Goal: Transaction & Acquisition: Book appointment/travel/reservation

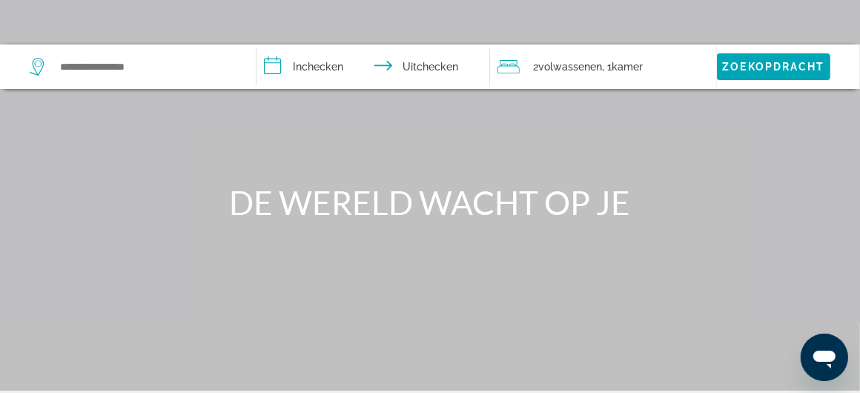
scroll to position [297, 0]
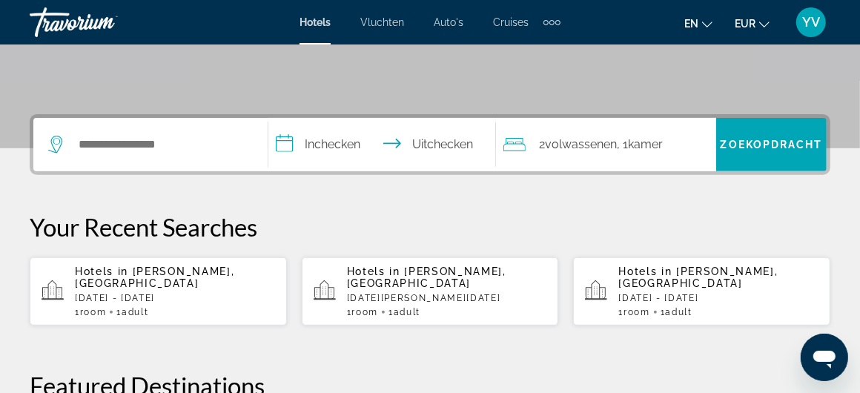
click at [205, 293] on p "Sat, 28 Feb - Tue, 10 Mar" at bounding box center [175, 298] width 200 height 10
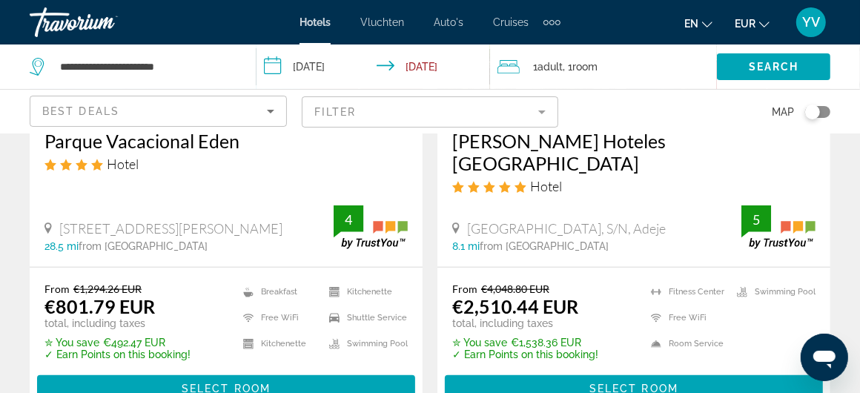
scroll to position [890, 0]
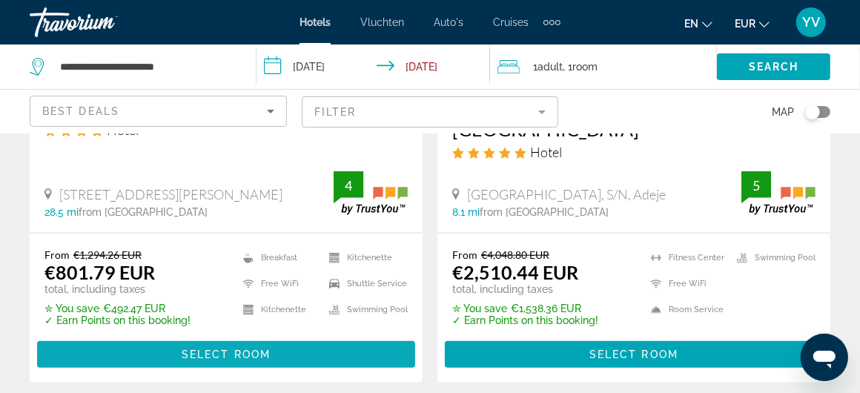
click at [229, 349] on span "Select Room" at bounding box center [226, 355] width 89 height 12
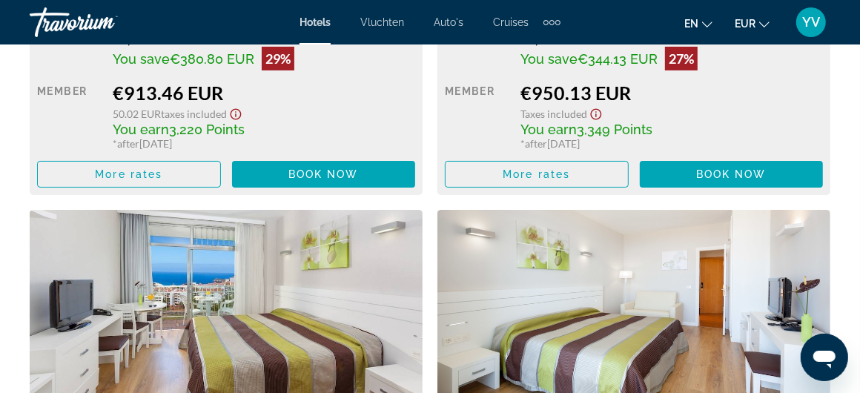
scroll to position [3487, 0]
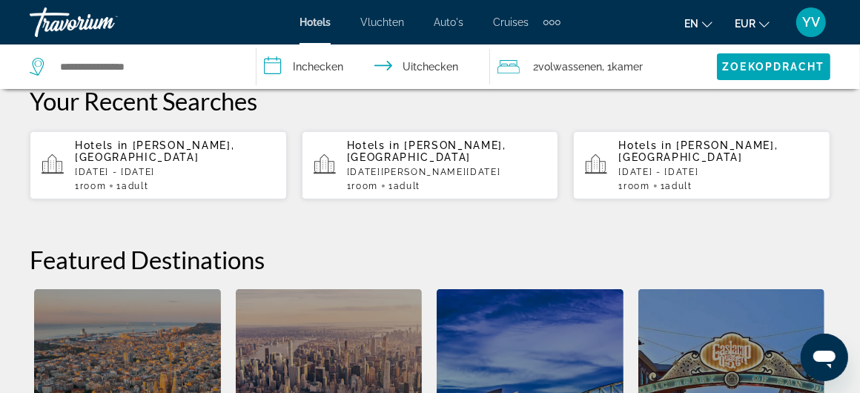
scroll to position [445, 0]
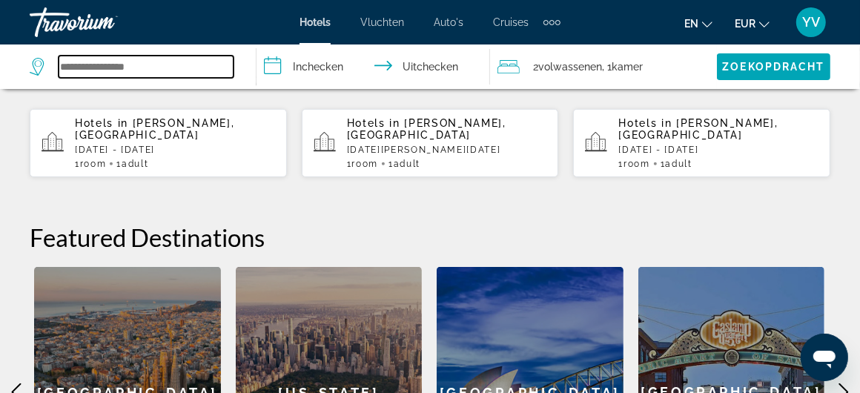
click at [144, 70] on input "Zoekwidget" at bounding box center [146, 67] width 175 height 22
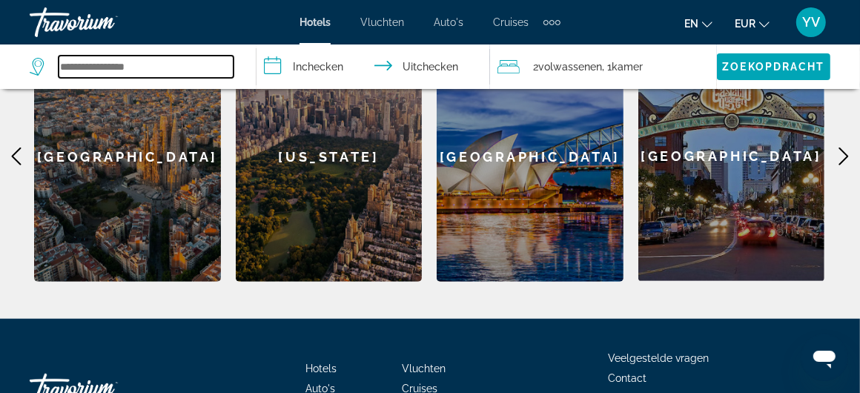
scroll to position [593, 0]
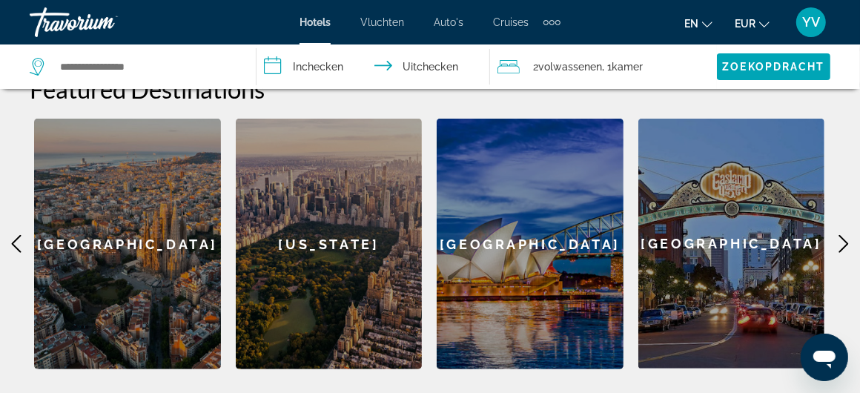
click at [842, 243] on icon "Hoofdinhoud" at bounding box center [844, 244] width 18 height 18
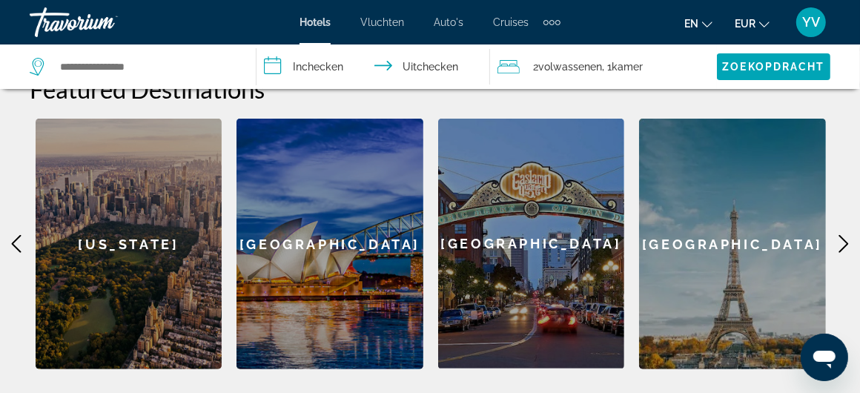
click at [842, 243] on icon "Hoofdinhoud" at bounding box center [844, 244] width 18 height 18
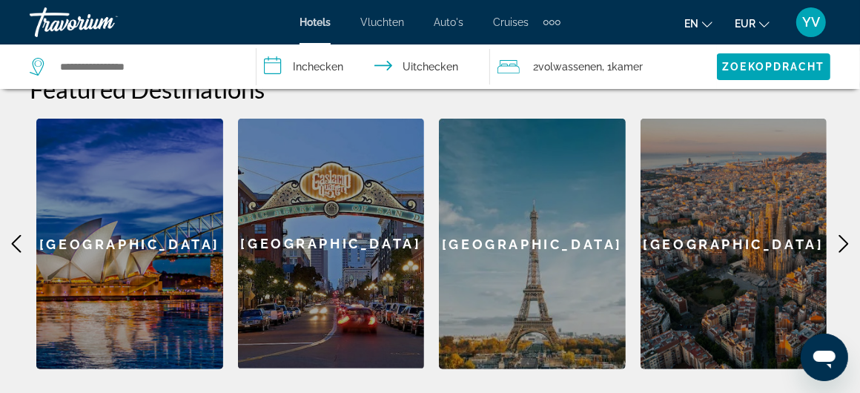
click at [842, 243] on icon "Hoofdinhoud" at bounding box center [844, 244] width 18 height 18
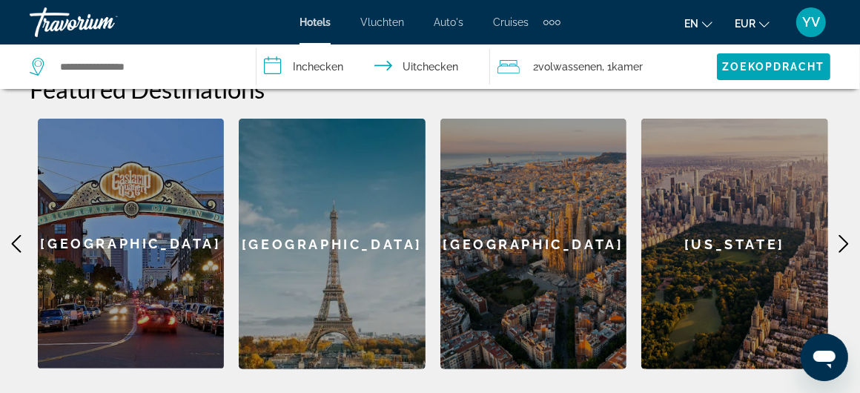
click at [842, 243] on icon "Hoofdinhoud" at bounding box center [844, 244] width 18 height 18
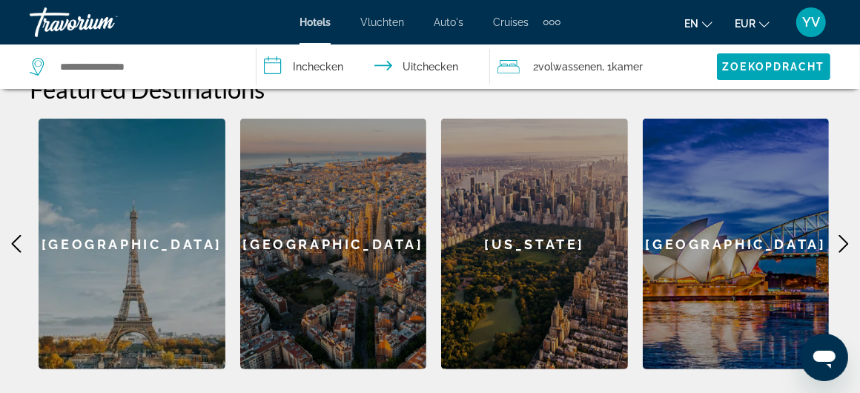
click at [842, 243] on icon "Hoofdinhoud" at bounding box center [844, 244] width 18 height 18
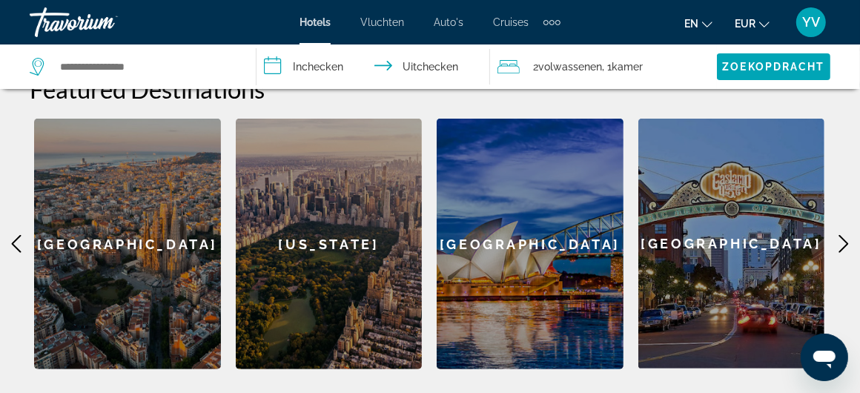
click at [842, 243] on icon "Hoofdinhoud" at bounding box center [844, 244] width 18 height 18
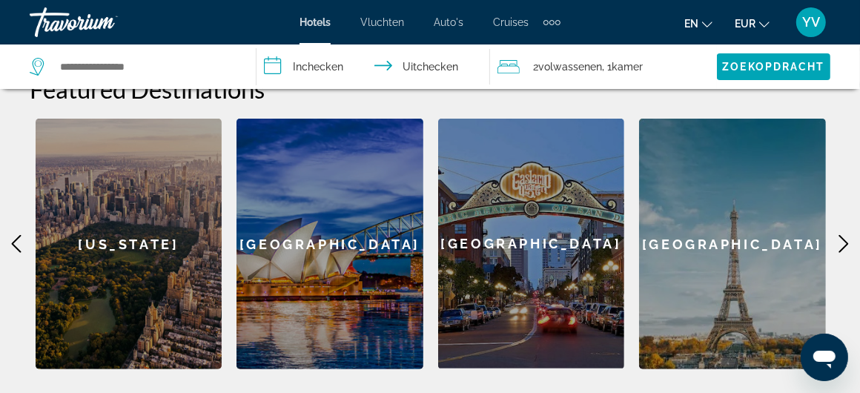
click at [842, 243] on icon "Hoofdinhoud" at bounding box center [844, 244] width 18 height 18
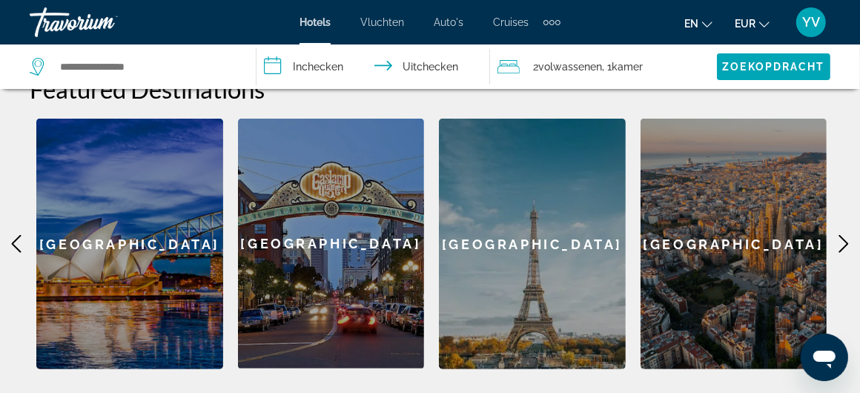
click at [842, 243] on icon "Hoofdinhoud" at bounding box center [844, 244] width 18 height 18
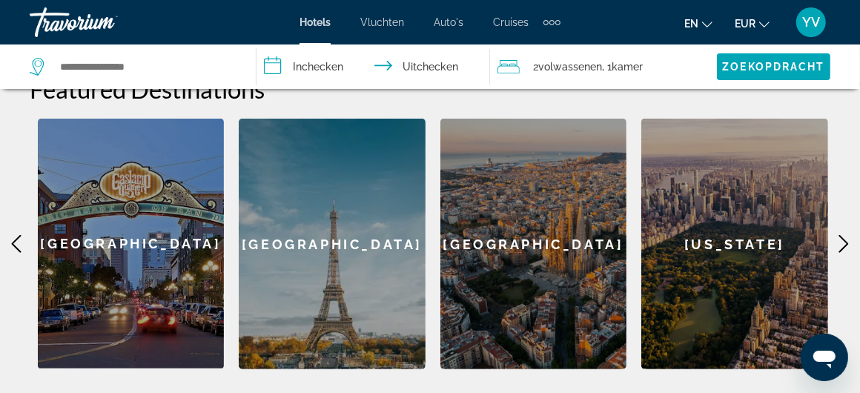
click at [842, 243] on icon "Hoofdinhoud" at bounding box center [844, 244] width 18 height 18
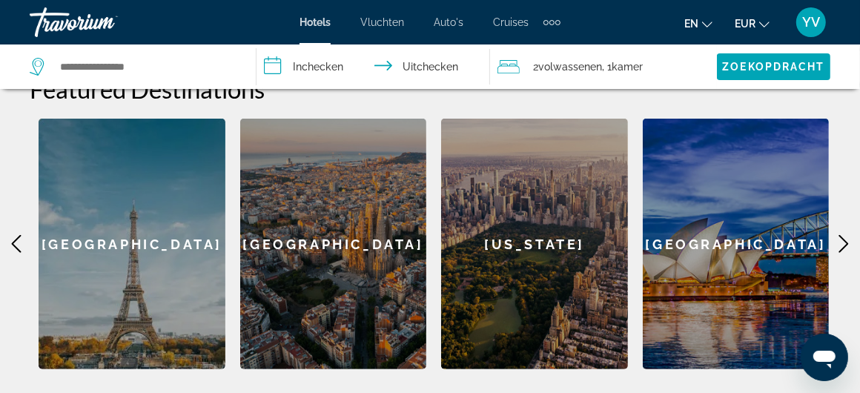
click at [842, 243] on icon "Hoofdinhoud" at bounding box center [844, 244] width 18 height 18
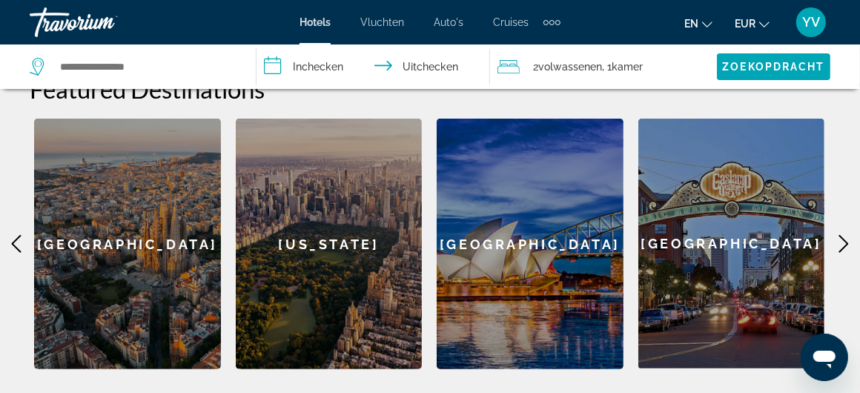
click at [842, 243] on icon "Hoofdinhoud" at bounding box center [844, 244] width 18 height 18
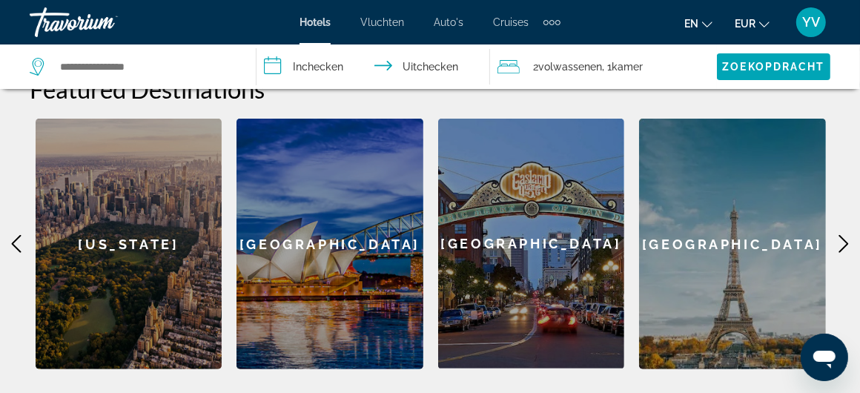
click at [842, 243] on icon "Hoofdinhoud" at bounding box center [844, 244] width 18 height 18
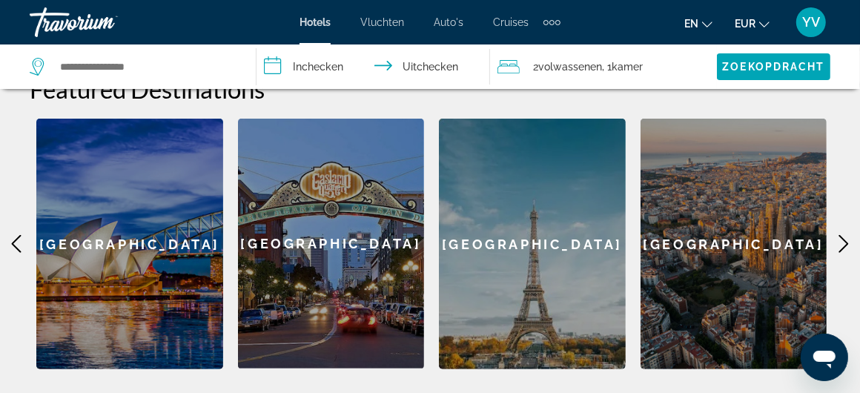
click at [842, 243] on icon "Hoofdinhoud" at bounding box center [844, 244] width 18 height 18
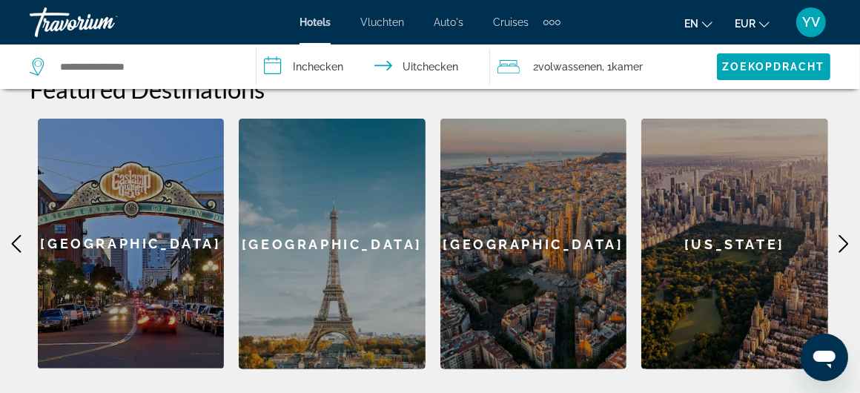
click at [842, 243] on icon "Hoofdinhoud" at bounding box center [844, 244] width 18 height 18
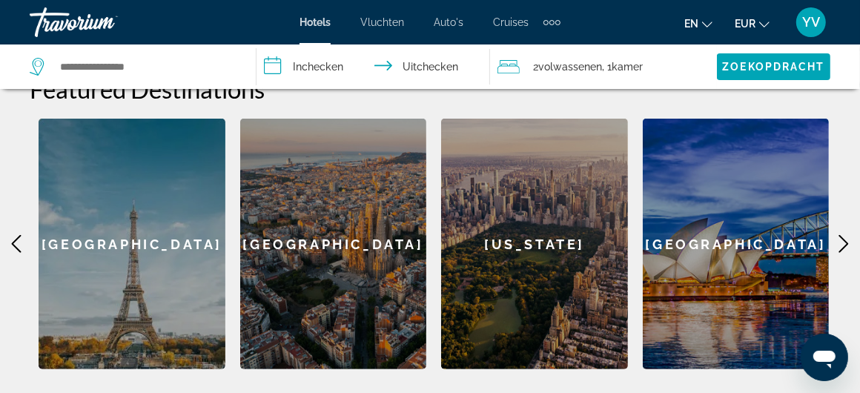
click at [842, 243] on icon "Hoofdinhoud" at bounding box center [844, 244] width 18 height 18
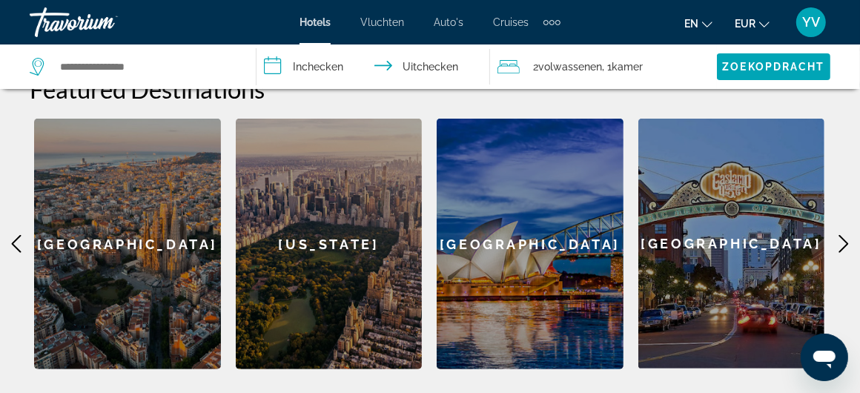
click at [842, 243] on icon "Hoofdinhoud" at bounding box center [844, 244] width 18 height 18
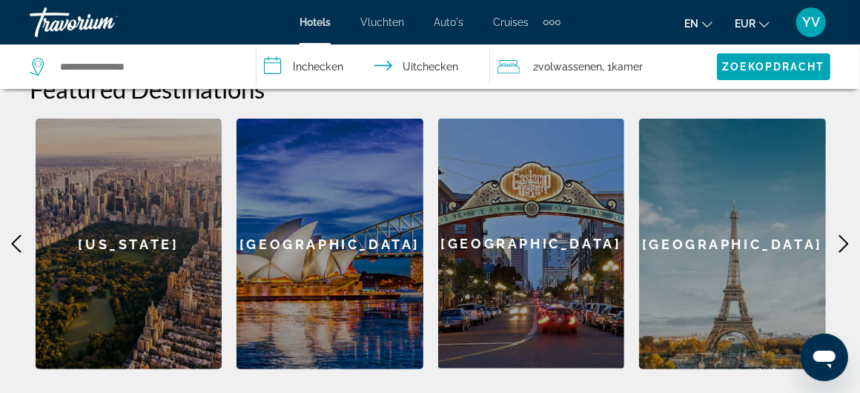
click at [842, 243] on icon "Hoofdinhoud" at bounding box center [844, 244] width 18 height 18
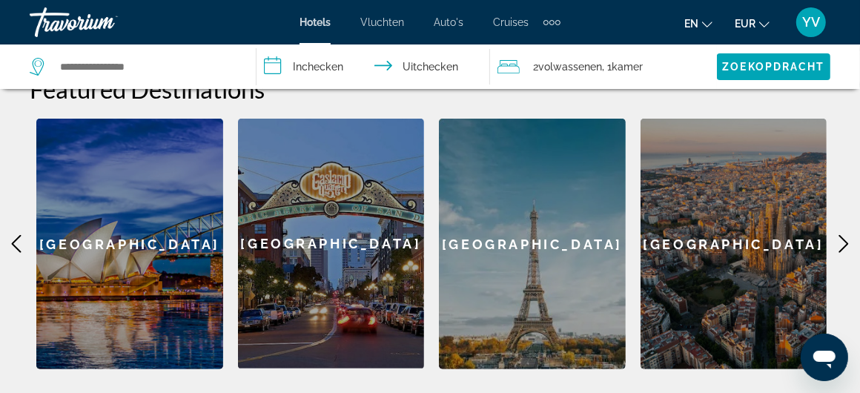
click at [379, 17] on font "Vluchten" at bounding box center [382, 22] width 44 height 12
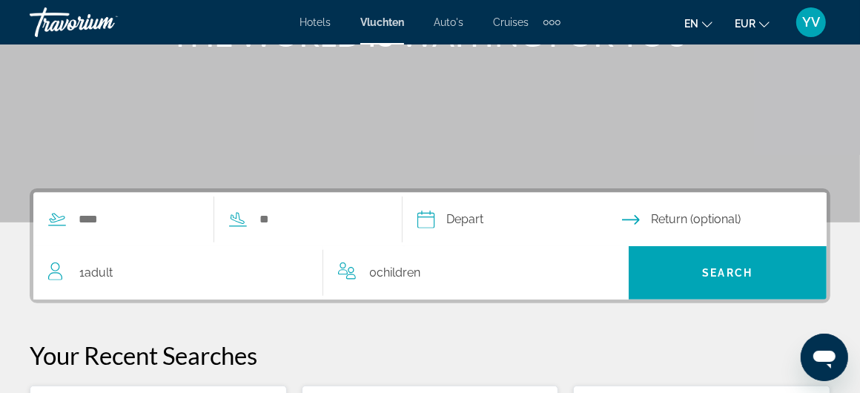
scroll to position [371, 0]
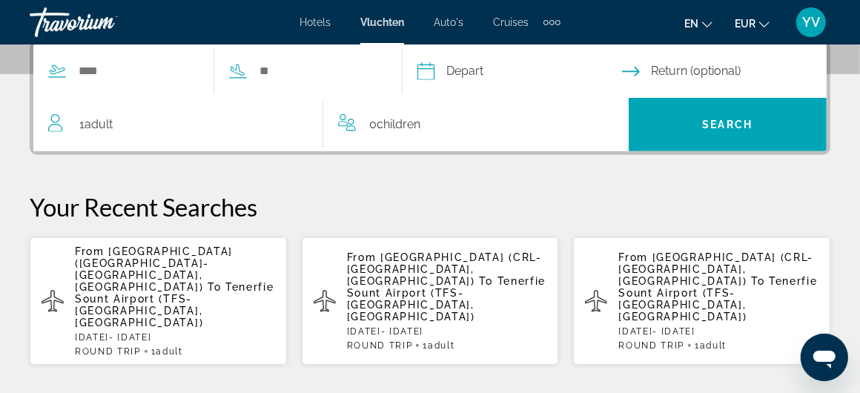
click at [159, 286] on p "From Brussels Airport (BRU-Brussels, Belgium) To Tenerfie Sount Airport (TFS-Te…" at bounding box center [175, 286] width 200 height 83
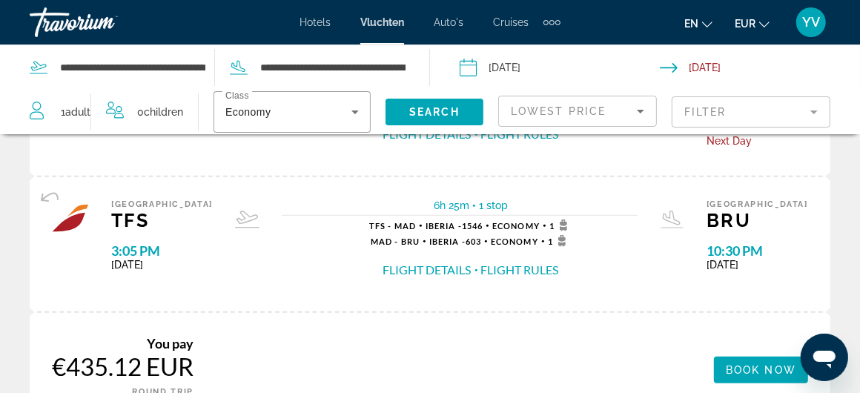
scroll to position [593, 0]
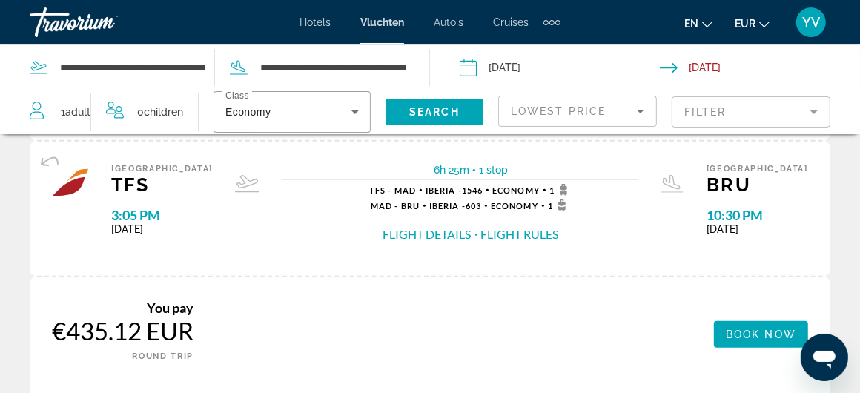
click at [443, 19] on font "Auto's" at bounding box center [449, 22] width 30 height 12
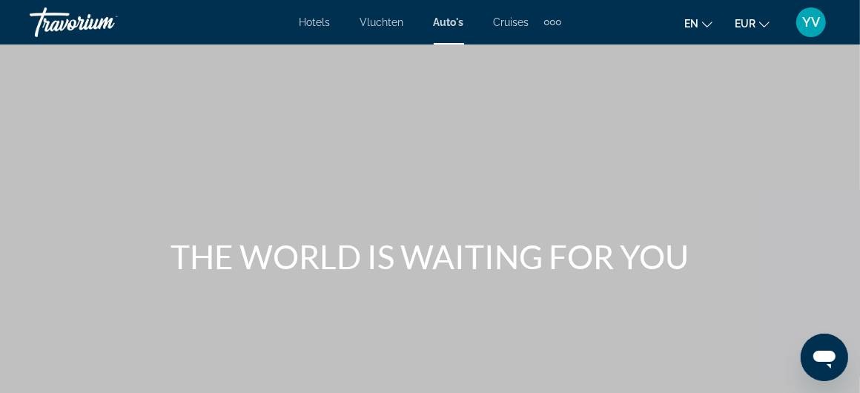
click at [505, 19] on font "Cruises" at bounding box center [512, 22] width 36 height 12
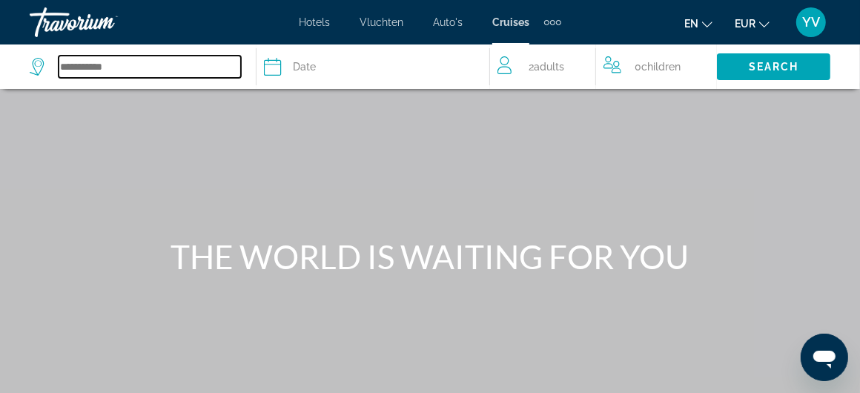
click at [142, 66] on input "Search widget" at bounding box center [150, 67] width 182 height 22
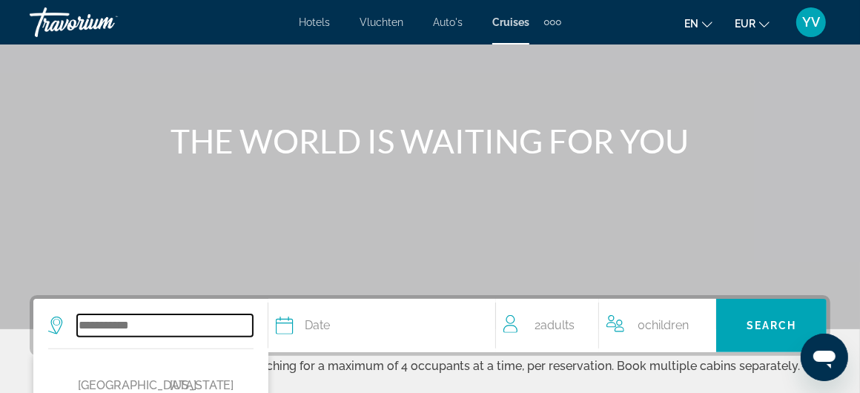
scroll to position [90, 0]
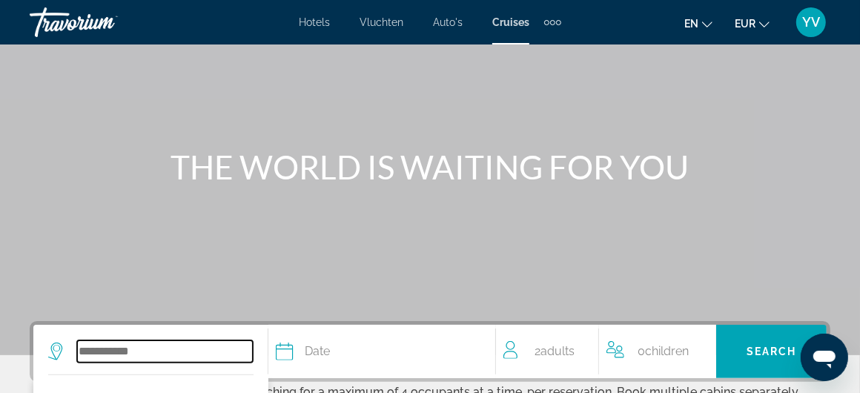
click at [90, 350] on input "Search widget" at bounding box center [165, 351] width 176 height 22
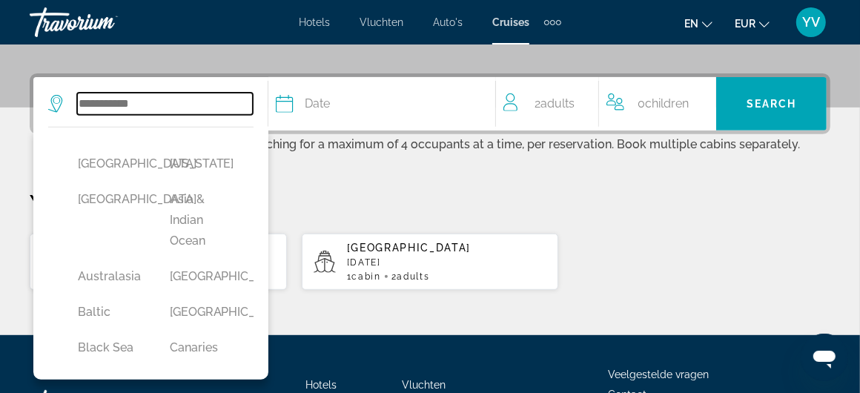
scroll to position [362, 0]
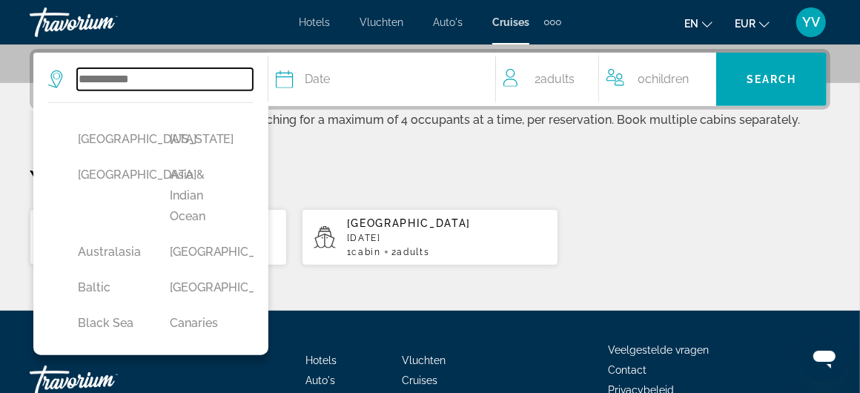
click at [88, 80] on input "Search widget" at bounding box center [165, 79] width 176 height 22
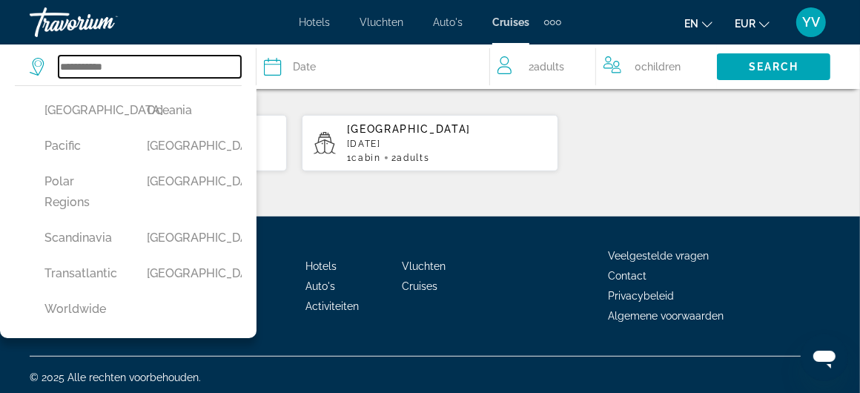
scroll to position [460, 0]
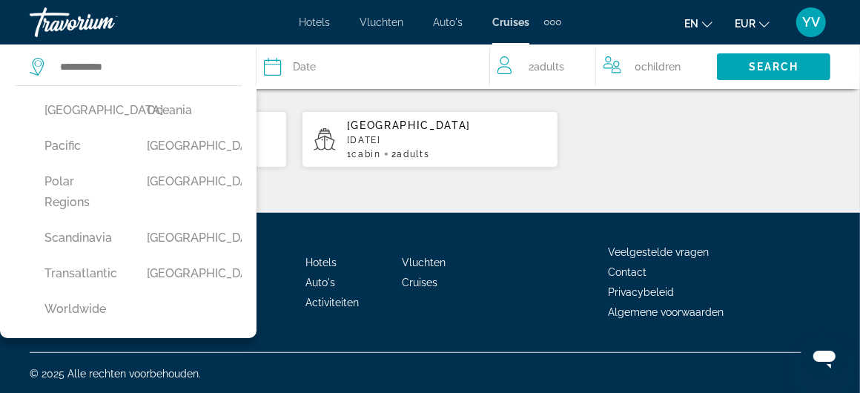
click at [448, 19] on font "Auto's" at bounding box center [448, 22] width 30 height 12
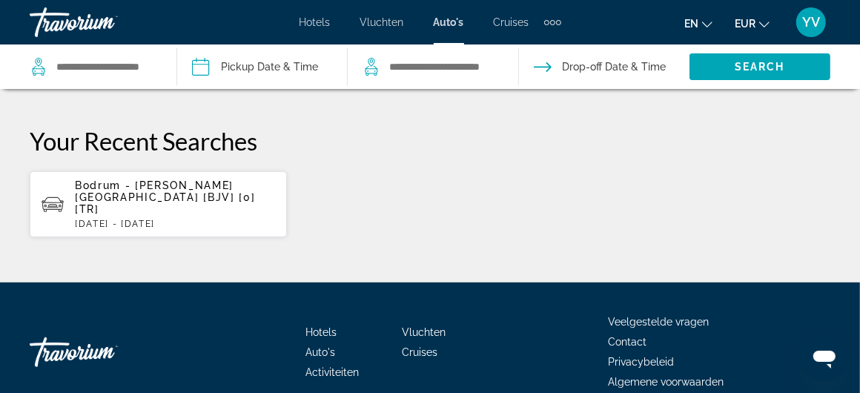
scroll to position [519, 0]
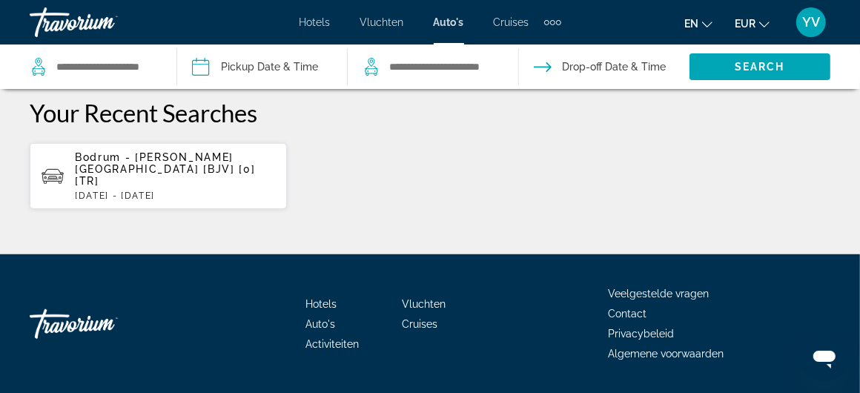
click at [131, 162] on p "Bodrum - Milas Airport [BJV] [0] [TR]" at bounding box center [175, 169] width 200 height 36
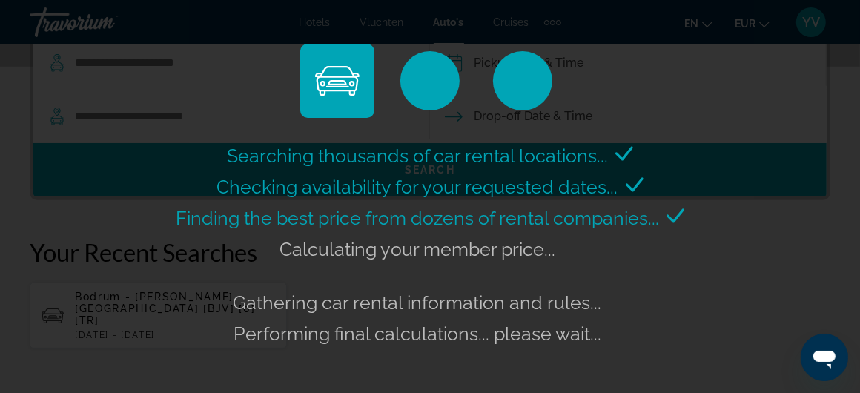
scroll to position [222, 0]
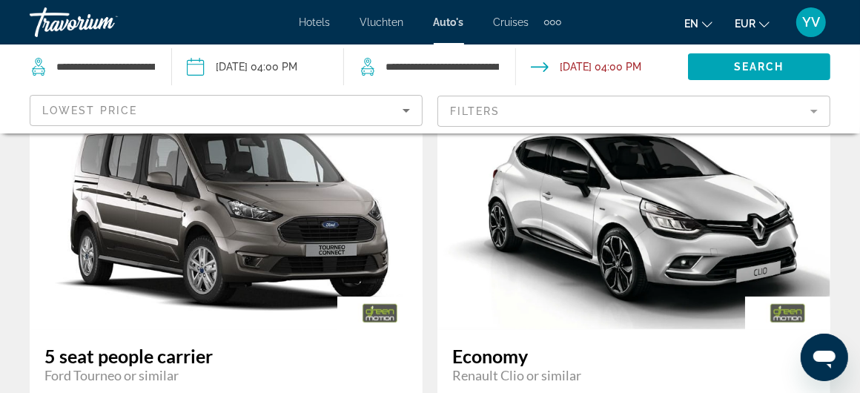
scroll to position [816, 0]
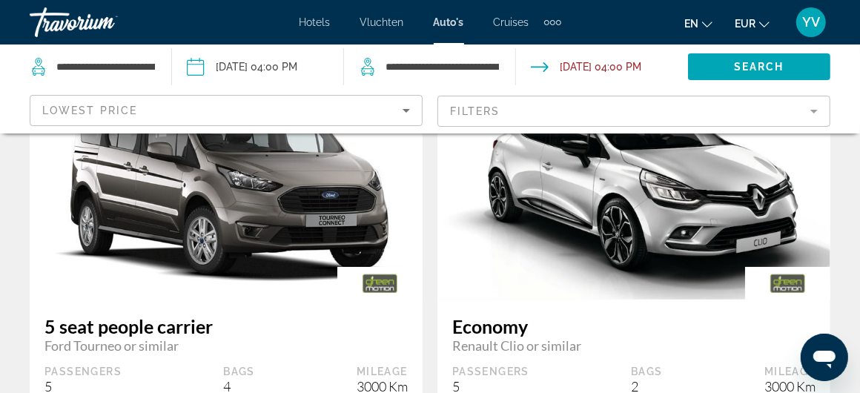
click at [553, 24] on div "Extra navigatie-items" at bounding box center [552, 22] width 17 height 22
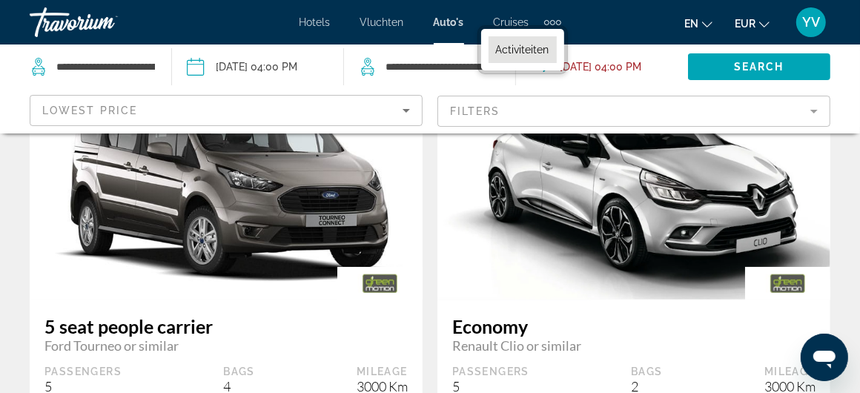
click at [518, 49] on font "Activiteiten" at bounding box center [522, 50] width 53 height 12
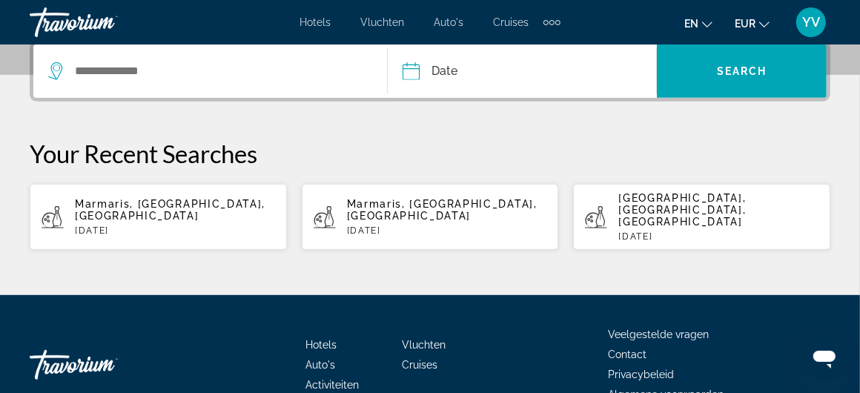
scroll to position [371, 0]
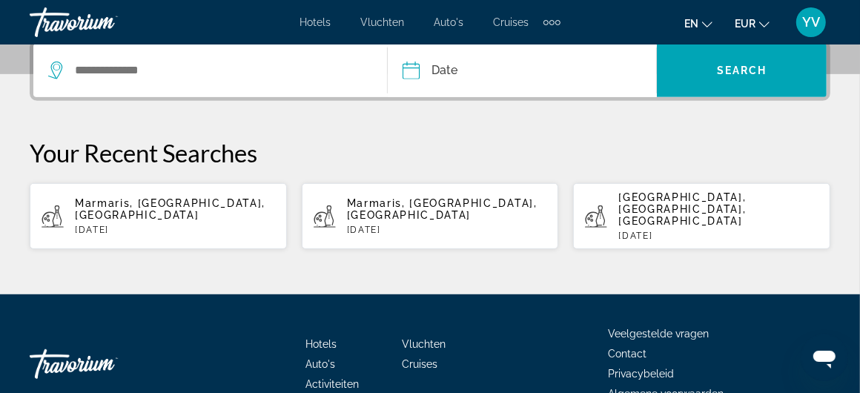
click at [188, 205] on div "Marmaris, Turkish Riviera, Turkey Wed, 01 Oct" at bounding box center [175, 216] width 200 height 38
type input "**********"
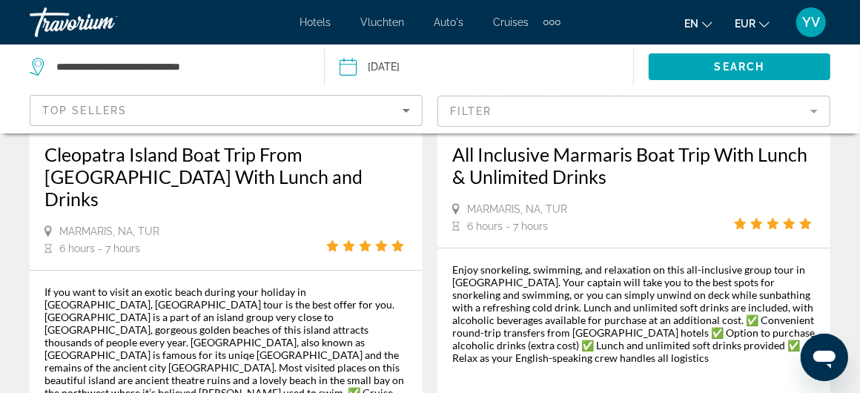
scroll to position [3485, 0]
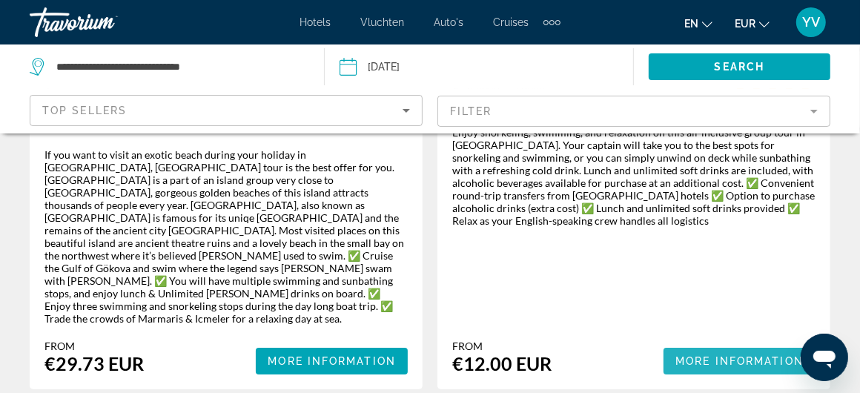
click at [716, 355] on span "More Information" at bounding box center [740, 361] width 128 height 12
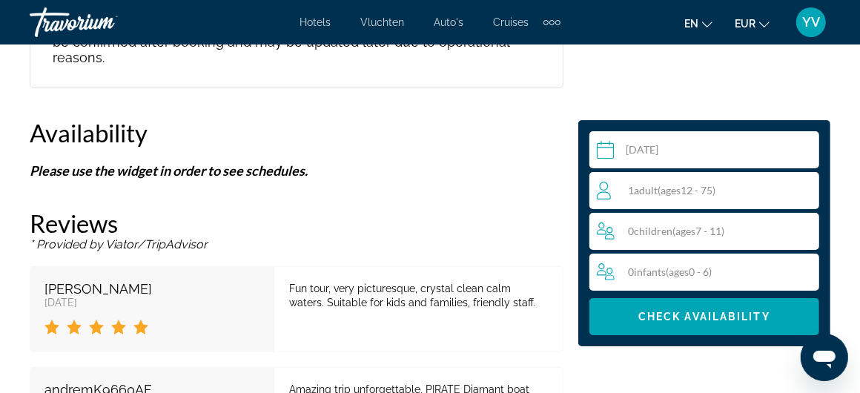
scroll to position [3040, 0]
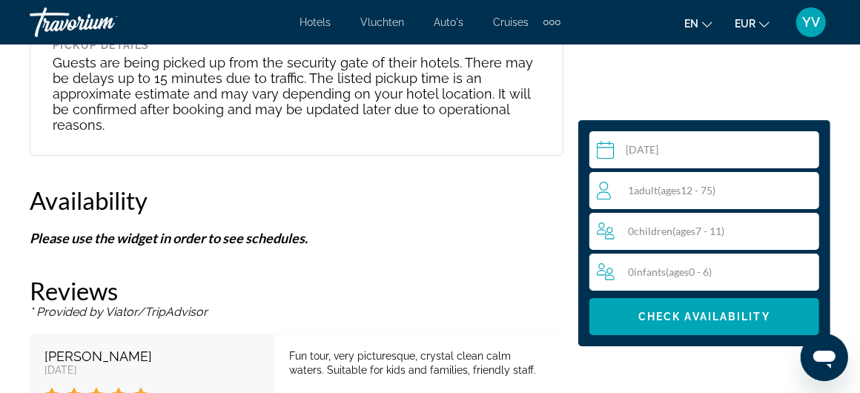
click at [661, 193] on span "( ages 12 - 75)" at bounding box center [687, 190] width 58 height 13
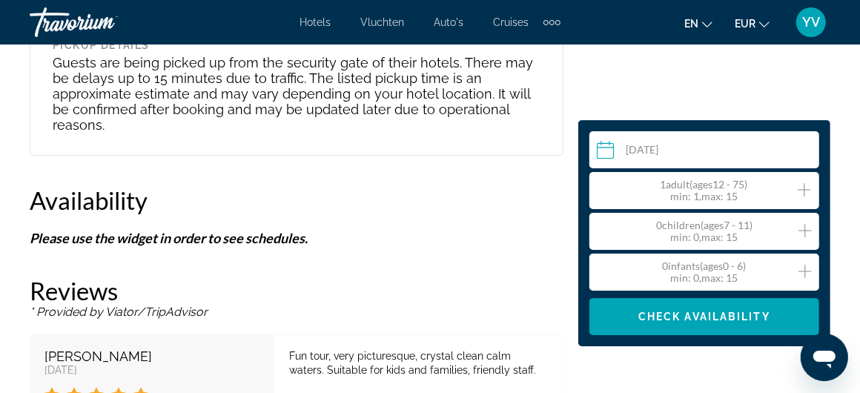
click at [814, 185] on div "1 Adult Adults ( ages 12 - 75) min : 1, max : 15" at bounding box center [708, 191] width 222 height 24
click at [805, 185] on icon "Increment adults" at bounding box center [804, 190] width 13 height 18
click at [696, 308] on span "Hoofdinhoud" at bounding box center [705, 317] width 230 height 36
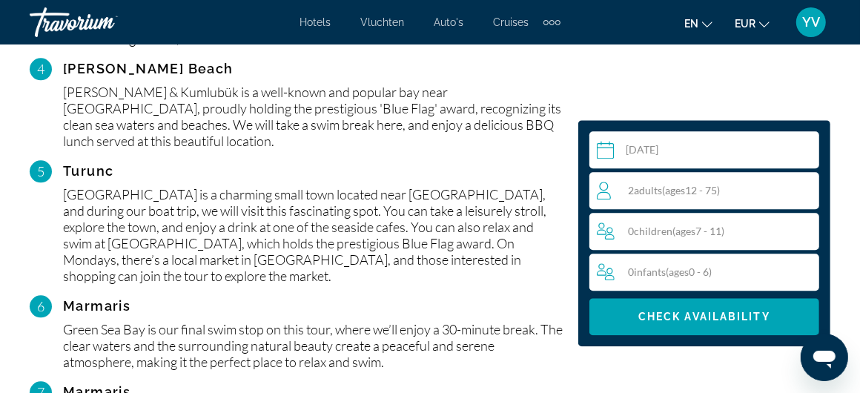
scroll to position [1959, 0]
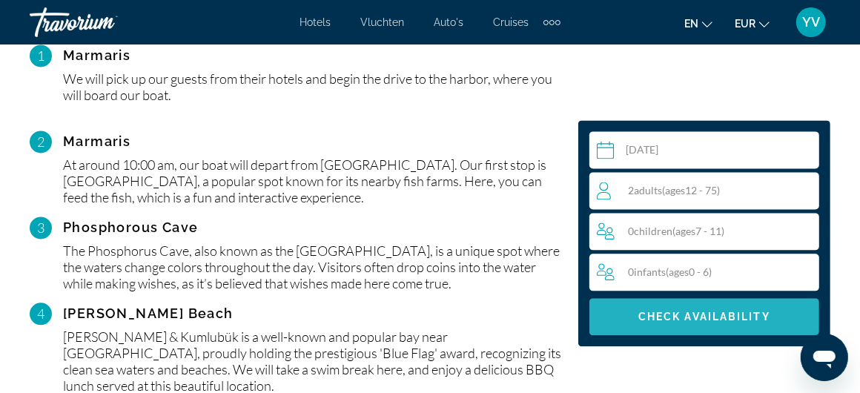
click at [736, 312] on span "Check Availability" at bounding box center [704, 317] width 132 height 12
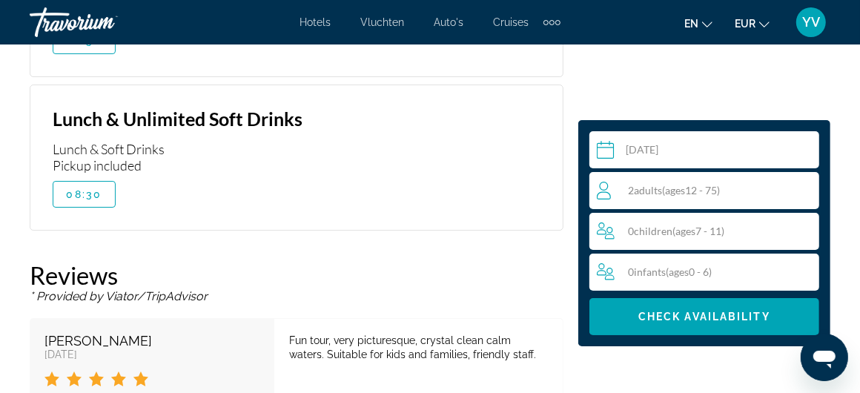
scroll to position [3368, 0]
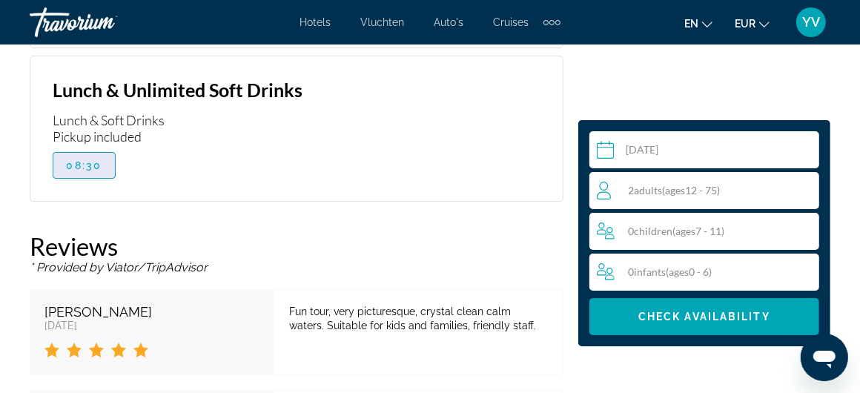
click at [82, 159] on span "08:30" at bounding box center [85, 165] width 36 height 12
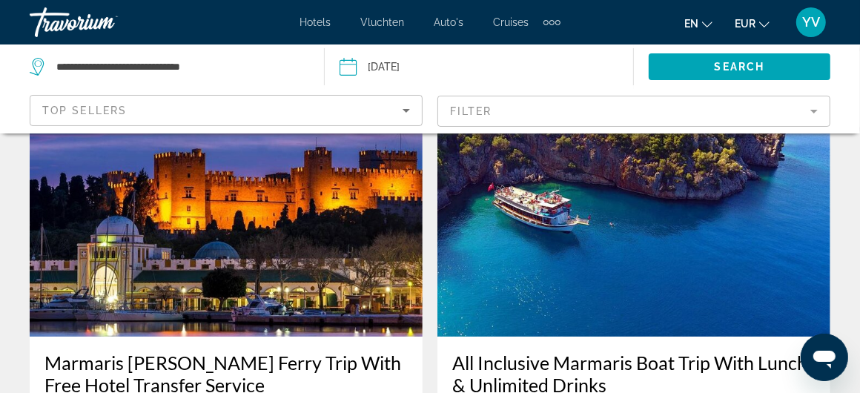
scroll to position [74, 0]
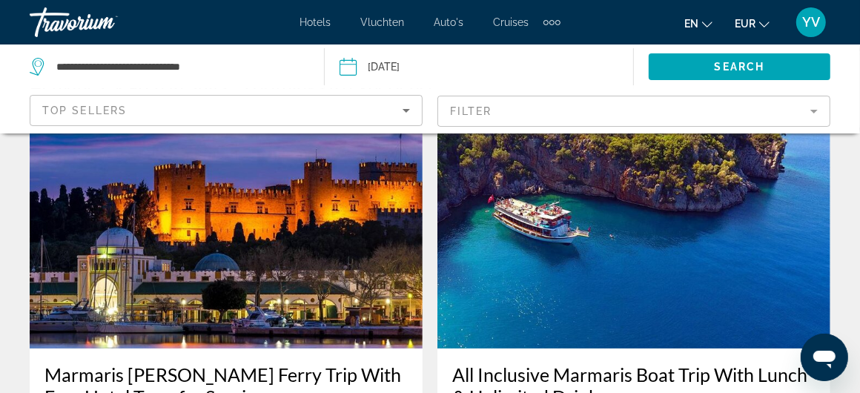
click at [246, 287] on img "Hoofdinhoud" at bounding box center [226, 229] width 393 height 237
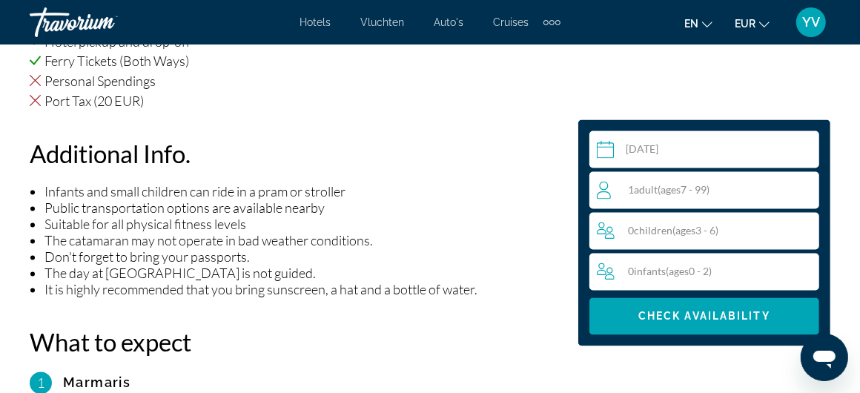
scroll to position [1409, 0]
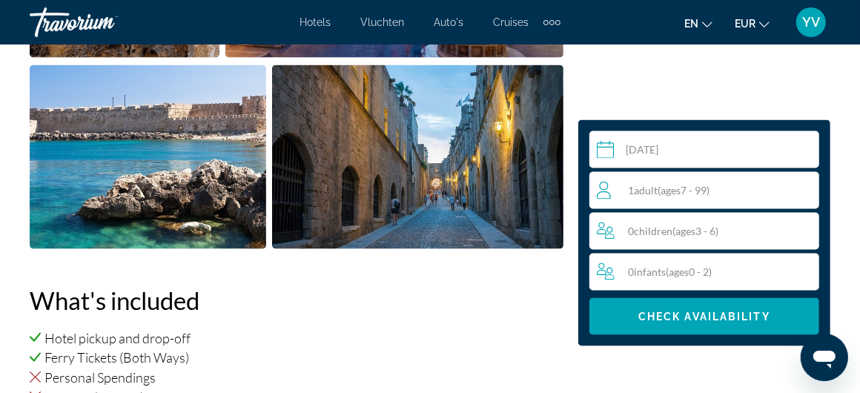
click at [695, 194] on span "( ages 7 - 99)" at bounding box center [684, 190] width 52 height 13
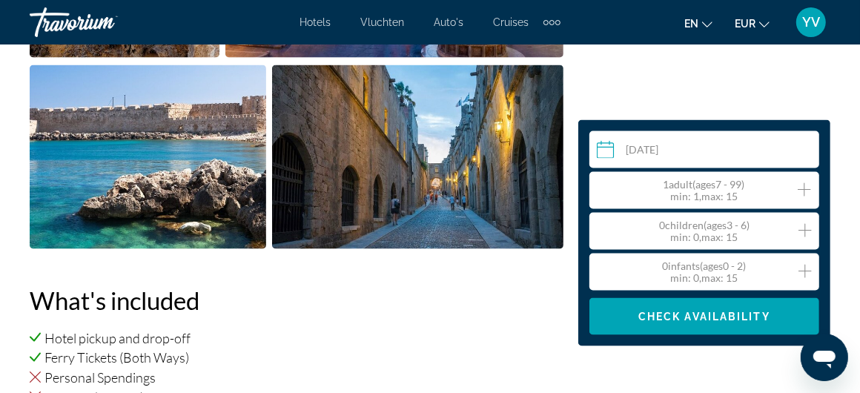
click at [806, 194] on icon "Increment adults" at bounding box center [804, 190] width 13 height 18
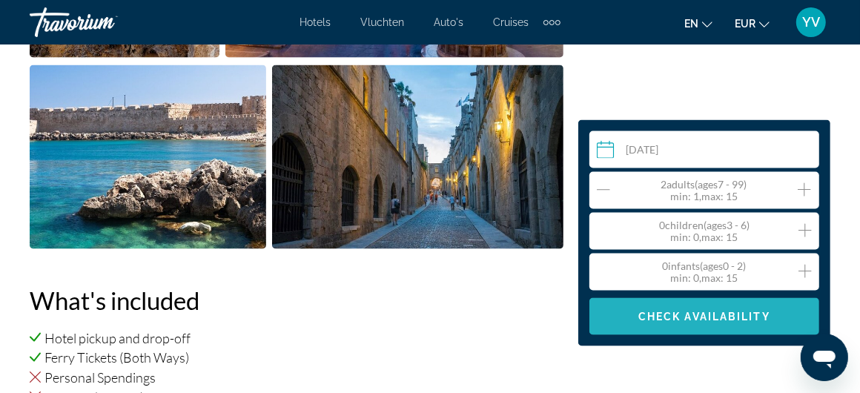
click at [705, 328] on span "Hoofdinhoud" at bounding box center [705, 317] width 230 height 36
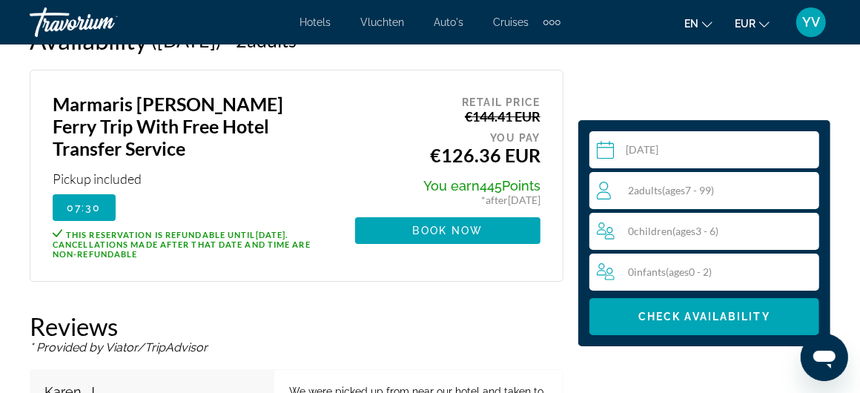
scroll to position [2903, 0]
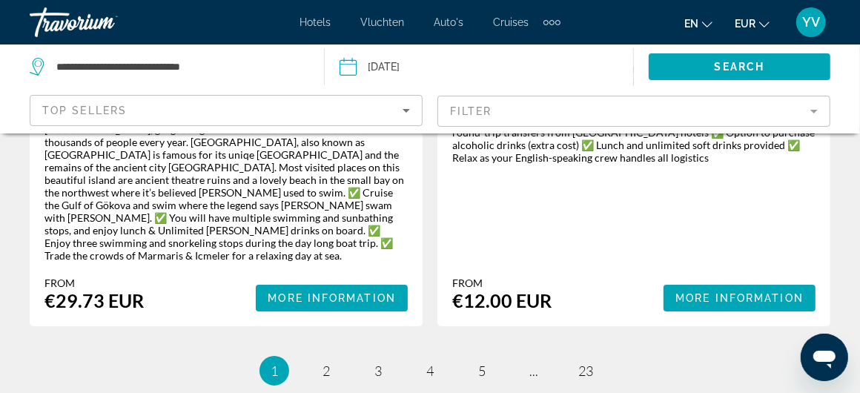
scroll to position [3614, 0]
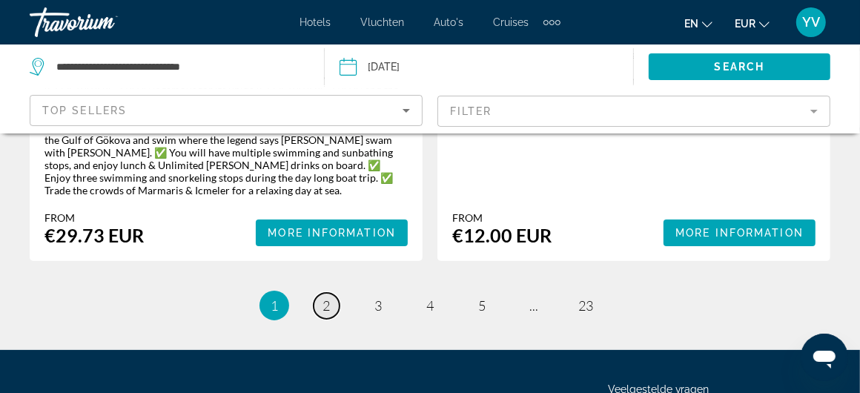
click at [323, 297] on span "2" at bounding box center [326, 305] width 7 height 16
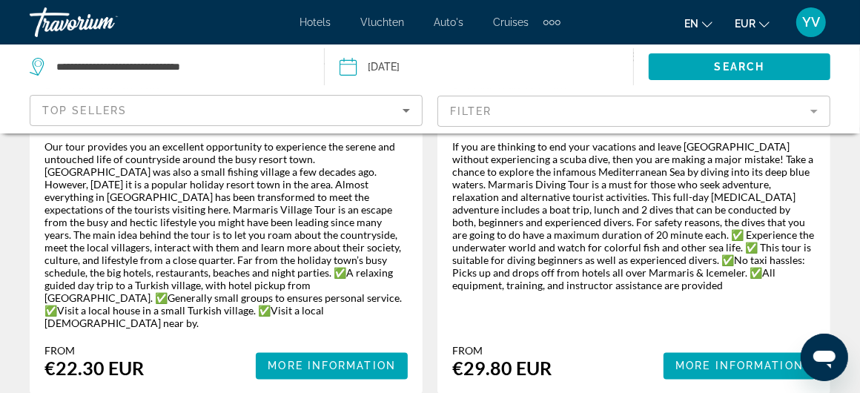
scroll to position [1706, 0]
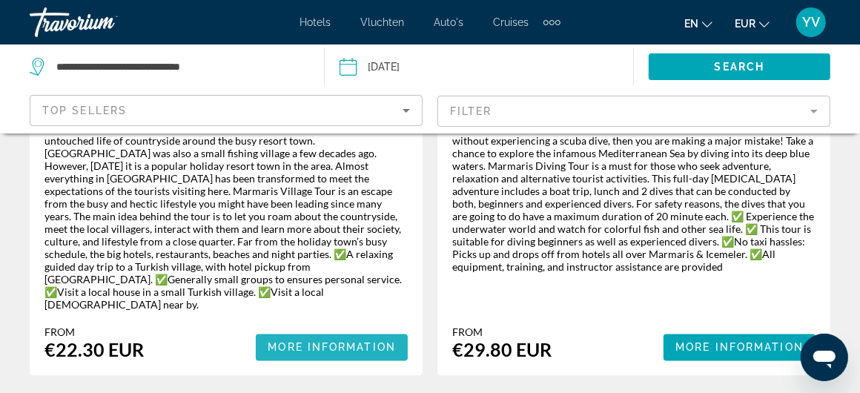
click at [303, 342] on span "More Information" at bounding box center [332, 348] width 128 height 12
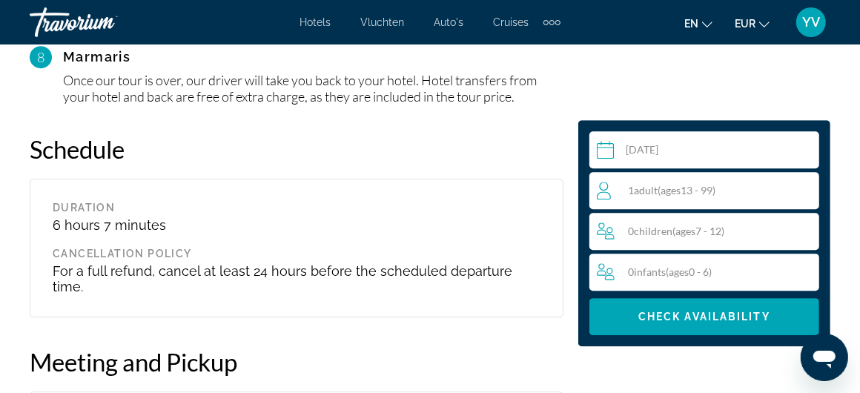
scroll to position [2744, 0]
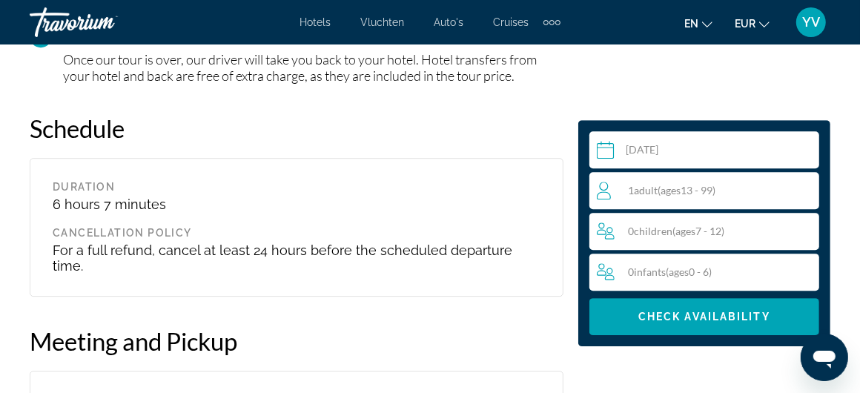
click at [653, 188] on span "Adult" at bounding box center [646, 190] width 24 height 13
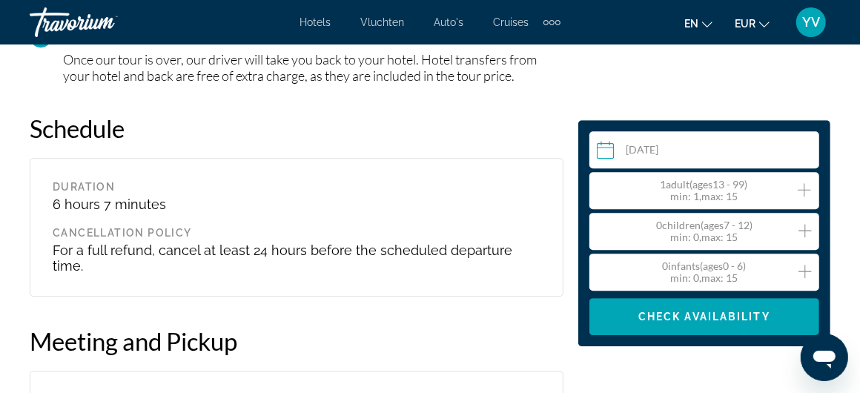
click at [809, 188] on icon "Increment adults" at bounding box center [804, 190] width 13 height 18
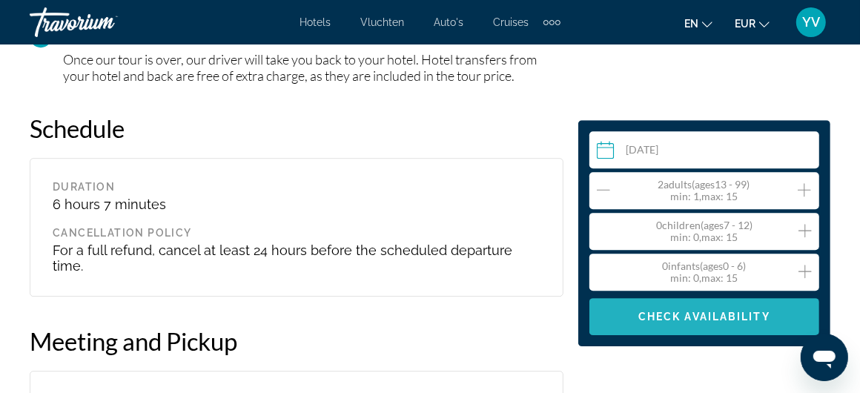
click at [725, 323] on span "Hoofdinhoud" at bounding box center [705, 317] width 230 height 36
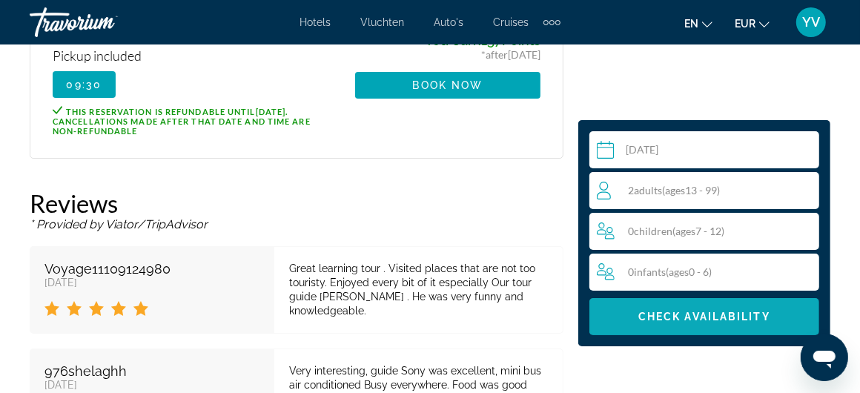
scroll to position [3159, 0]
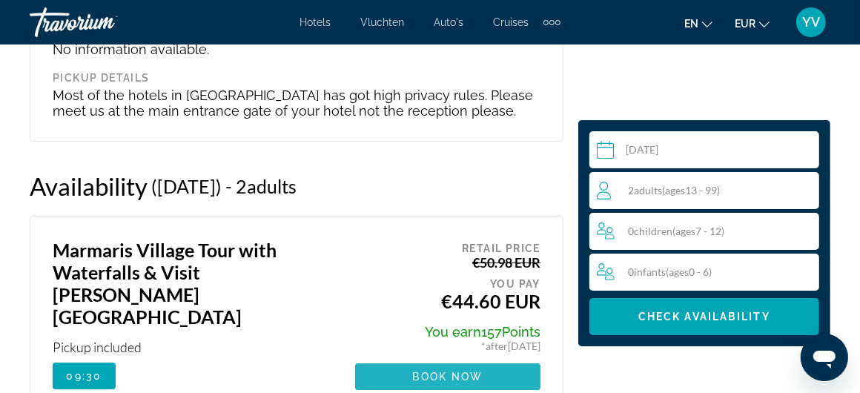
click at [444, 371] on span "Book now" at bounding box center [448, 377] width 70 height 12
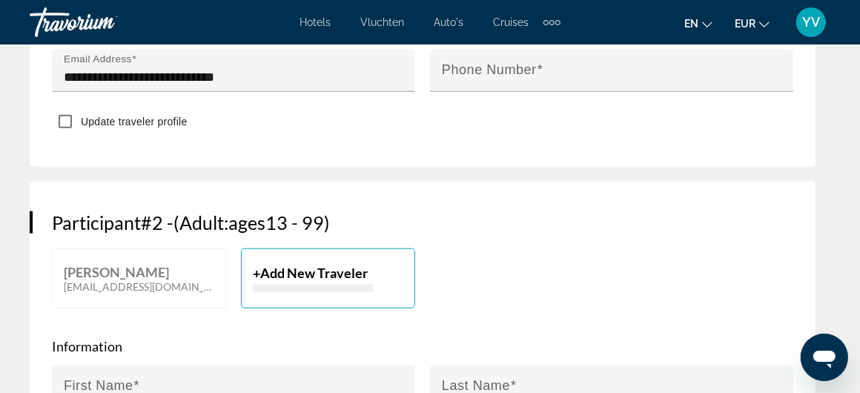
scroll to position [890, 0]
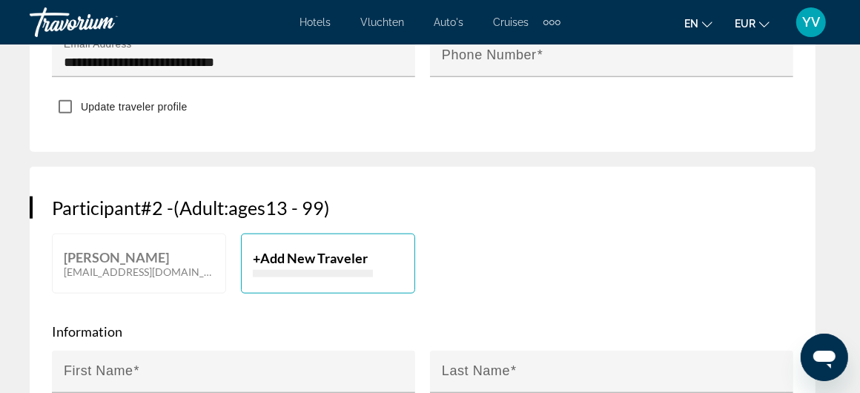
click at [288, 250] on span "Add New Traveler" at bounding box center [314, 258] width 108 height 16
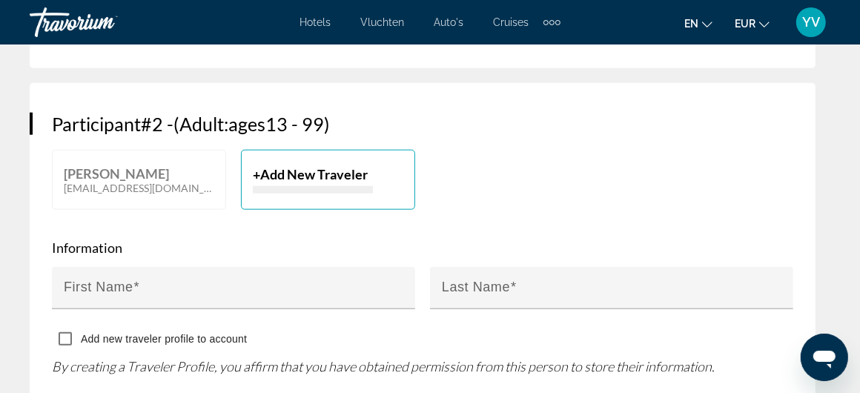
scroll to position [1038, 0]
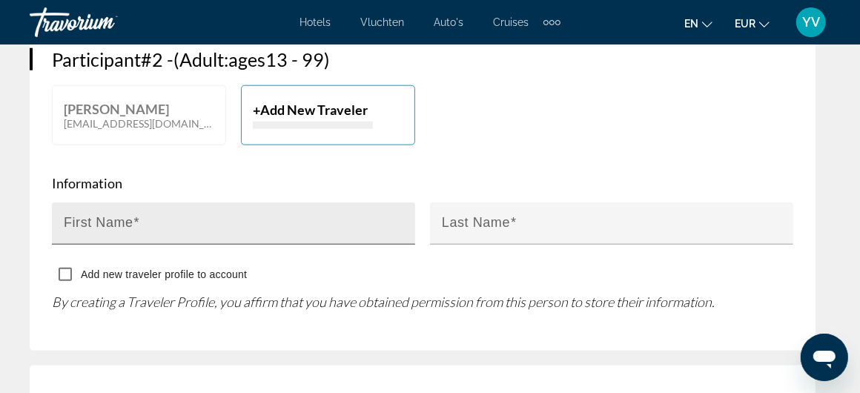
click at [76, 216] on mat-label "First Name" at bounding box center [99, 223] width 70 height 15
click at [76, 221] on input "First Name" at bounding box center [238, 230] width 349 height 18
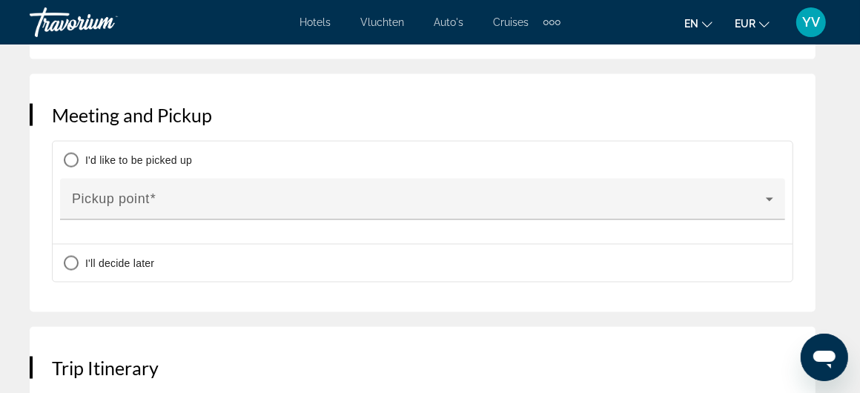
scroll to position [1335, 0]
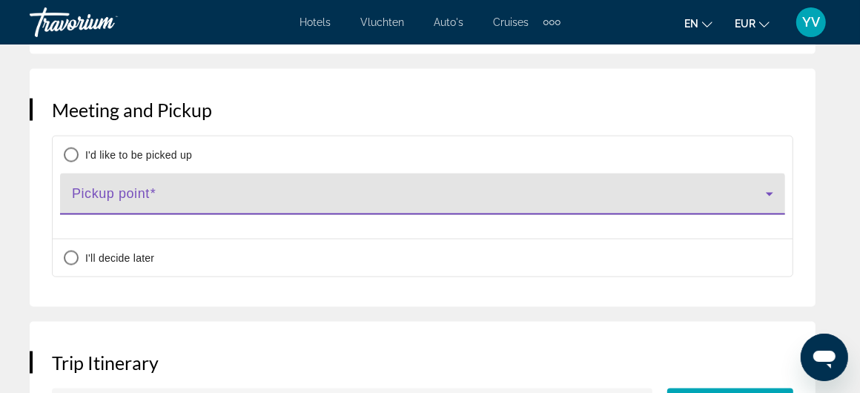
click at [768, 185] on icon "Hoofdinhoud" at bounding box center [770, 194] width 18 height 18
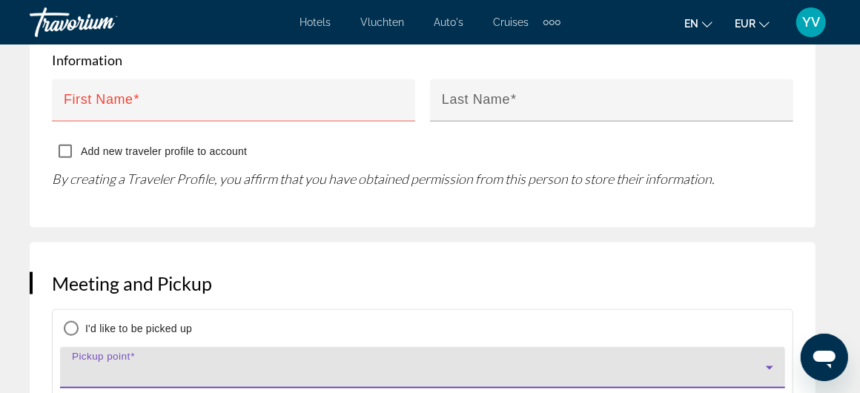
scroll to position [1187, 0]
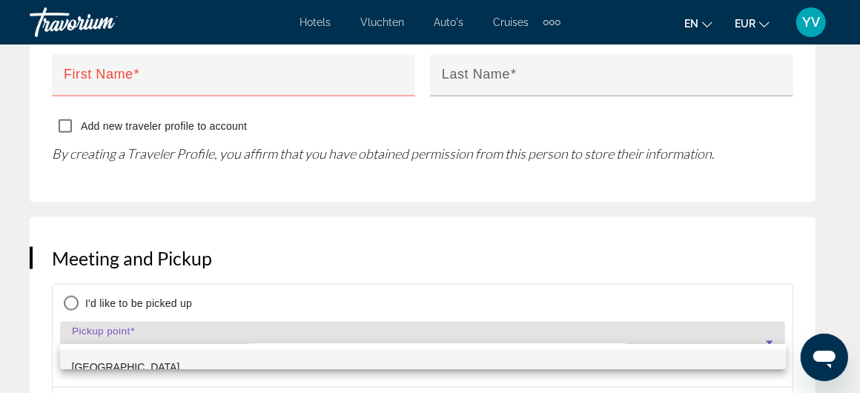
click at [228, 352] on mat-option "Candan Beach Hotel" at bounding box center [423, 368] width 726 height 36
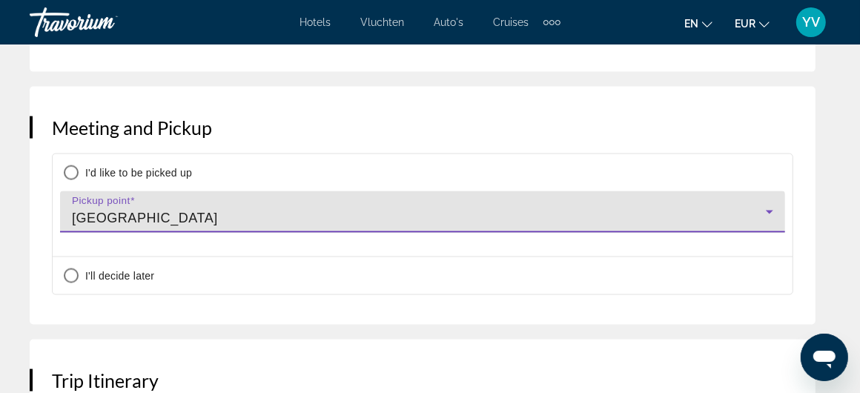
scroll to position [1335, 0]
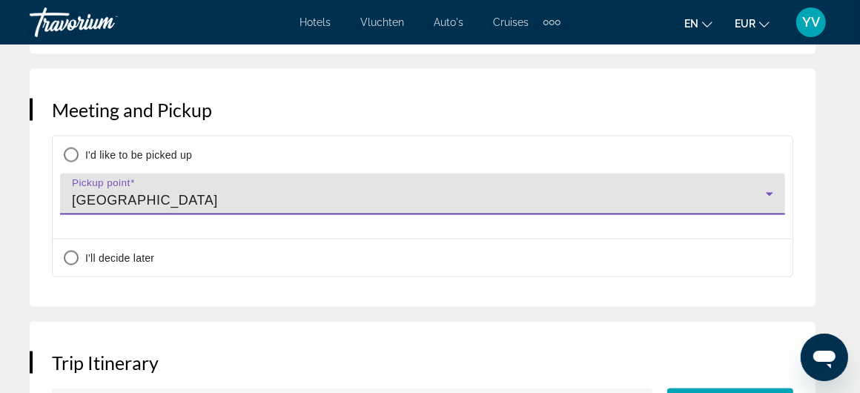
click at [770, 185] on icon "Hoofdinhoud" at bounding box center [770, 194] width 18 height 18
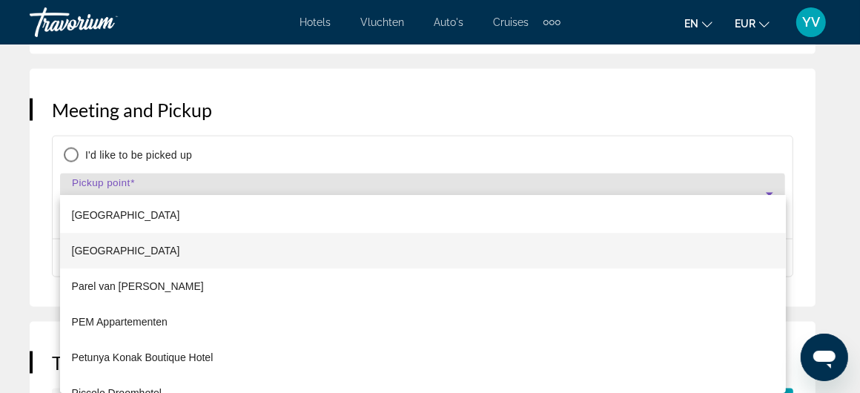
scroll to position [9930, 0]
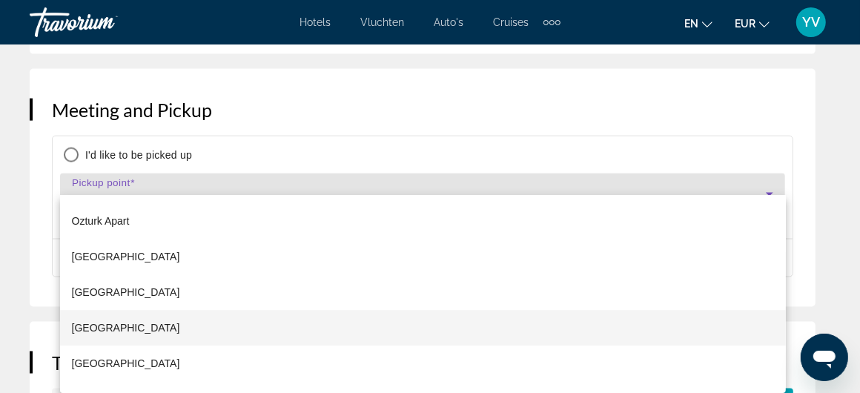
click at [88, 324] on font "Pasa Beach Hotel" at bounding box center [126, 328] width 108 height 12
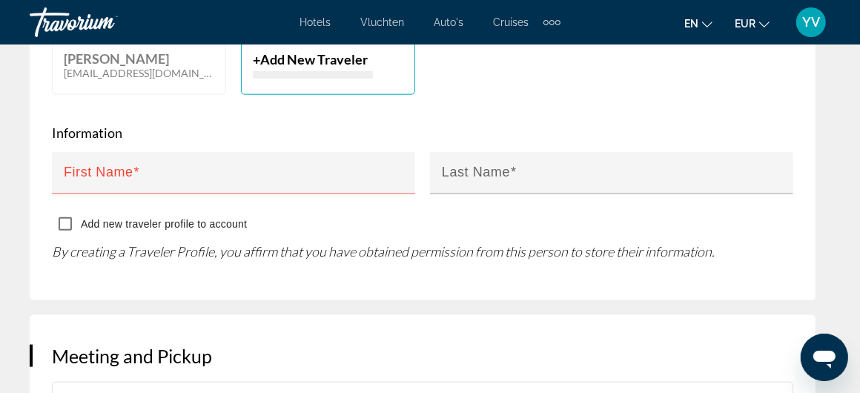
scroll to position [1112, 0]
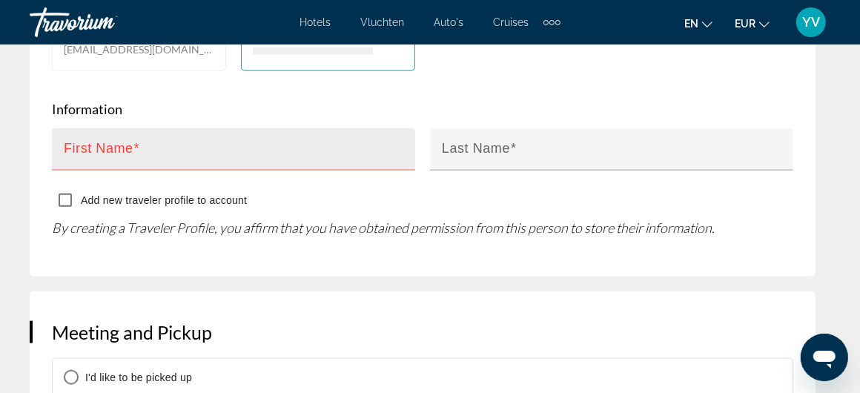
click at [54, 128] on div "First Name" at bounding box center [233, 149] width 363 height 42
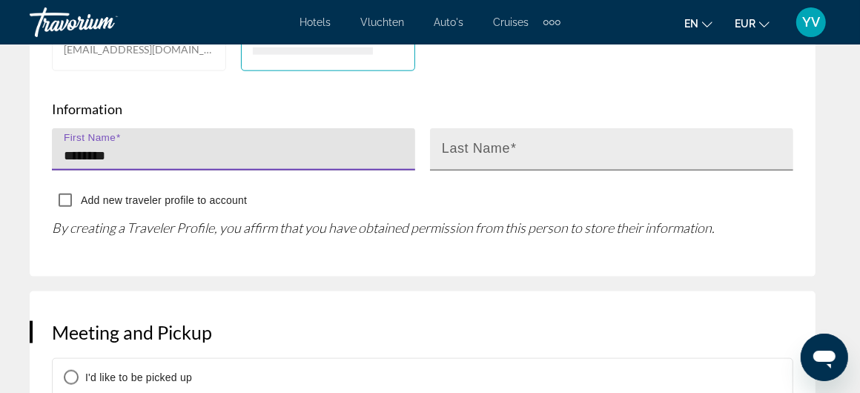
type input "********"
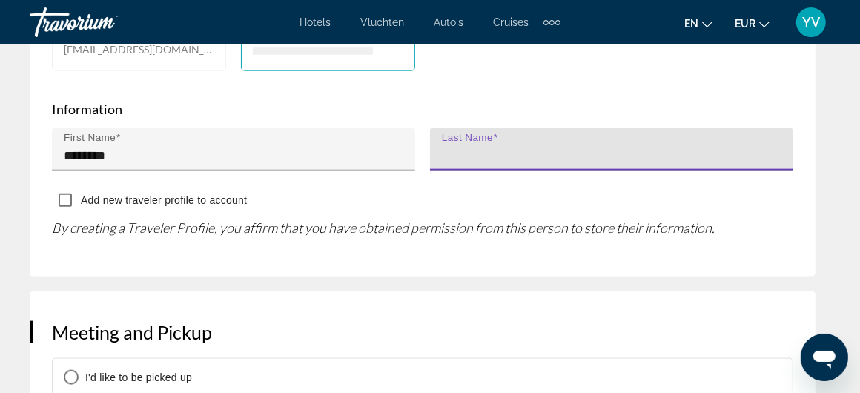
click at [492, 147] on input "Last Name" at bounding box center [616, 156] width 349 height 18
drag, startPoint x: 518, startPoint y: 135, endPoint x: 509, endPoint y: 137, distance: 9.2
click at [509, 147] on input "**********" at bounding box center [616, 156] width 349 height 18
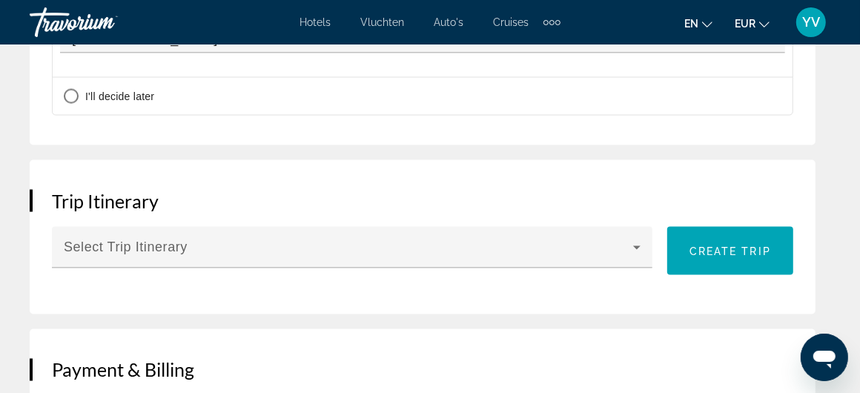
scroll to position [1557, 0]
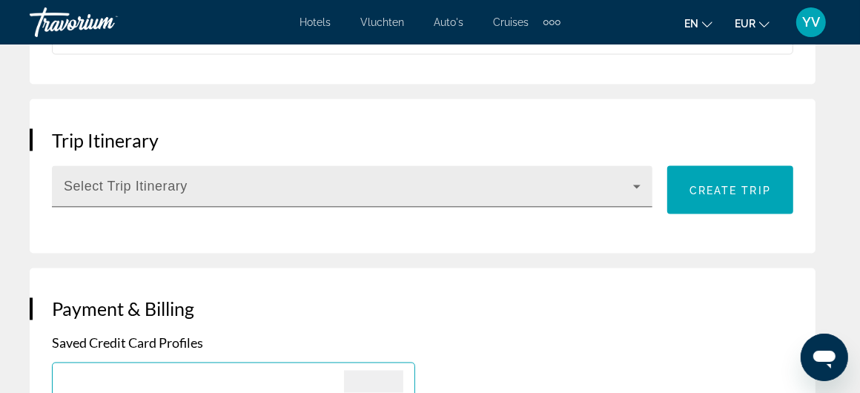
type input "**********"
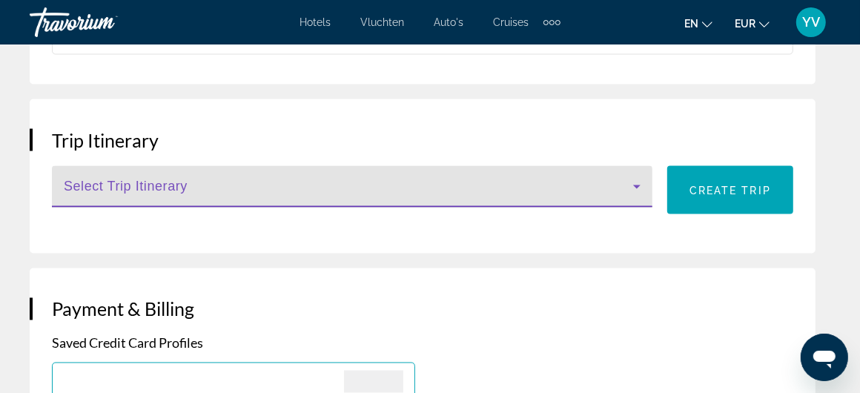
click at [194, 184] on span "Hoofdinhoud" at bounding box center [349, 193] width 570 height 18
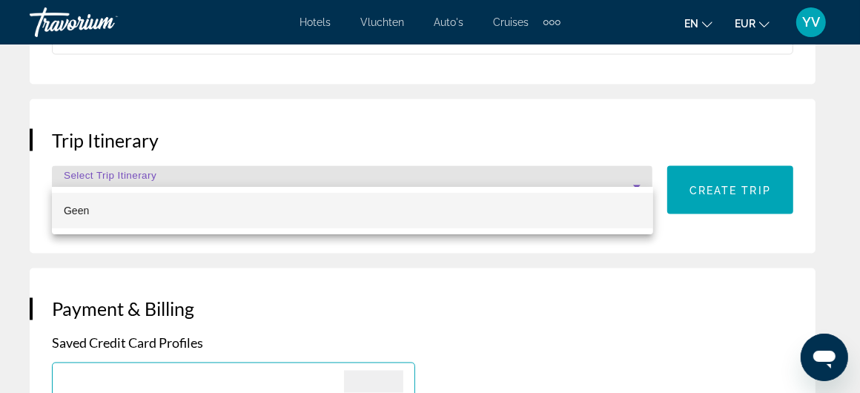
click at [194, 164] on div at bounding box center [430, 196] width 860 height 393
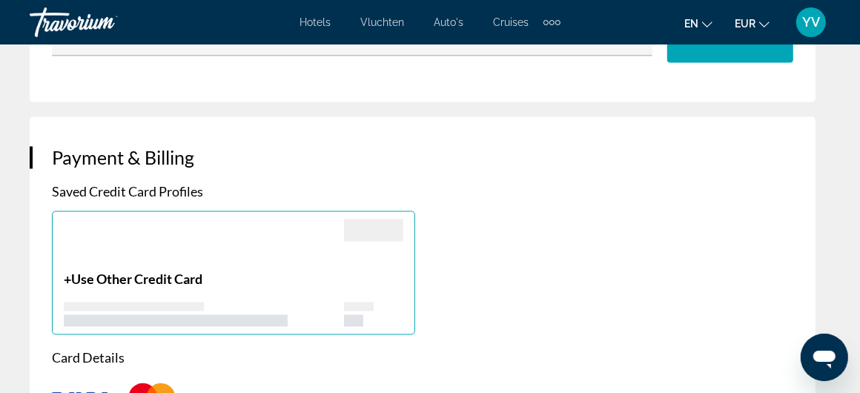
scroll to position [1631, 0]
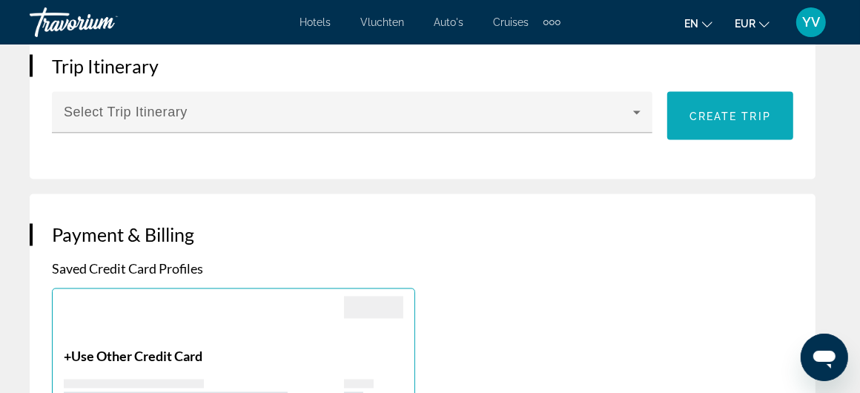
click at [745, 110] on span "Create trip" at bounding box center [731, 116] width 82 height 12
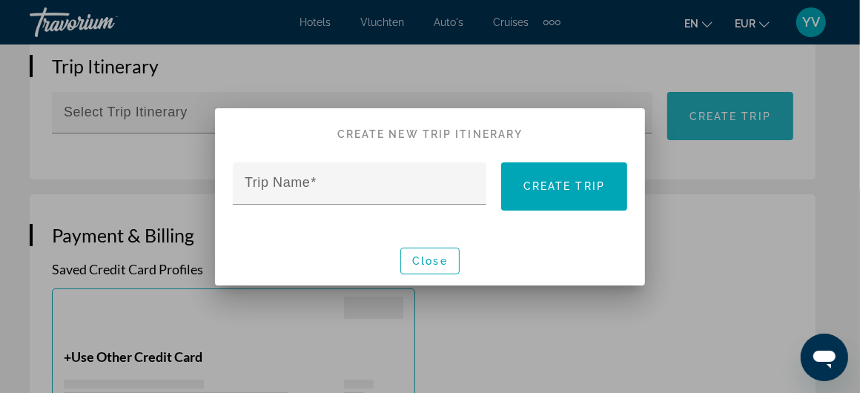
scroll to position [0, 0]
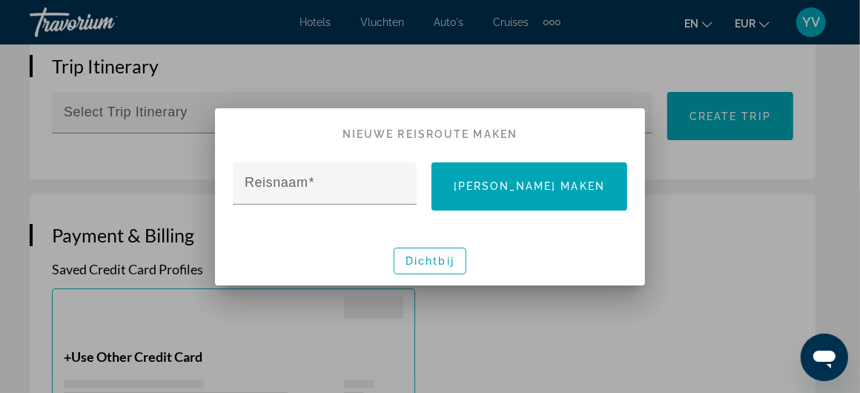
click at [736, 237] on div at bounding box center [430, 196] width 860 height 393
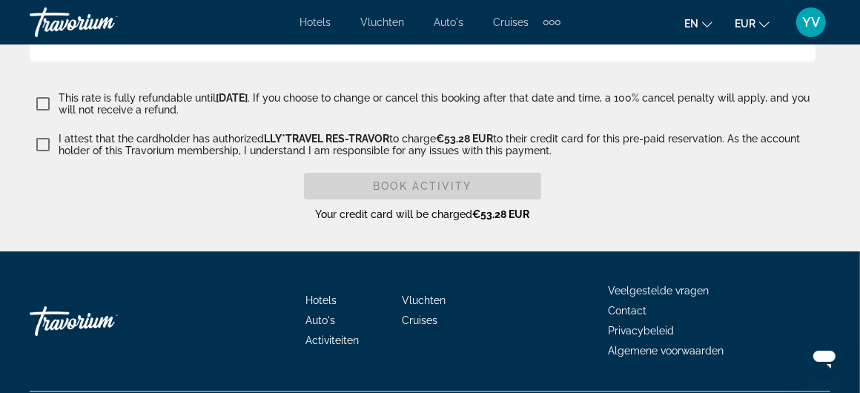
scroll to position [2966, 0]
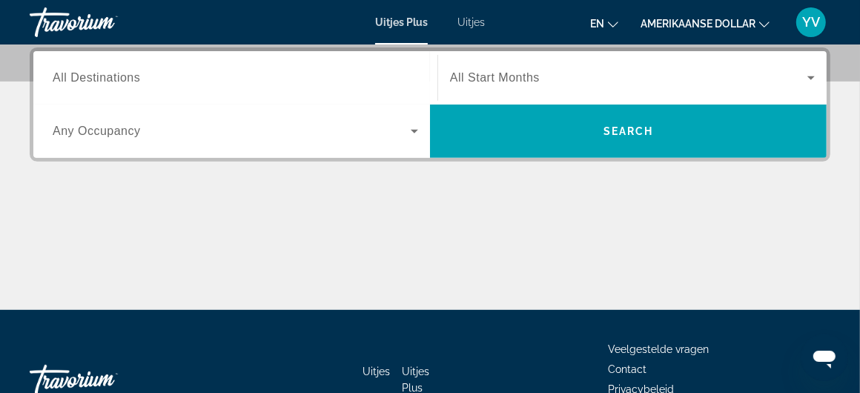
scroll to position [371, 0]
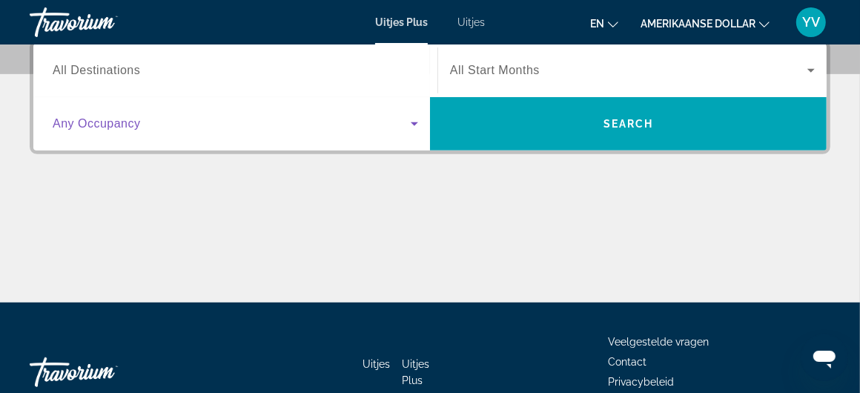
click at [417, 122] on icon "Zoekwidget" at bounding box center [414, 124] width 7 height 4
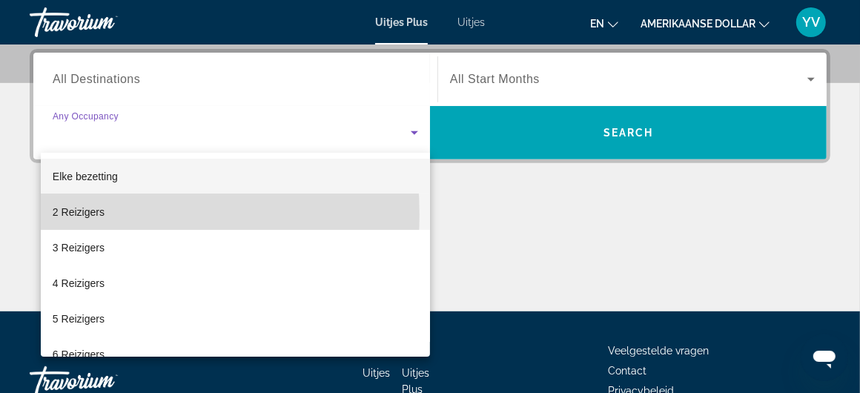
click at [72, 215] on font "2 Reizigers" at bounding box center [79, 212] width 52 height 12
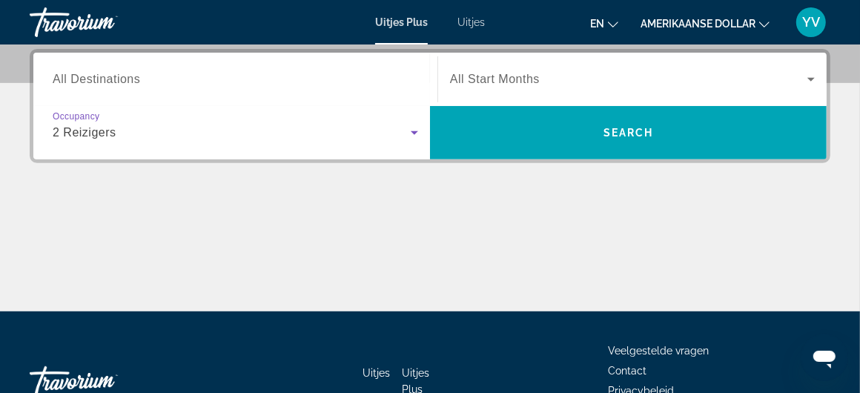
click at [75, 81] on span "All Destinations" at bounding box center [97, 79] width 88 height 13
click at [75, 81] on input "Destination All Destinations" at bounding box center [236, 80] width 366 height 18
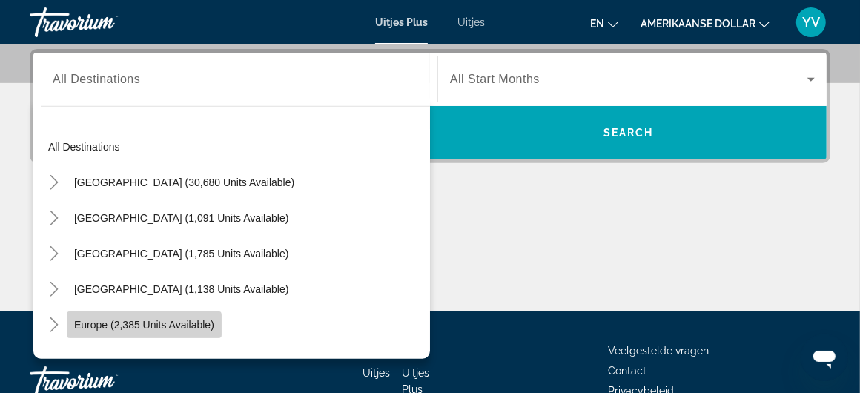
click at [100, 327] on span "Europe (2,385 units available)" at bounding box center [144, 325] width 140 height 12
type input "**********"
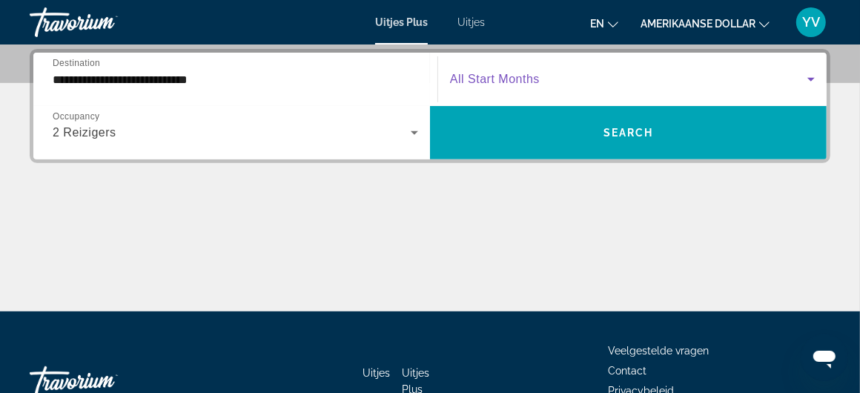
click at [818, 76] on icon "Zoekwidget" at bounding box center [811, 79] width 18 height 18
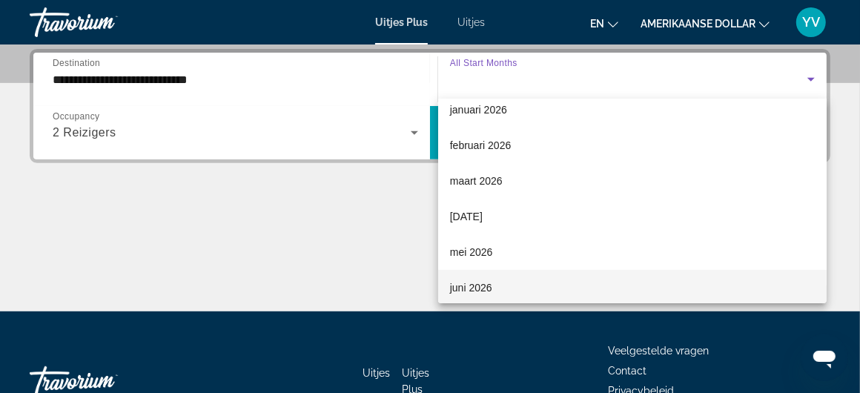
scroll to position [222, 0]
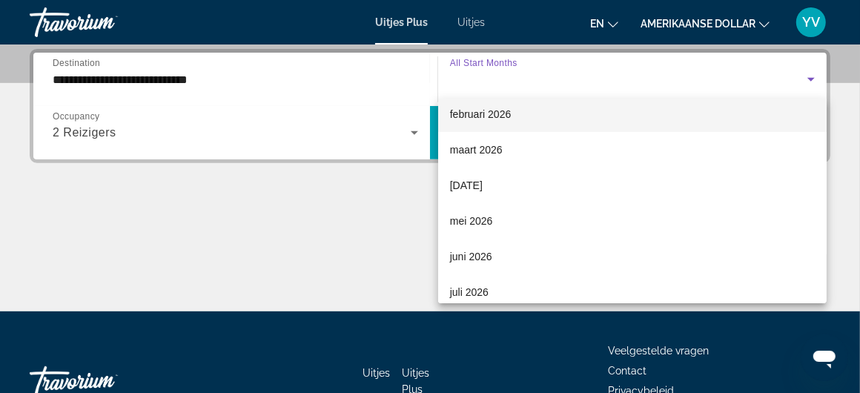
click at [495, 110] on font "februari 2026" at bounding box center [481, 114] width 62 height 12
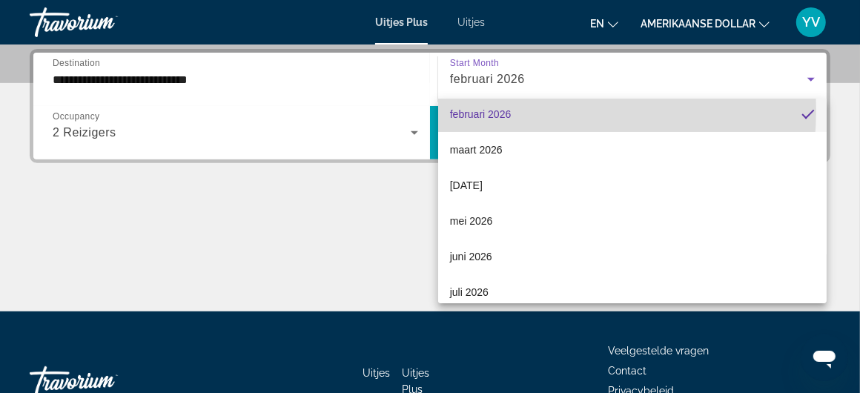
scroll to position [220, 0]
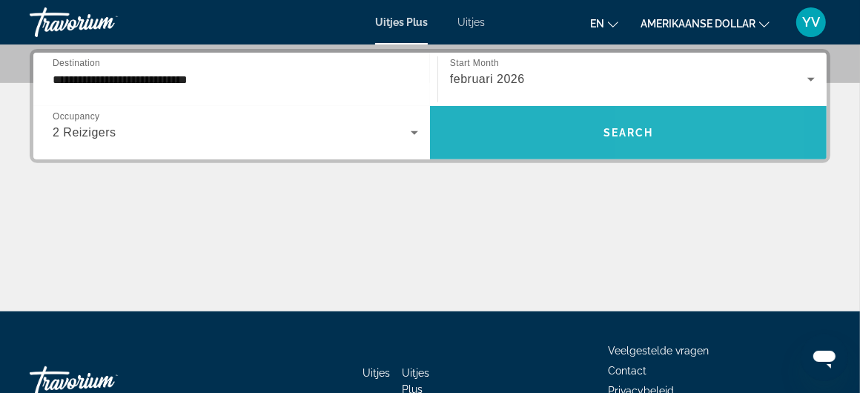
click at [657, 144] on span "Zoekwidget" at bounding box center [628, 133] width 397 height 36
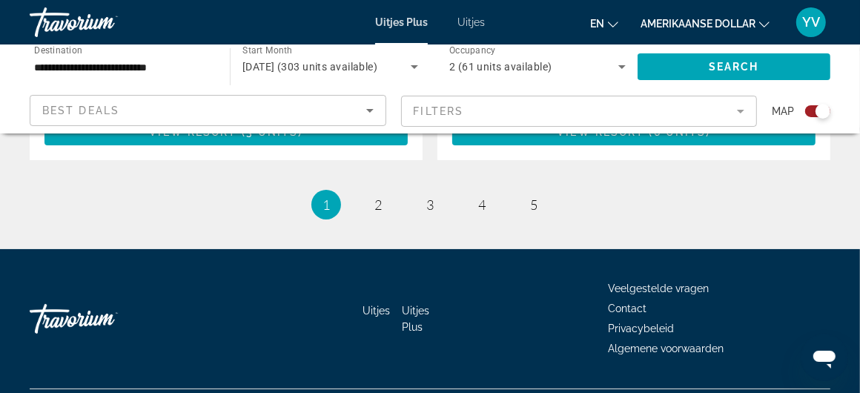
scroll to position [3516, 0]
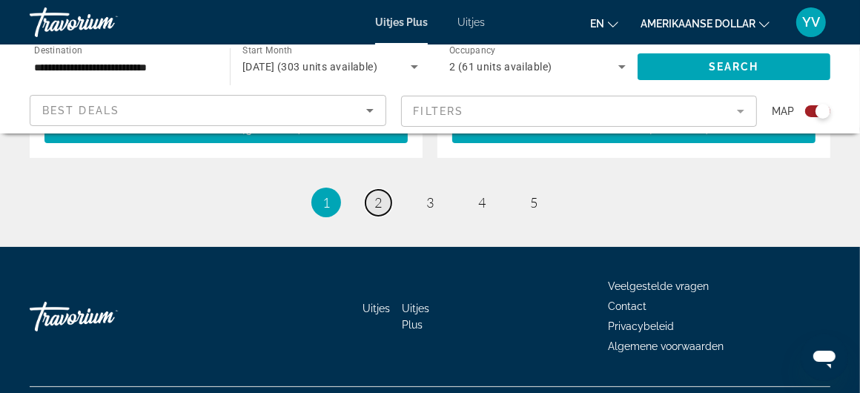
click at [377, 194] on span "2" at bounding box center [377, 202] width 7 height 16
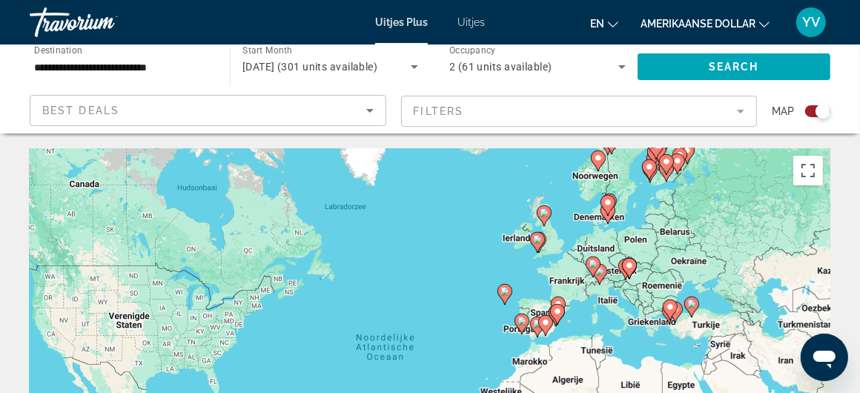
click at [693, 308] on icon "Hoofdinhoud" at bounding box center [691, 306] width 13 height 19
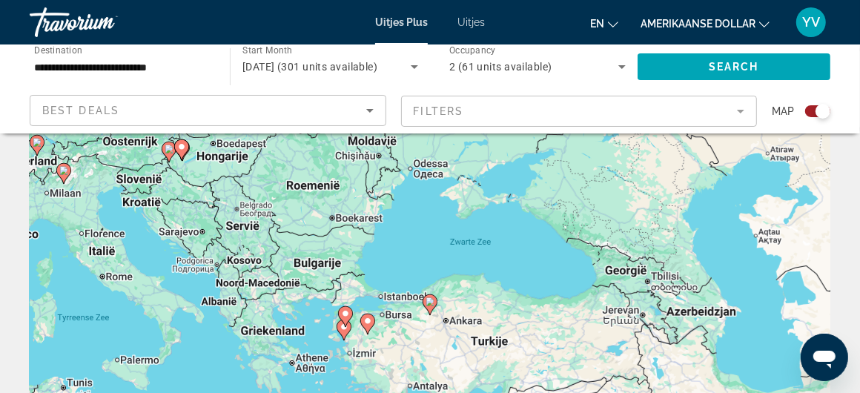
scroll to position [148, 0]
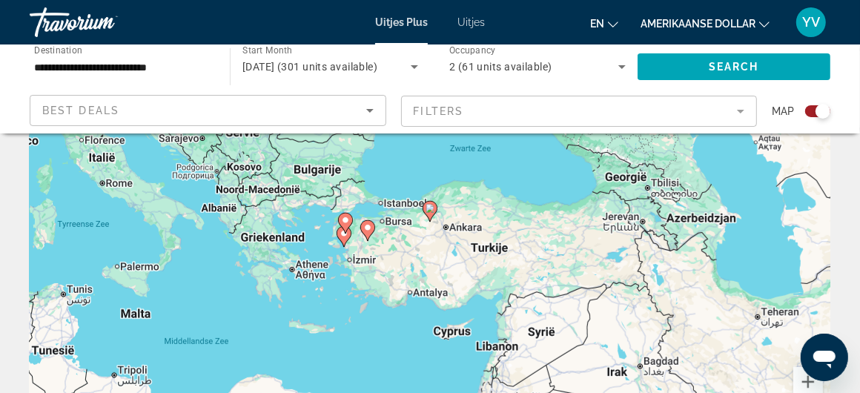
click at [343, 237] on image "Hoofdinhoud" at bounding box center [344, 233] width 9 height 9
type input "**********"
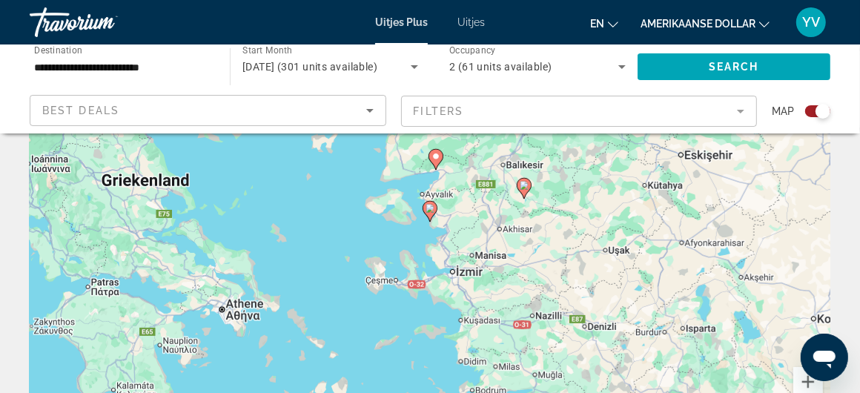
click at [461, 318] on div "Druk op de pijltoetsen om te navigeren. Druk op Alt + Enter om te slepen met he…" at bounding box center [430, 222] width 801 height 445
click at [409, 290] on div "Druk op Alt + Enter om te slepen met het toetsenbord. Gebruik [PERSON_NAME] de …" at bounding box center [430, 222] width 801 height 445
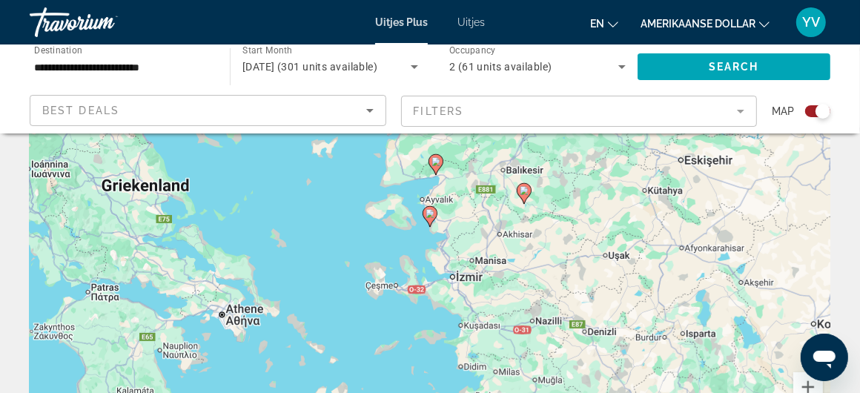
scroll to position [0, 0]
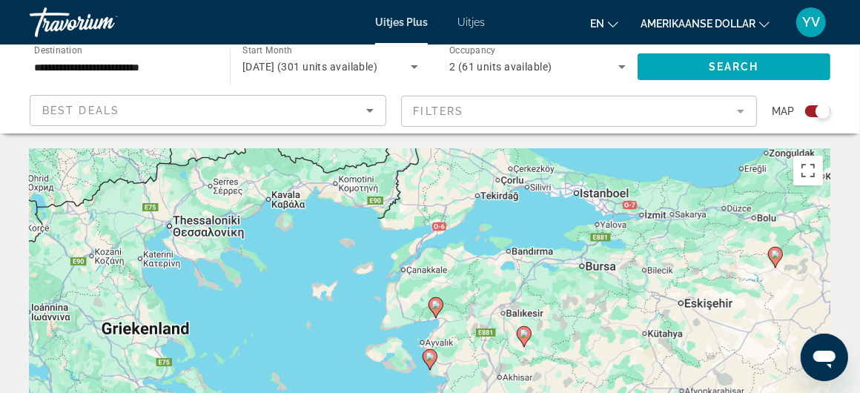
click at [437, 310] on icon "Hoofdinhoud" at bounding box center [435, 307] width 13 height 19
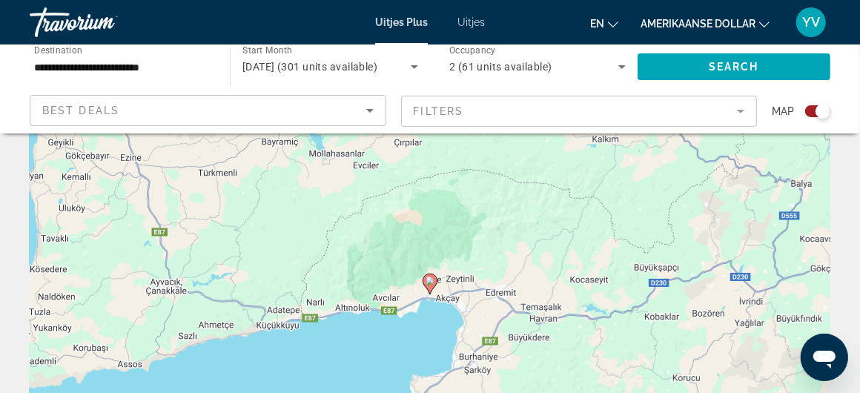
scroll to position [148, 0]
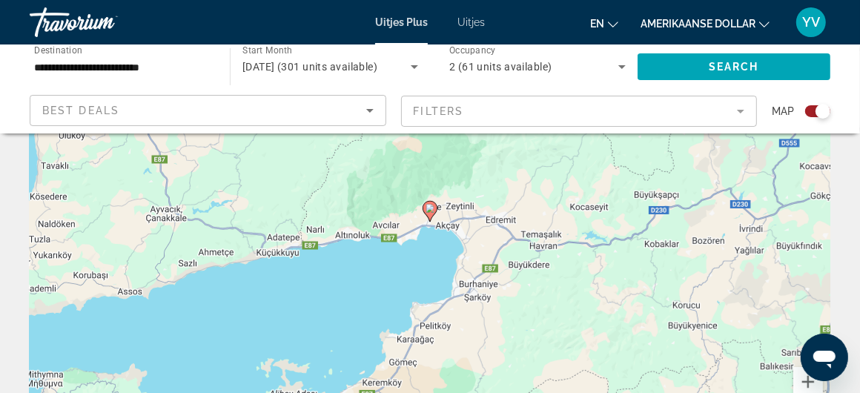
click at [435, 208] on icon "Hoofdinhoud" at bounding box center [429, 211] width 13 height 19
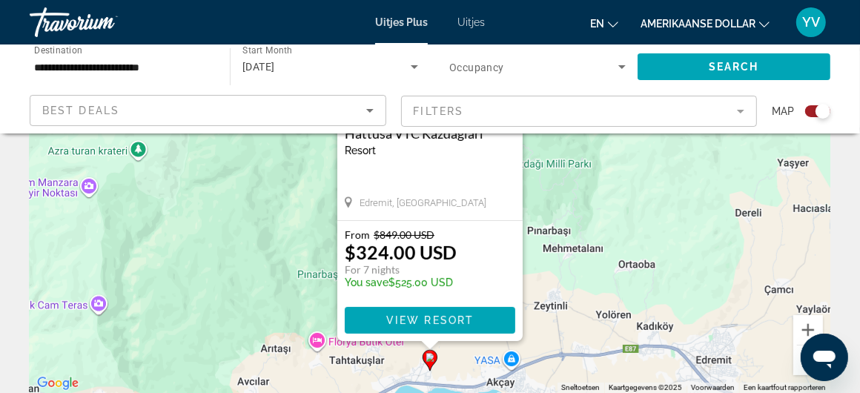
scroll to position [222, 0]
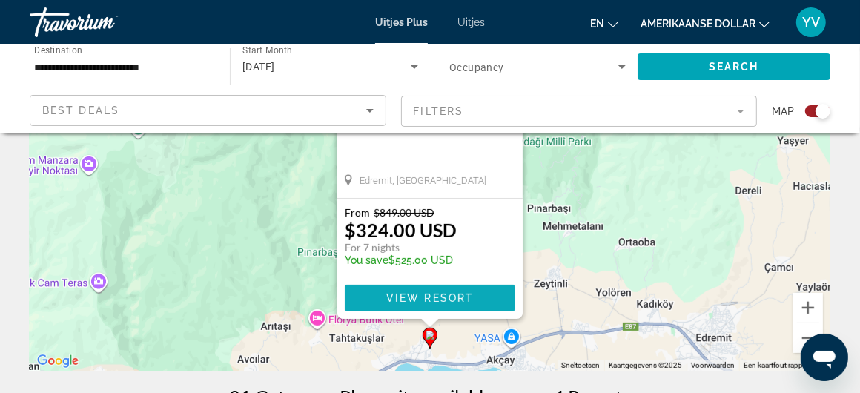
click at [461, 296] on span "View Resort" at bounding box center [430, 298] width 88 height 12
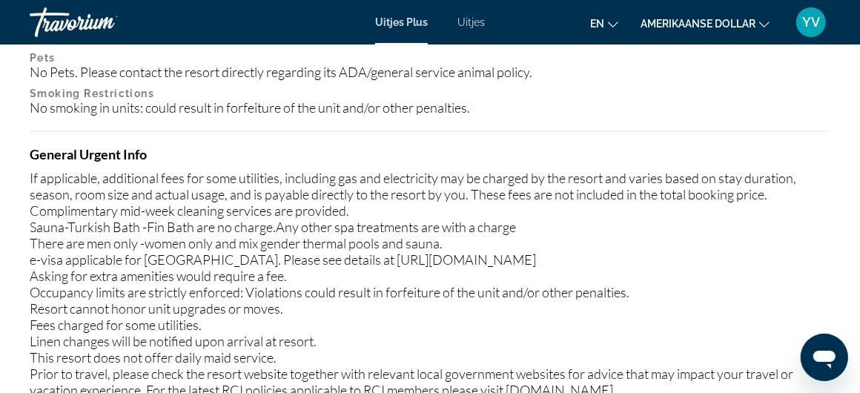
scroll to position [1854, 0]
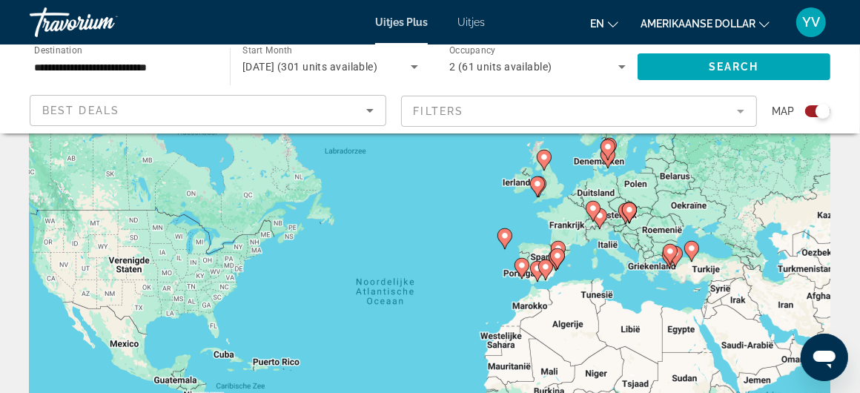
scroll to position [74, 0]
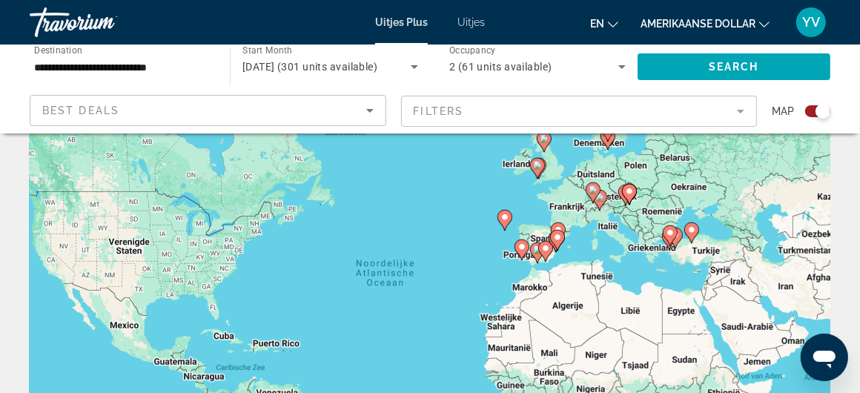
click at [503, 214] on image "Hoofdinhoud" at bounding box center [505, 217] width 9 height 9
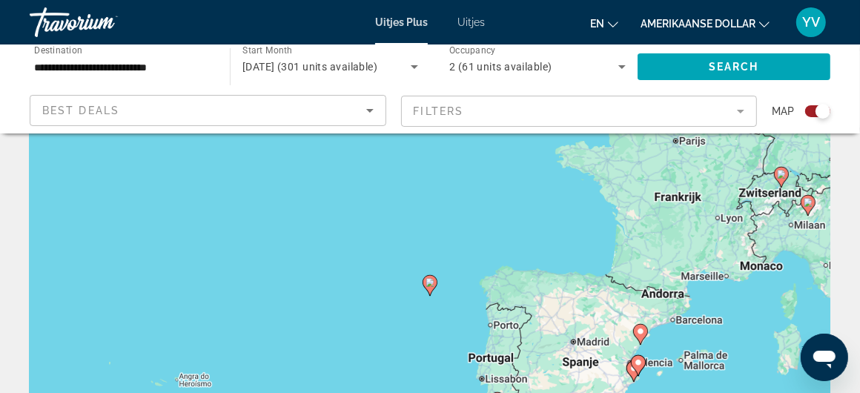
click at [429, 280] on image "Hoofdinhoud" at bounding box center [430, 282] width 9 height 9
type input "**********"
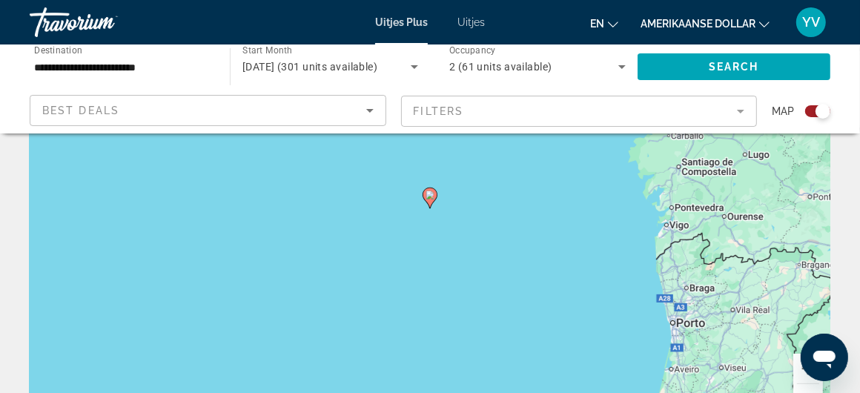
scroll to position [222, 0]
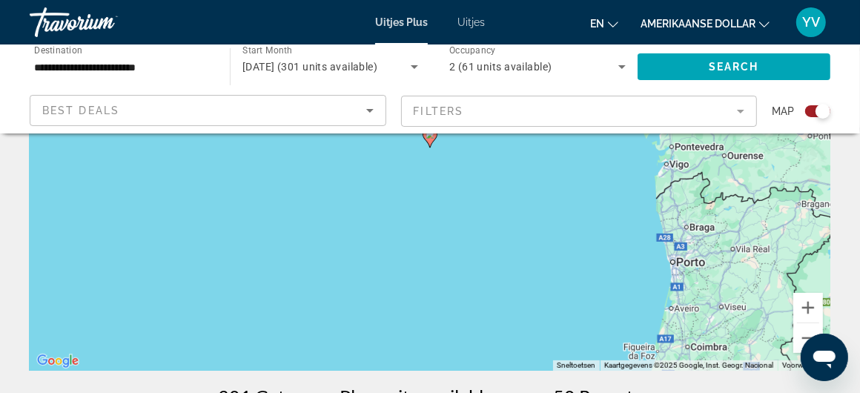
click at [426, 139] on icon "Hoofdinhoud" at bounding box center [429, 137] width 13 height 19
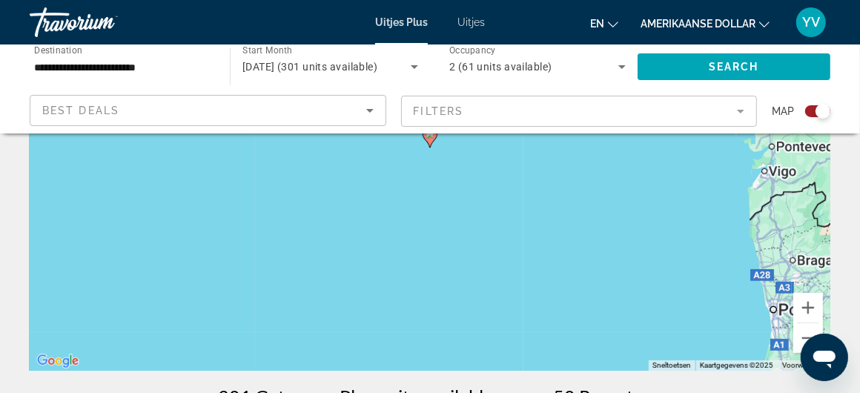
click at [426, 139] on icon "Hoofdinhoud" at bounding box center [429, 137] width 13 height 19
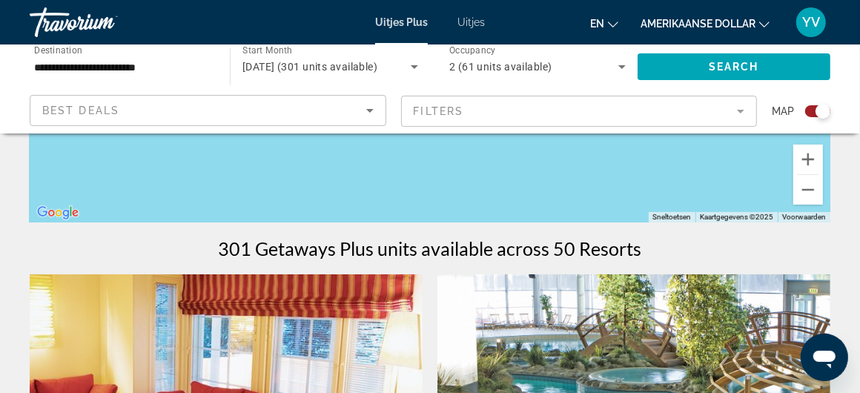
scroll to position [74, 0]
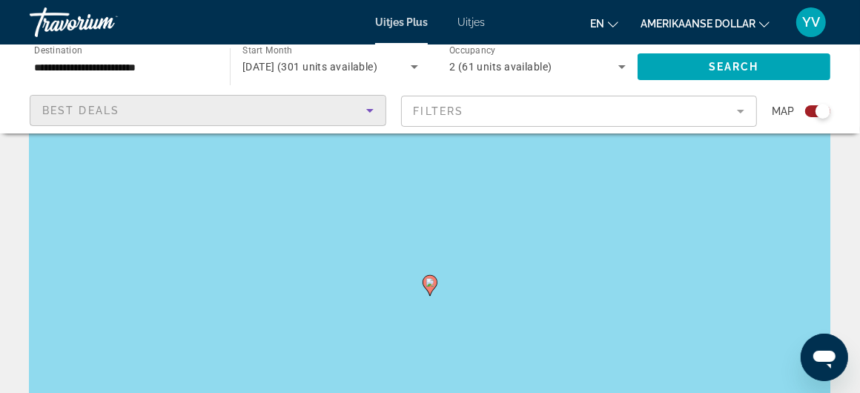
click at [373, 109] on icon "Sort by" at bounding box center [369, 111] width 7 height 4
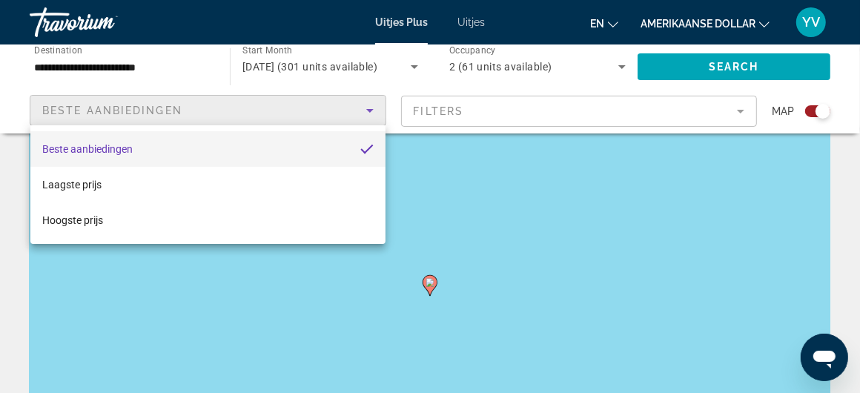
click at [498, 232] on div at bounding box center [430, 196] width 860 height 393
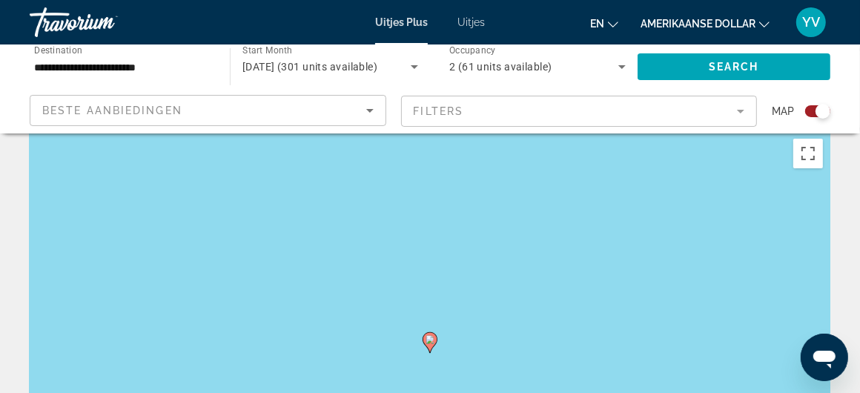
scroll to position [0, 0]
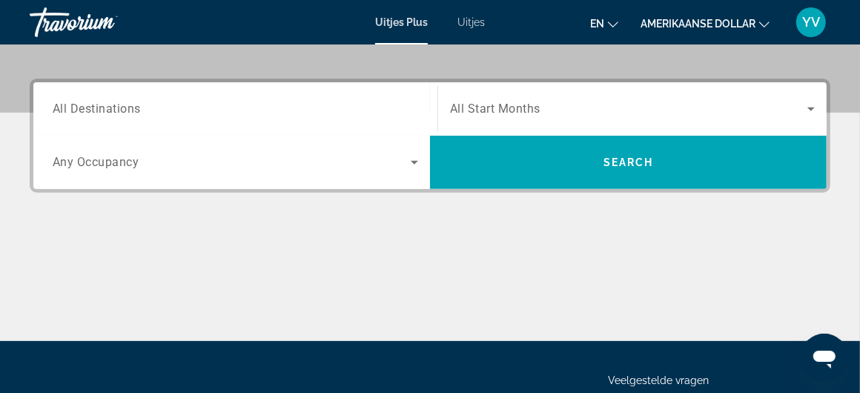
scroll to position [222, 0]
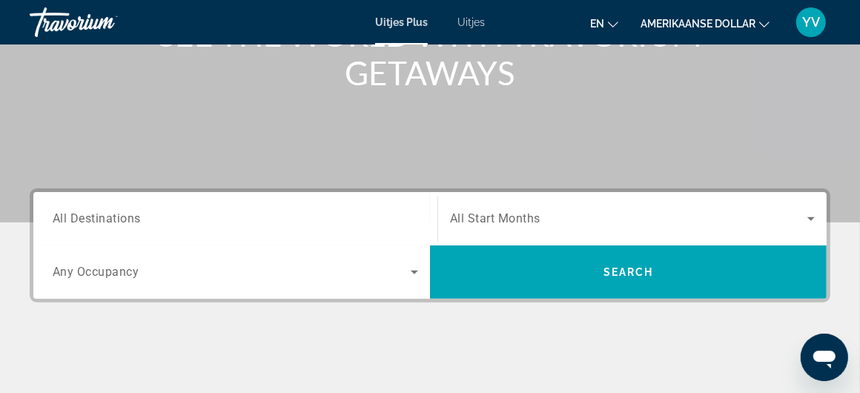
click at [547, 218] on span "Search widget" at bounding box center [628, 219] width 357 height 18
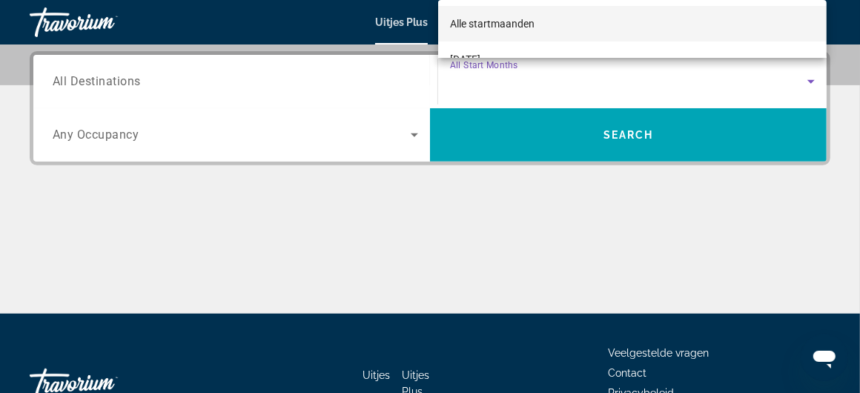
scroll to position [362, 0]
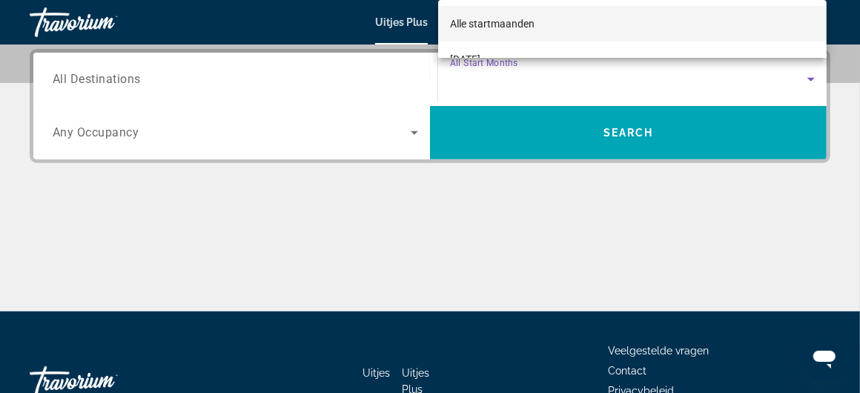
click at [630, 134] on div at bounding box center [430, 196] width 860 height 393
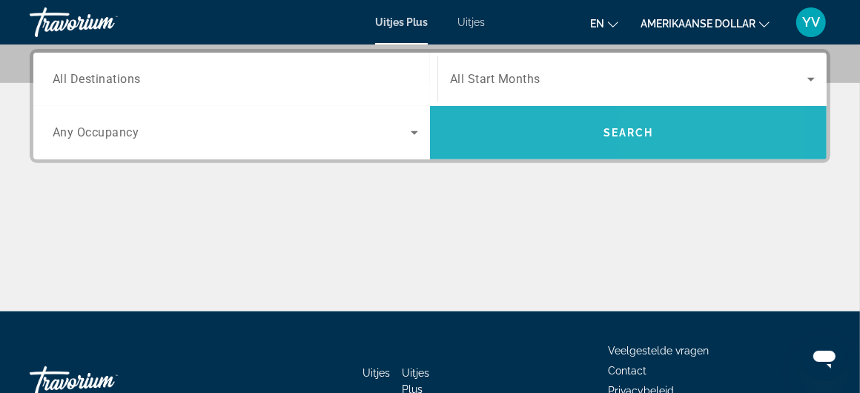
click at [661, 128] on span "Search widget" at bounding box center [628, 133] width 397 height 36
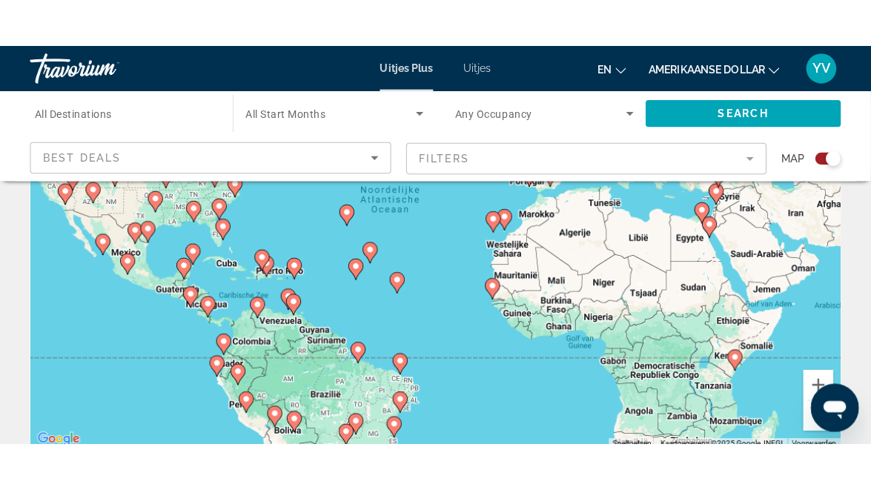
scroll to position [22, 0]
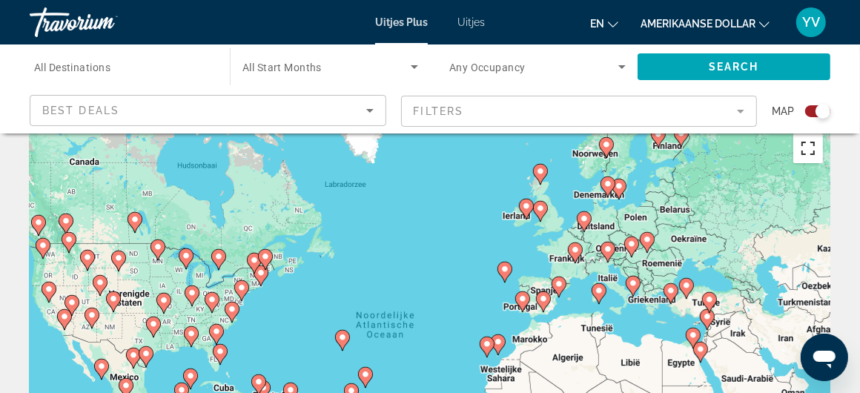
click at [806, 142] on button "Weergave op volledig scherm aan- of uitzetten" at bounding box center [808, 148] width 30 height 30
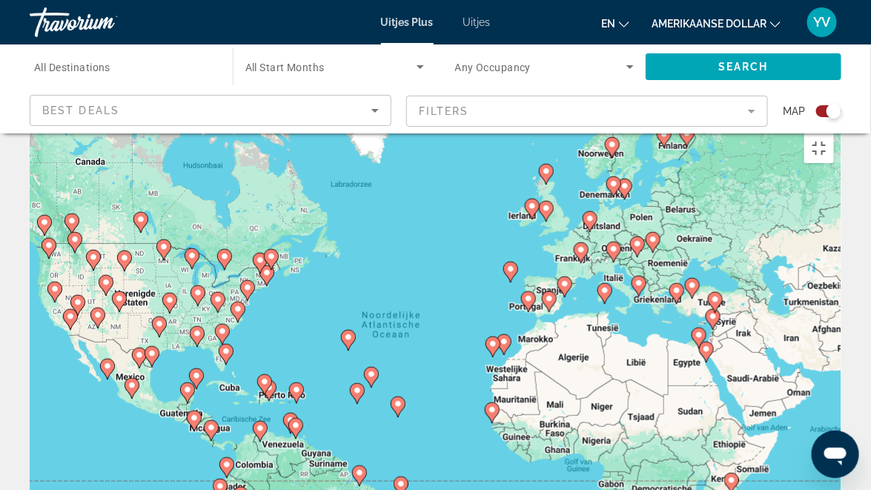
click at [547, 292] on icon "Hoofdinhoud" at bounding box center [548, 301] width 13 height 19
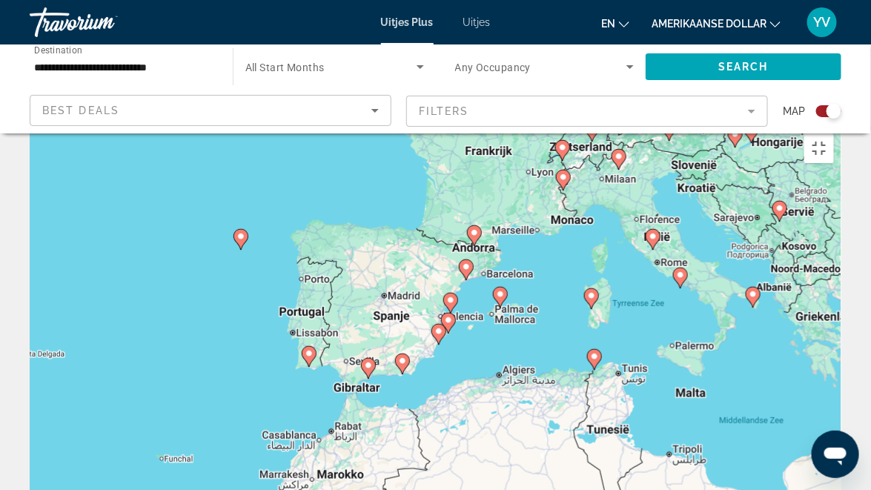
click at [501, 287] on g "Hoofdinhoud" at bounding box center [500, 297] width 15 height 21
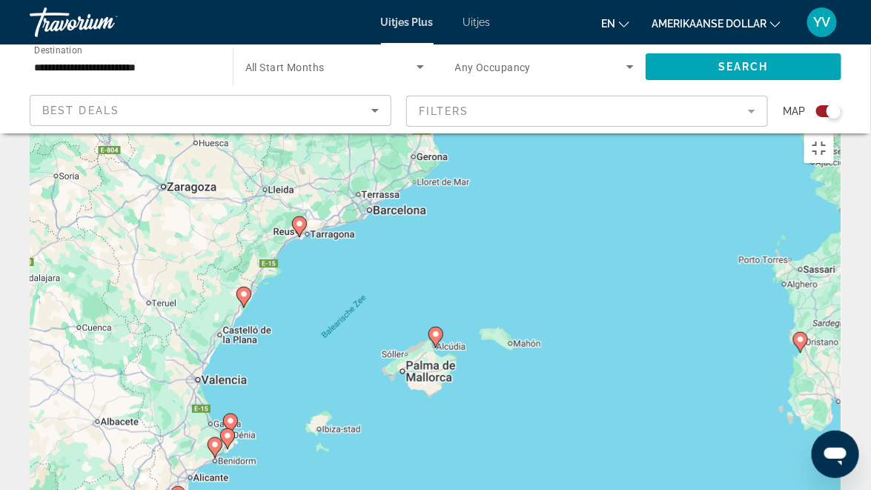
click at [435, 330] on image "Hoofdinhoud" at bounding box center [436, 334] width 9 height 9
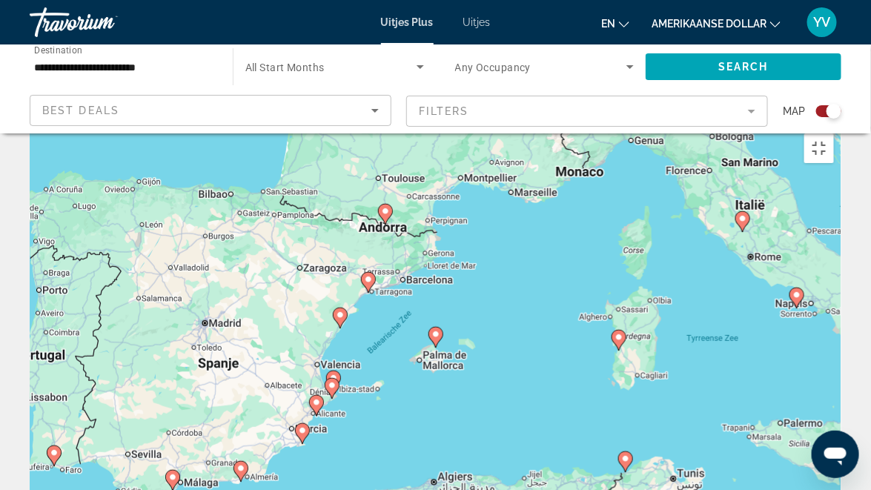
click at [622, 333] on image "Hoofdinhoud" at bounding box center [619, 337] width 9 height 9
type input "**********"
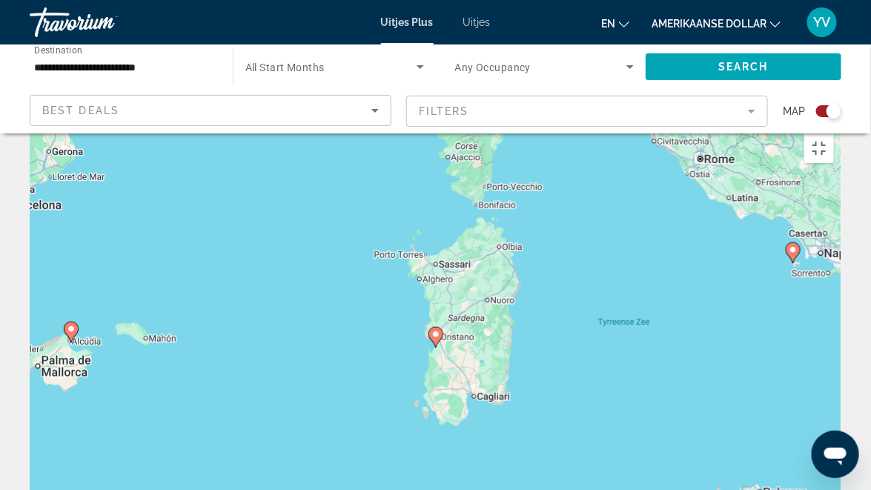
click at [432, 330] on image "Hoofdinhoud" at bounding box center [436, 334] width 9 height 9
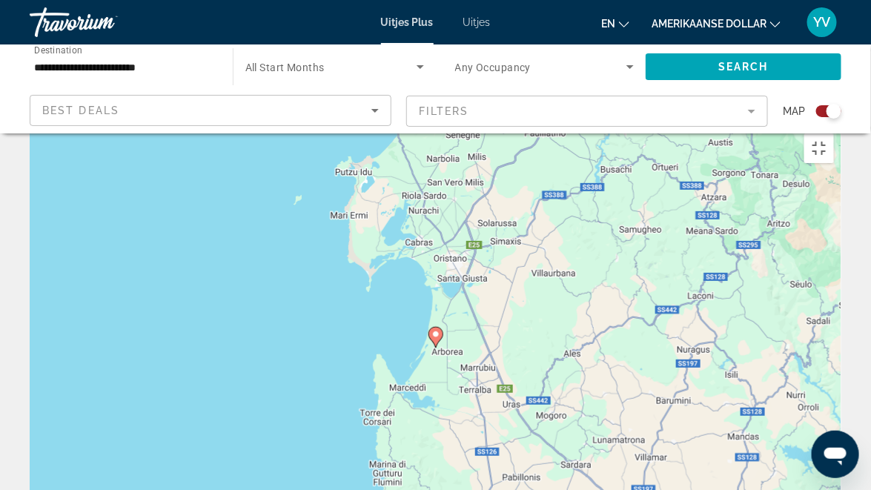
click at [440, 330] on image "Hoofdinhoud" at bounding box center [436, 334] width 9 height 9
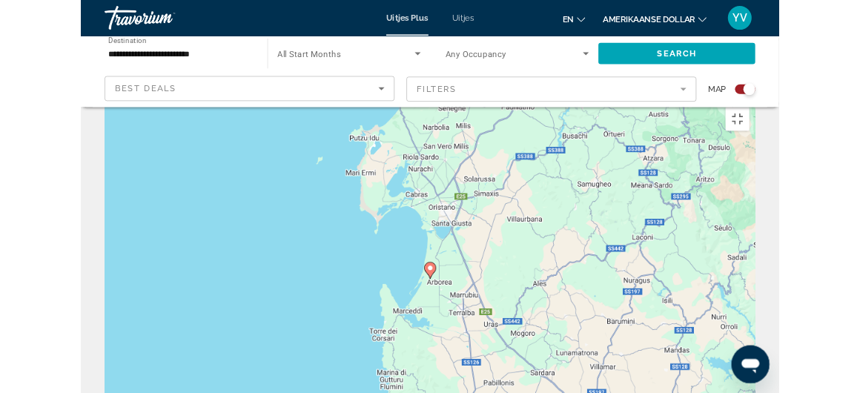
scroll to position [0, 0]
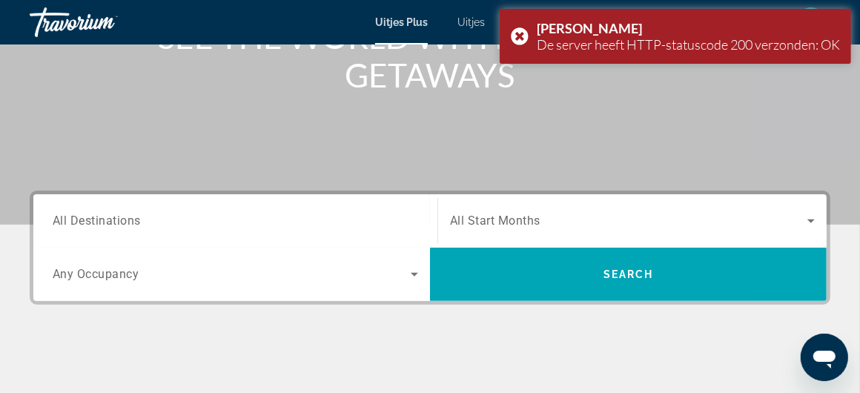
scroll to position [222, 0]
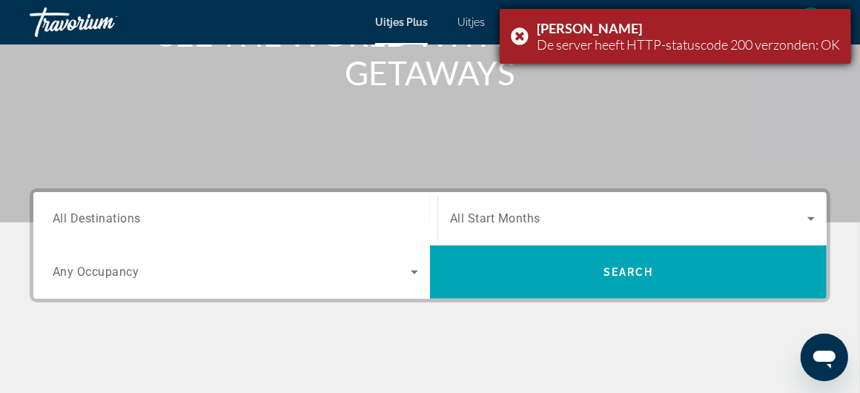
click at [524, 30] on div "[PERSON_NAME] De server heeft HTTP-statuscode 200 verzonden: OK" at bounding box center [676, 36] width 352 height 55
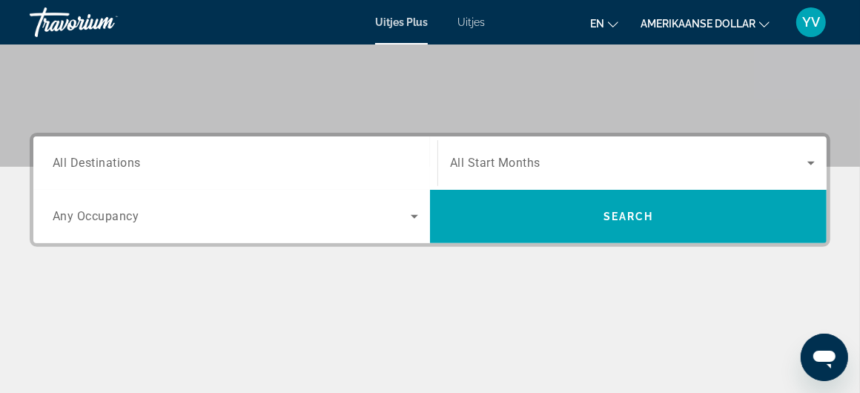
scroll to position [297, 0]
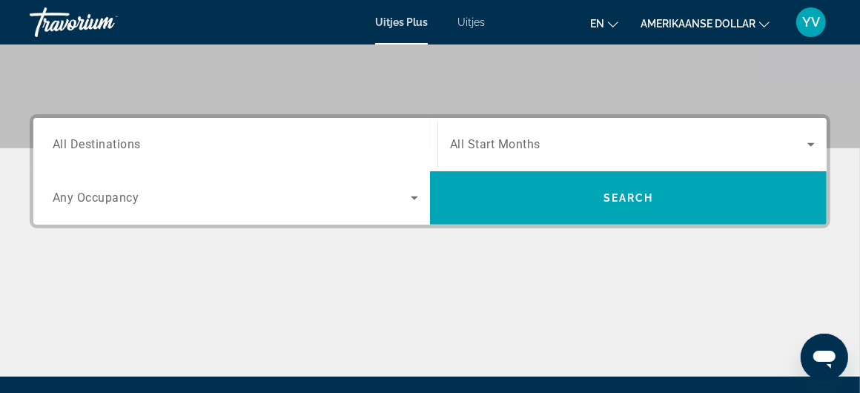
click at [492, 138] on span "All Start Months" at bounding box center [495, 145] width 90 height 14
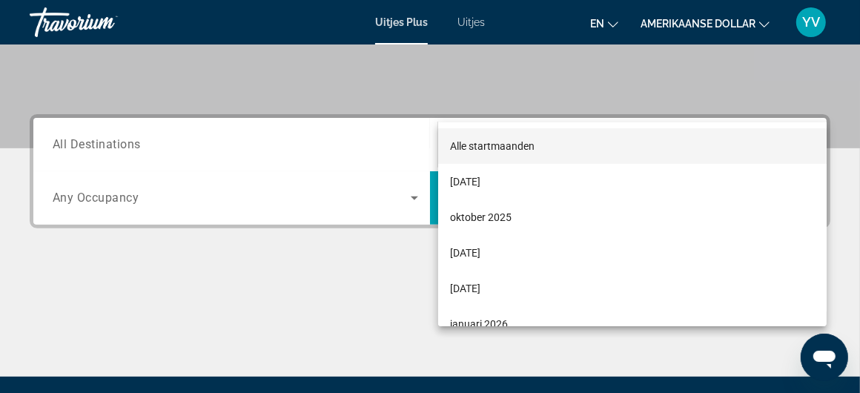
scroll to position [362, 0]
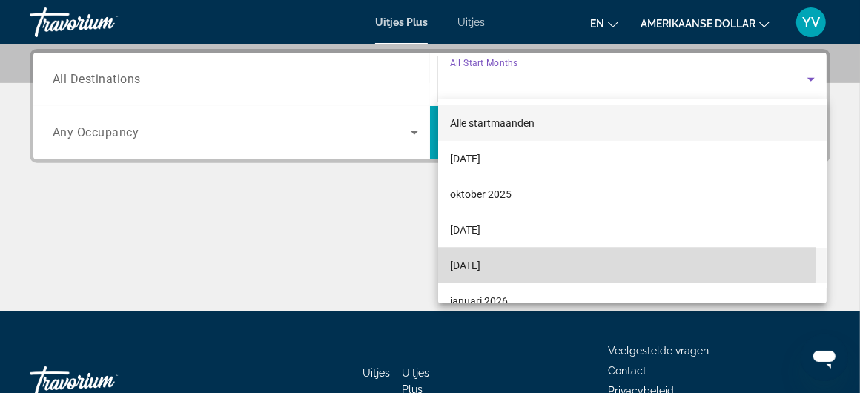
click at [468, 261] on font "[DATE]" at bounding box center [465, 266] width 30 height 12
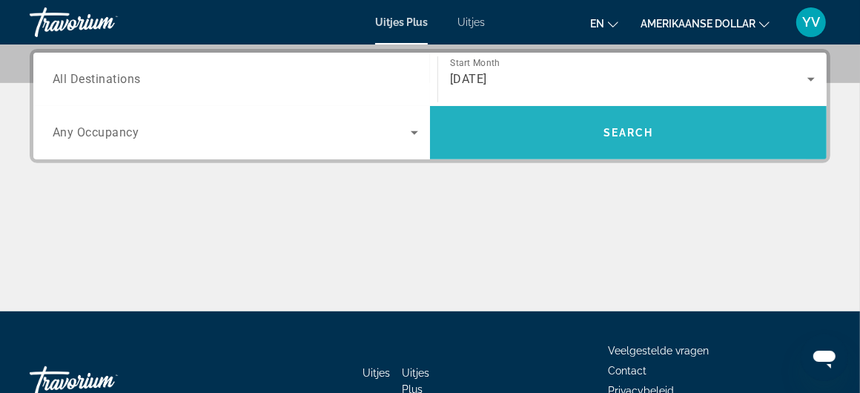
click at [639, 131] on span "Search" at bounding box center [629, 133] width 50 height 12
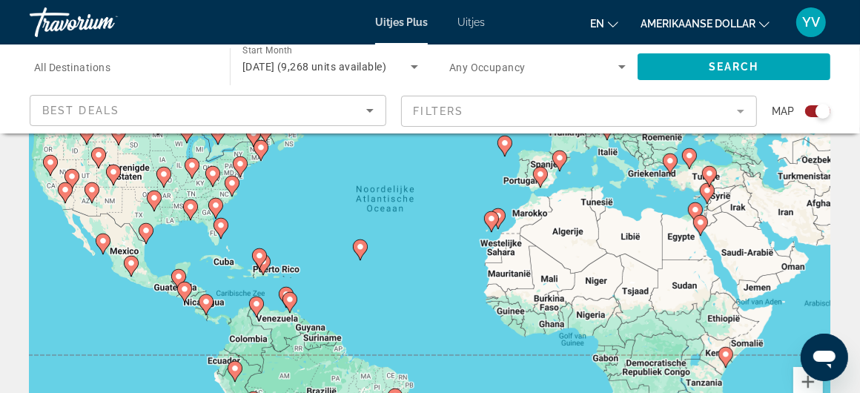
scroll to position [74, 0]
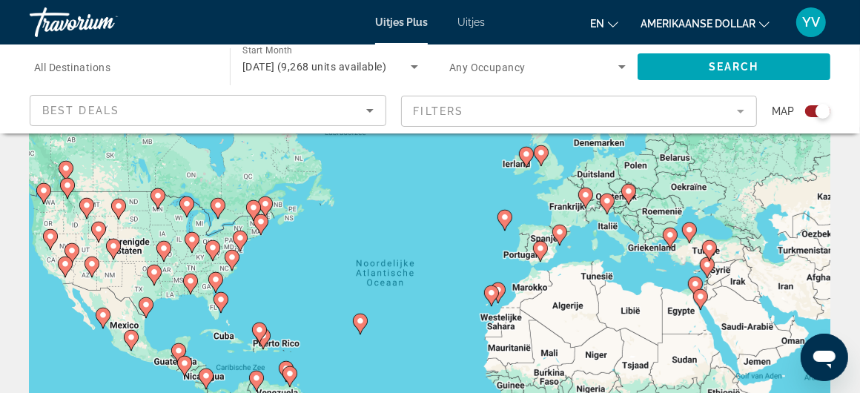
click at [606, 196] on icon "Hoofdinhoud" at bounding box center [607, 203] width 13 height 19
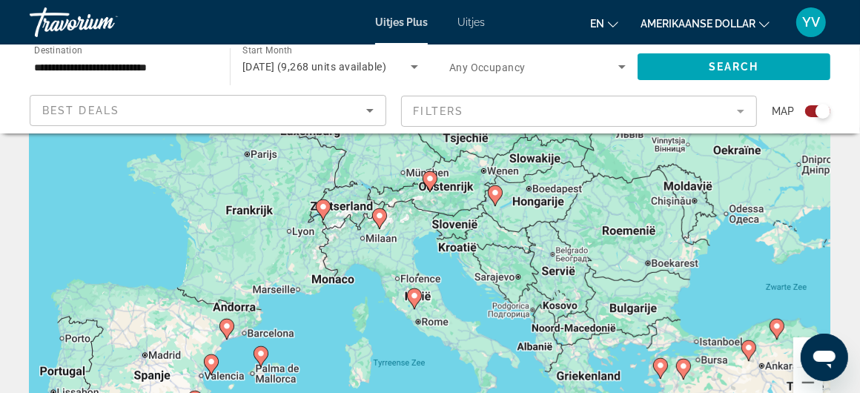
scroll to position [148, 0]
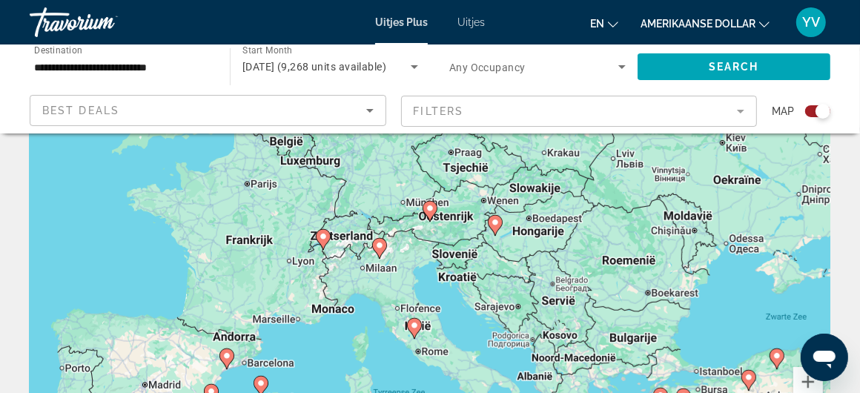
click at [416, 330] on icon "Hoofdinhoud" at bounding box center [414, 328] width 13 height 19
type input "**********"
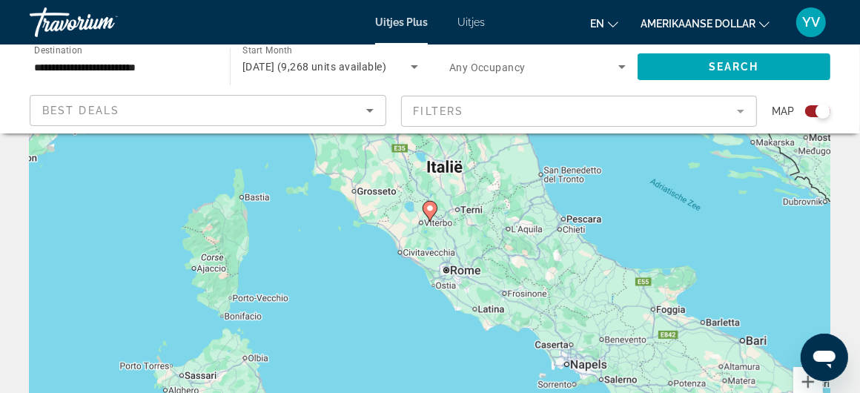
click at [429, 205] on image "Hoofdinhoud" at bounding box center [430, 208] width 9 height 9
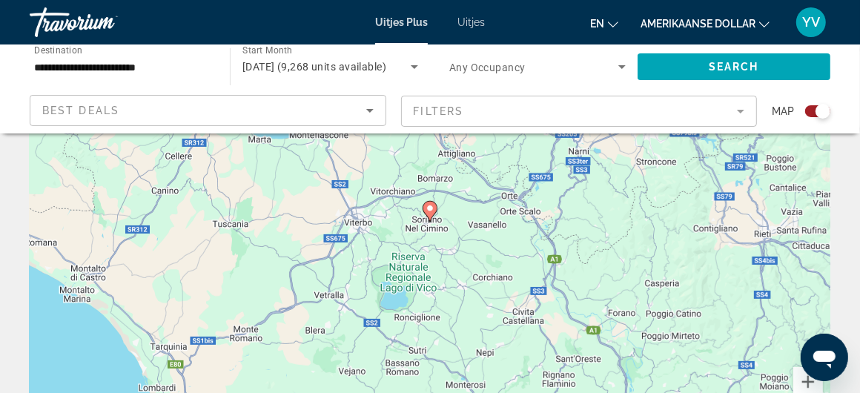
click at [429, 205] on image "Hoofdinhoud" at bounding box center [430, 208] width 9 height 9
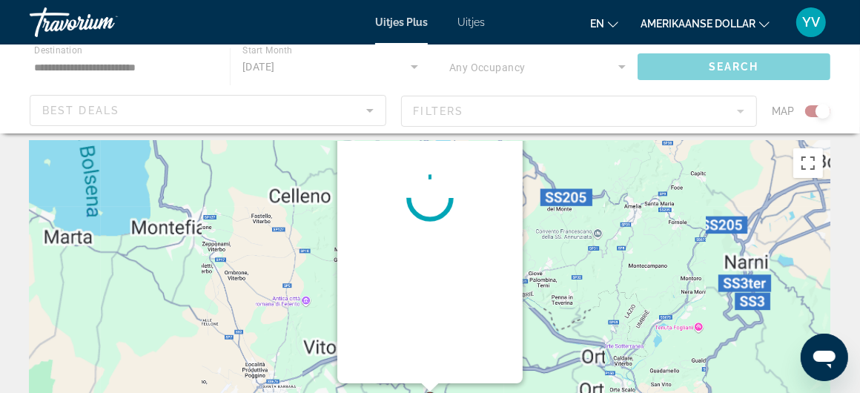
scroll to position [0, 0]
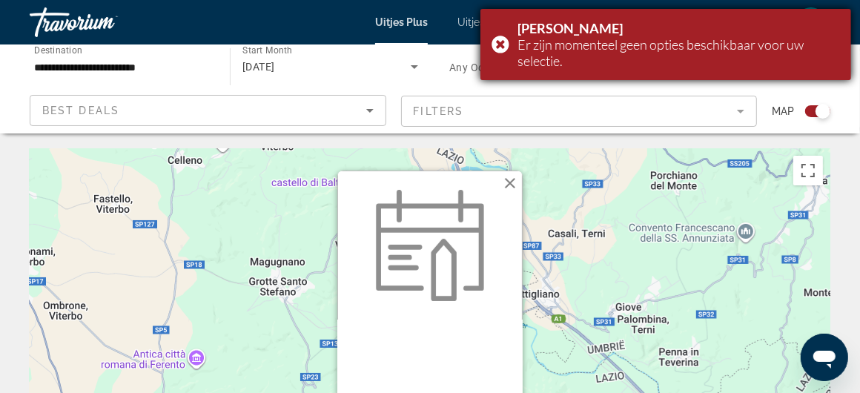
click at [498, 42] on div "[PERSON_NAME] zijn momenteel geen opties beschikbaar voor uw selectie." at bounding box center [666, 44] width 371 height 71
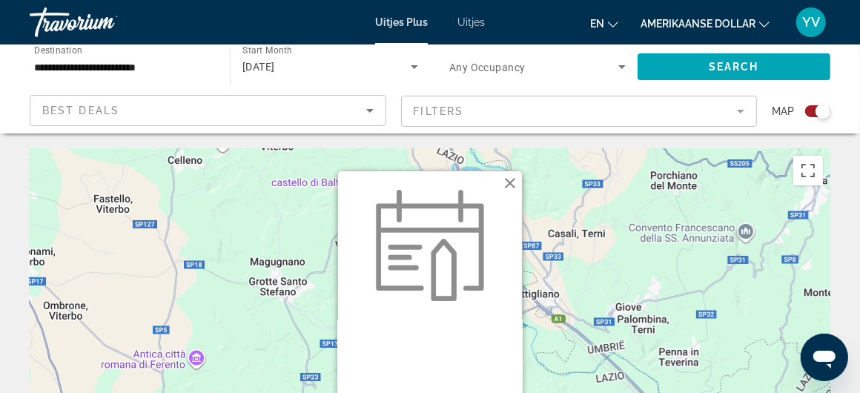
click at [517, 183] on button "Sluiten" at bounding box center [510, 183] width 22 height 22
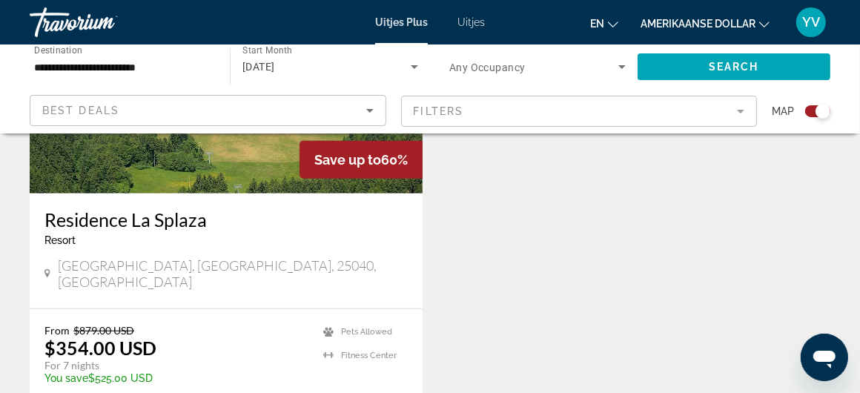
scroll to position [667, 0]
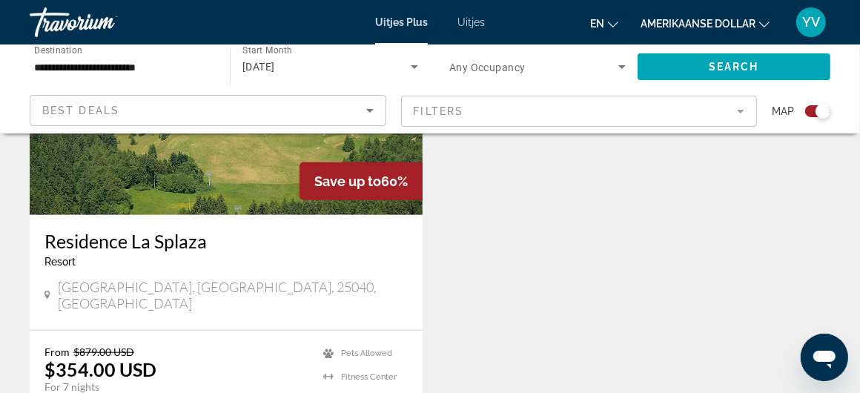
click at [389, 23] on font "Uitjes Plus" at bounding box center [401, 22] width 53 height 12
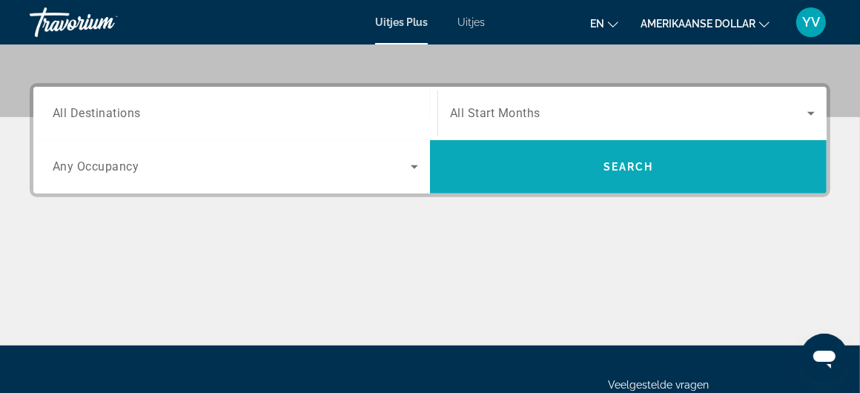
scroll to position [371, 0]
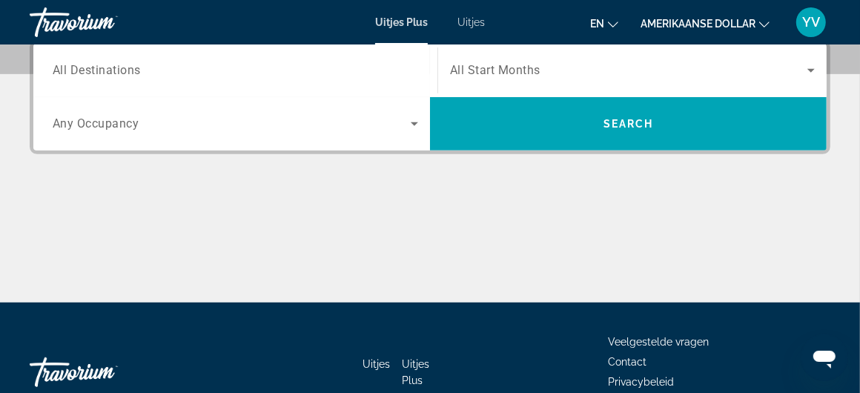
drag, startPoint x: 142, startPoint y: 101, endPoint x: 139, endPoint y: 113, distance: 12.2
click at [139, 107] on div "Occupancy Any Occupancy" at bounding box center [235, 123] width 389 height 53
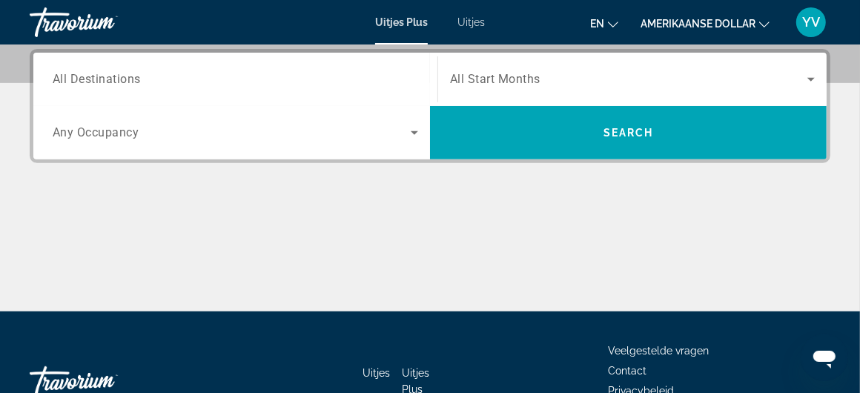
click at [135, 132] on span "Any Occupancy" at bounding box center [96, 133] width 87 height 14
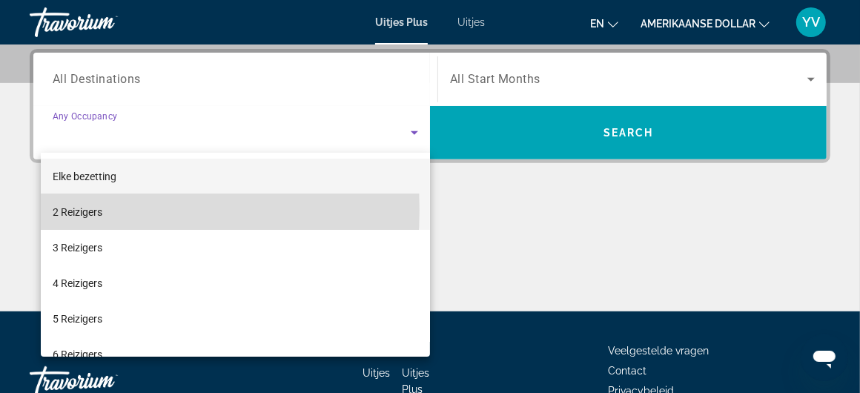
click at [88, 211] on font "2 Reizigers" at bounding box center [78, 212] width 50 height 12
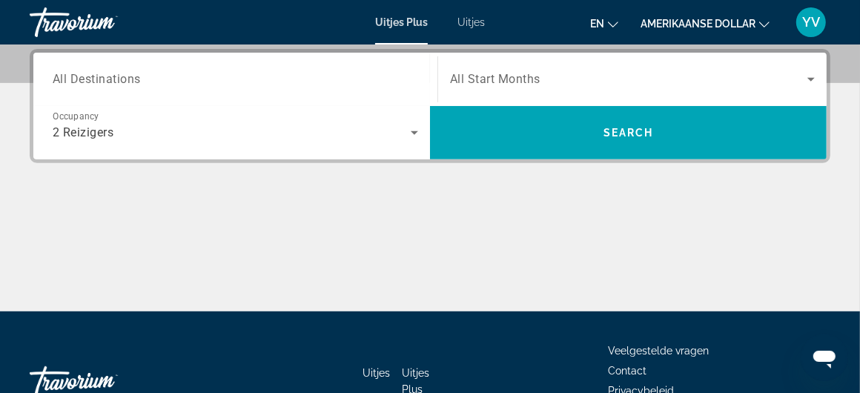
click at [70, 75] on span "All Destinations" at bounding box center [97, 79] width 88 height 14
click at [70, 75] on input "Destination All Destinations" at bounding box center [236, 80] width 366 height 18
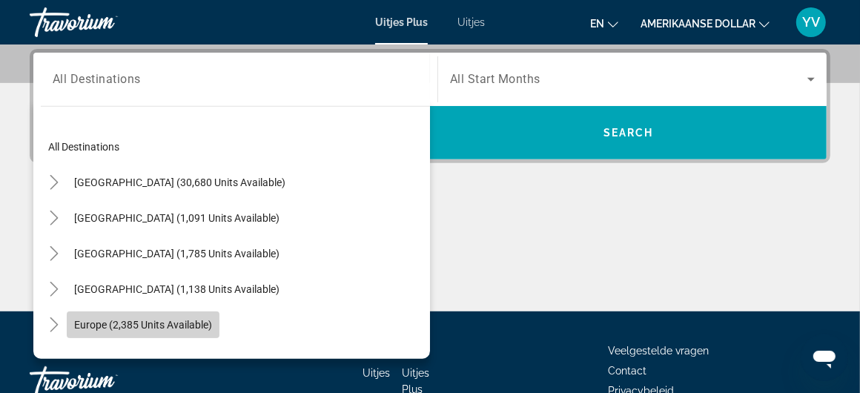
click at [104, 319] on span "Europe (2,385 units available)" at bounding box center [143, 325] width 138 height 12
type input "**********"
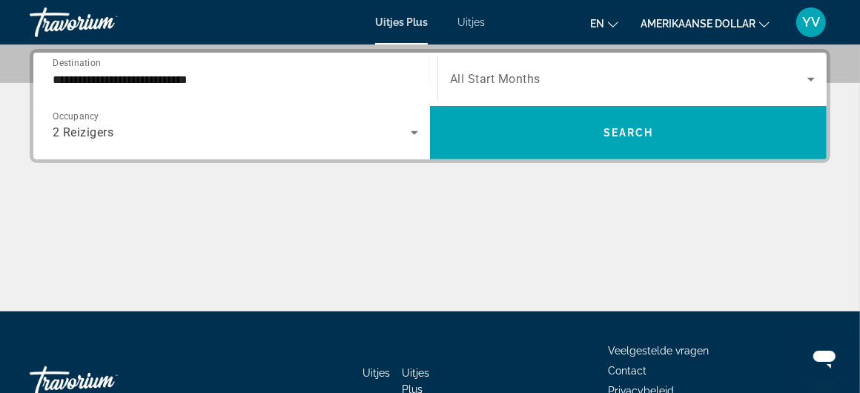
click at [524, 83] on span "All Start Months" at bounding box center [495, 80] width 90 height 14
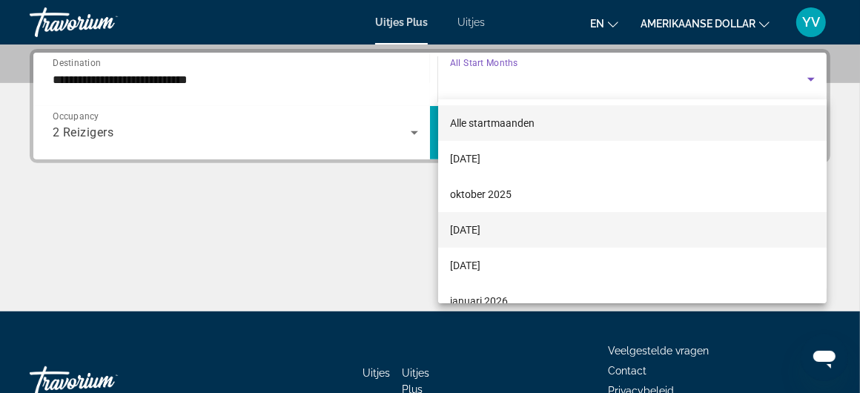
click at [476, 228] on font "[DATE]" at bounding box center [465, 230] width 30 height 12
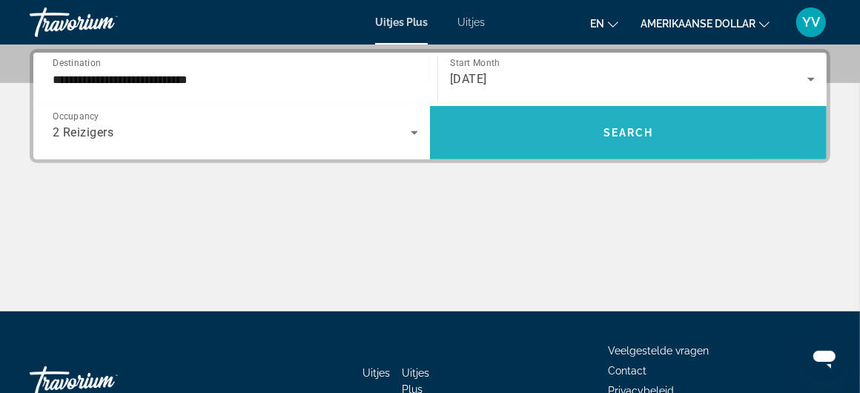
click at [632, 131] on span "Search" at bounding box center [629, 133] width 50 height 12
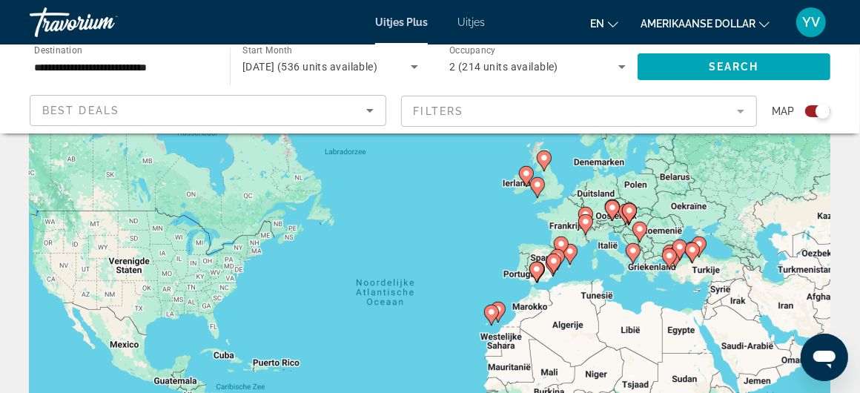
scroll to position [74, 0]
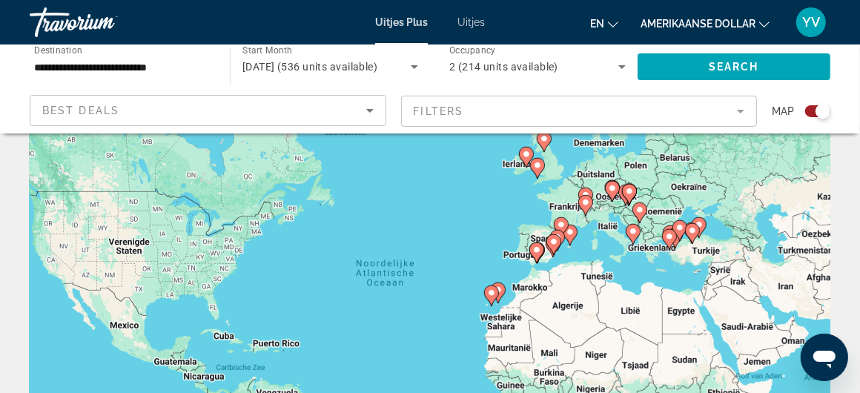
click at [673, 232] on icon "Hoofdinhoud" at bounding box center [669, 239] width 13 height 19
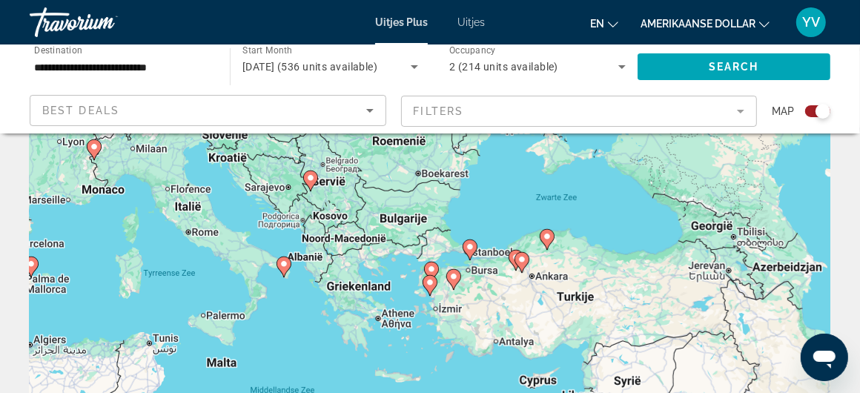
click at [516, 255] on icon "Hoofdinhoud" at bounding box center [521, 262] width 13 height 19
click at [518, 254] on icon "Hoofdinhoud" at bounding box center [521, 262] width 13 height 19
type input "**********"
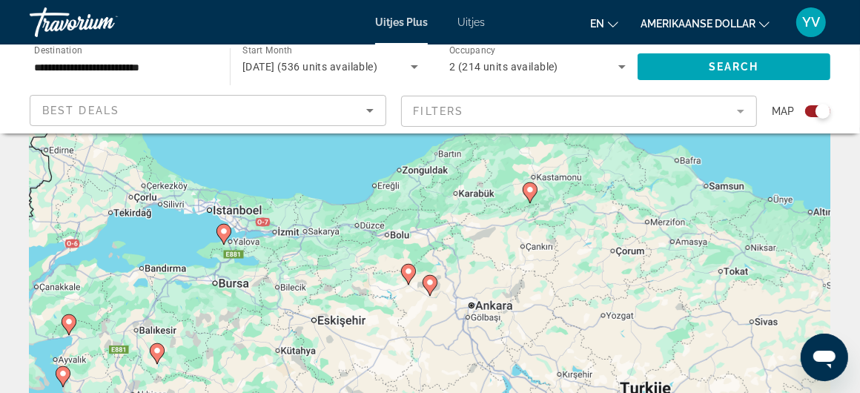
click at [228, 227] on image "Hoofdinhoud" at bounding box center [224, 231] width 9 height 9
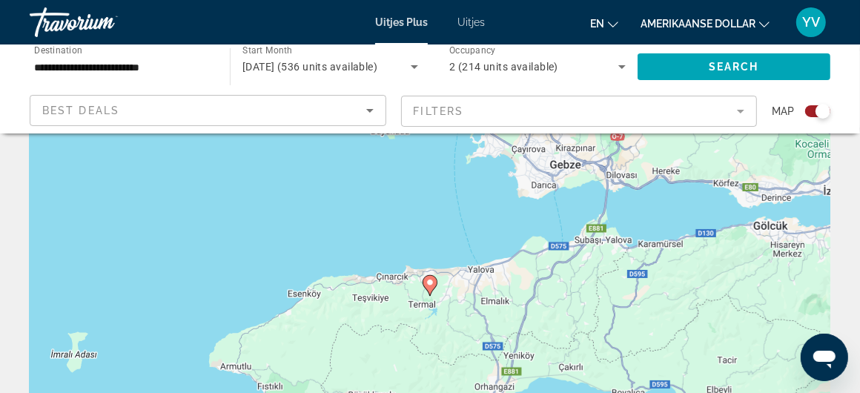
click at [431, 276] on icon "Hoofdinhoud" at bounding box center [429, 285] width 13 height 19
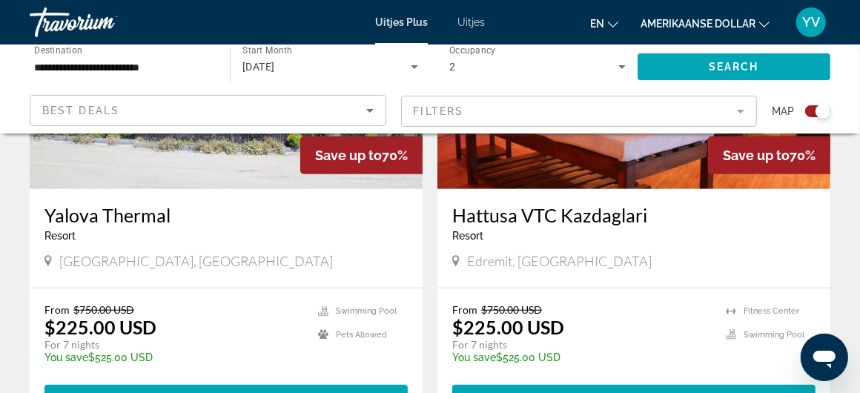
scroll to position [742, 0]
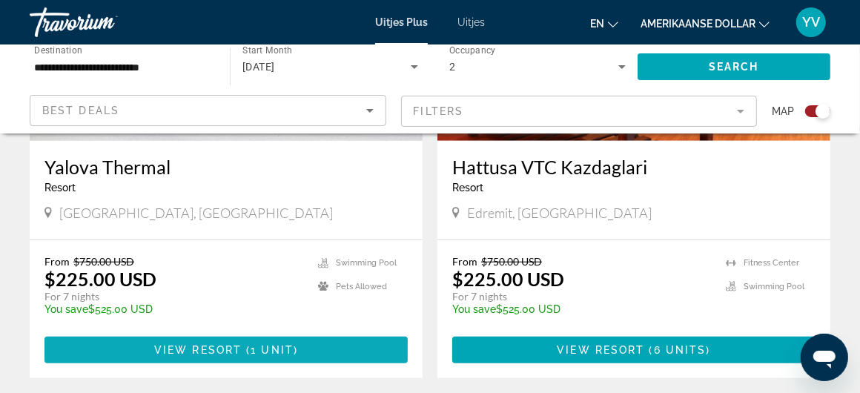
click at [206, 346] on span "View Resort" at bounding box center [198, 350] width 88 height 12
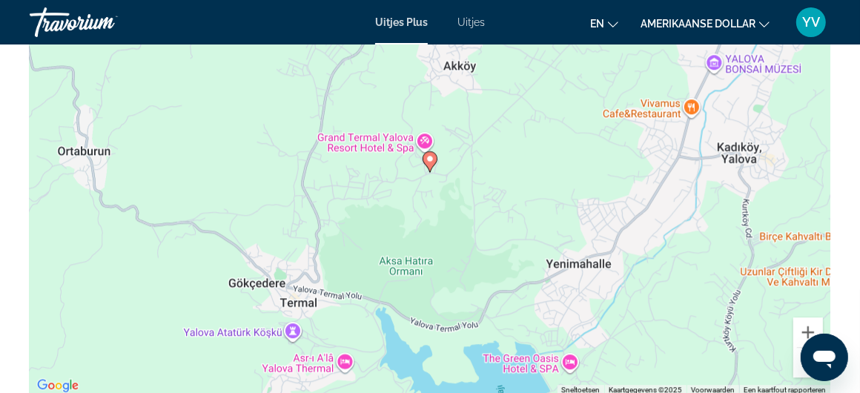
scroll to position [2090, 0]
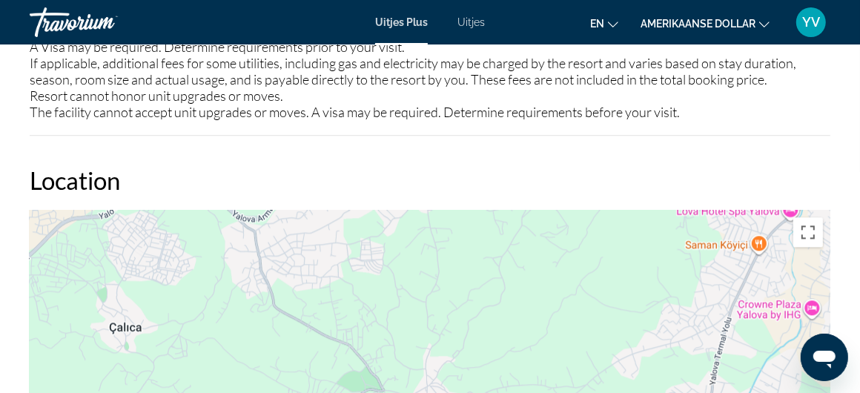
drag, startPoint x: 825, startPoint y: 231, endPoint x: 818, endPoint y: 308, distance: 77.5
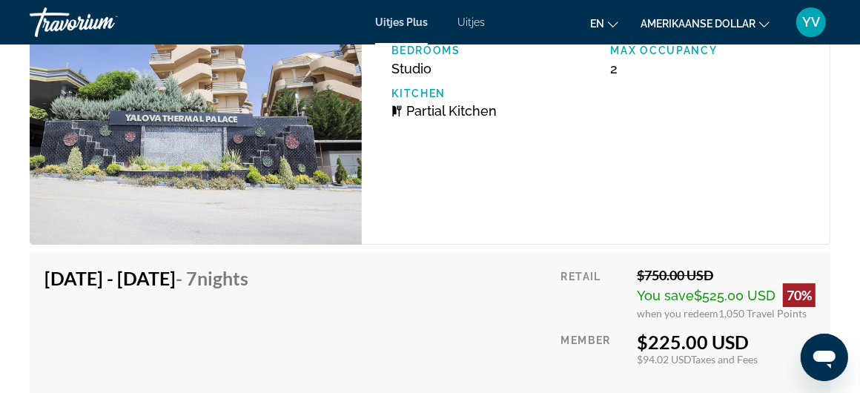
scroll to position [2656, 0]
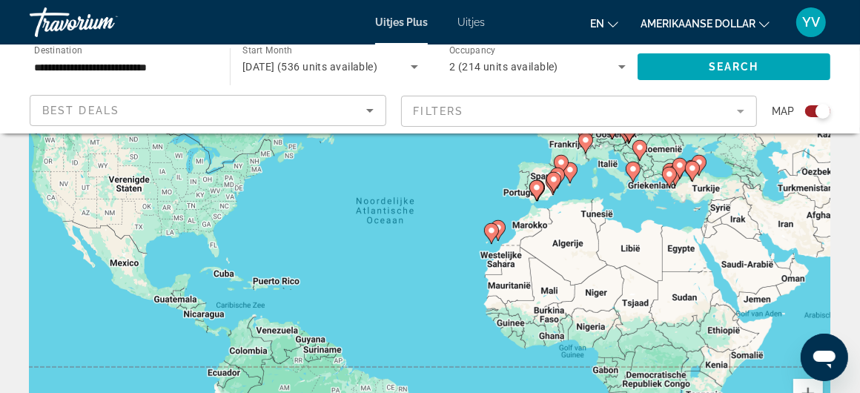
scroll to position [74, 0]
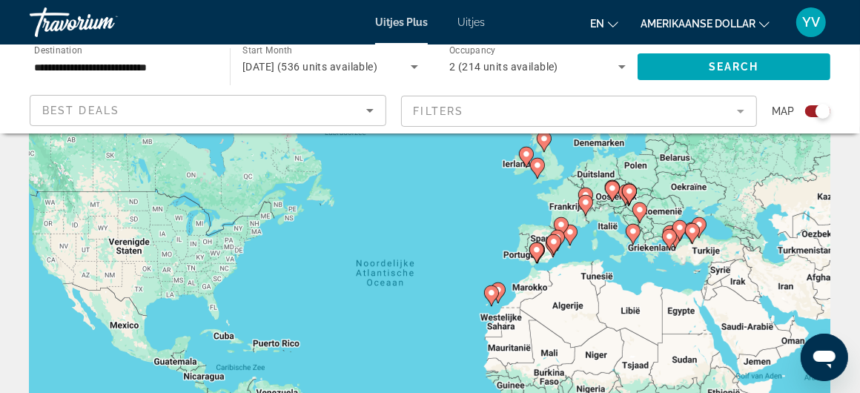
click at [631, 233] on image "Hoofdinhoud" at bounding box center [633, 231] width 9 height 9
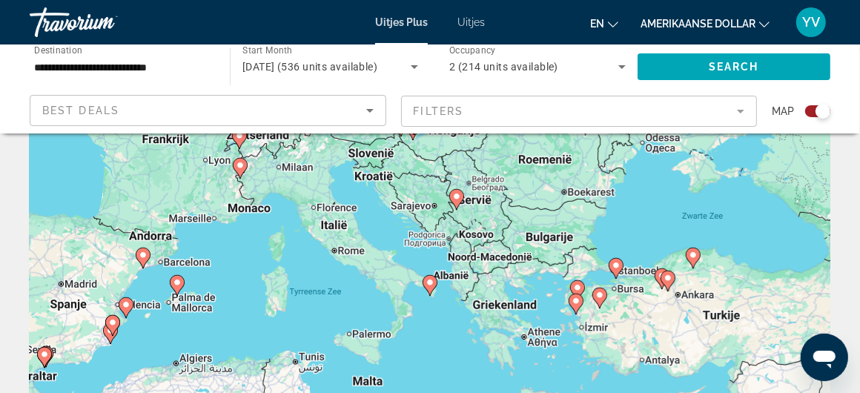
click at [430, 284] on image "Hoofdinhoud" at bounding box center [430, 282] width 9 height 9
type input "**********"
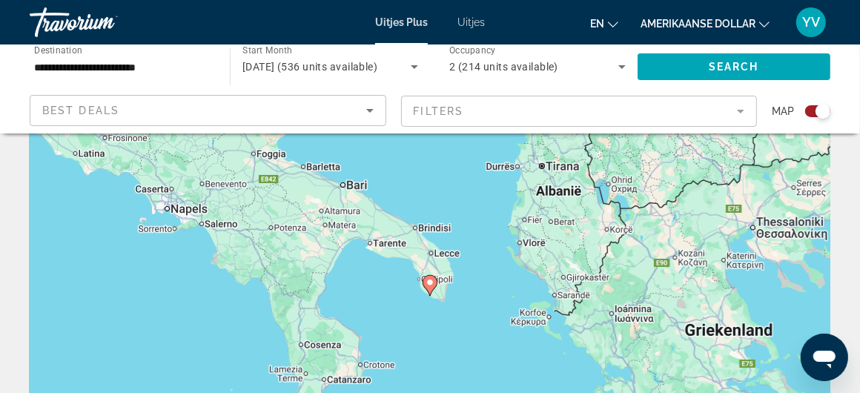
click at [427, 284] on image "Hoofdinhoud" at bounding box center [430, 282] width 9 height 9
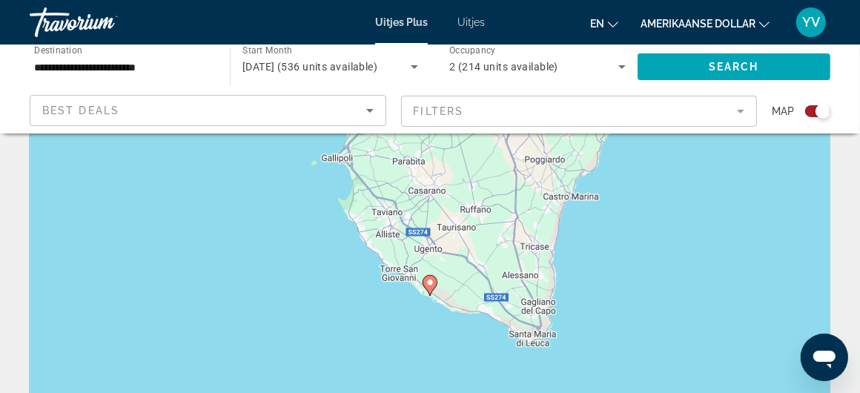
click at [429, 279] on image "Hoofdinhoud" at bounding box center [430, 282] width 9 height 9
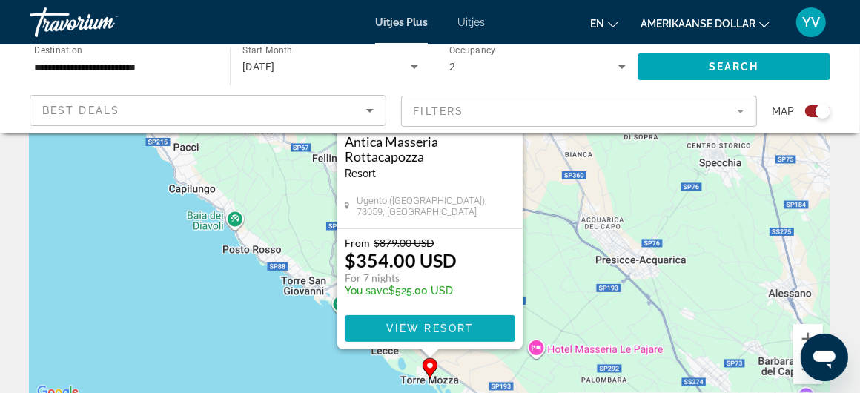
scroll to position [222, 0]
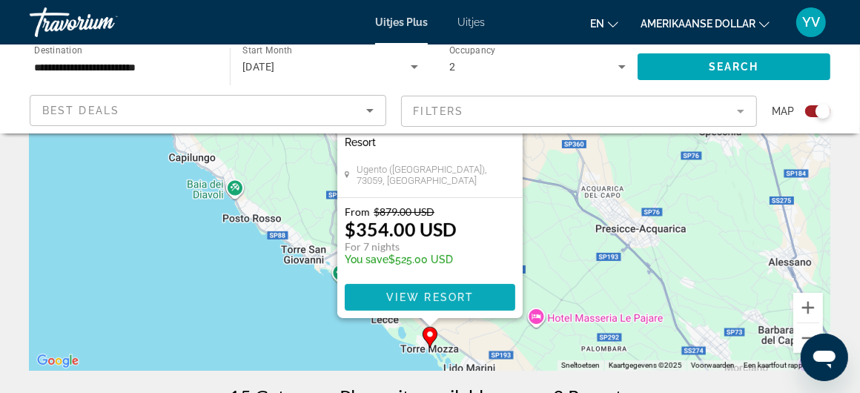
click at [434, 293] on span "View Resort" at bounding box center [430, 297] width 88 height 12
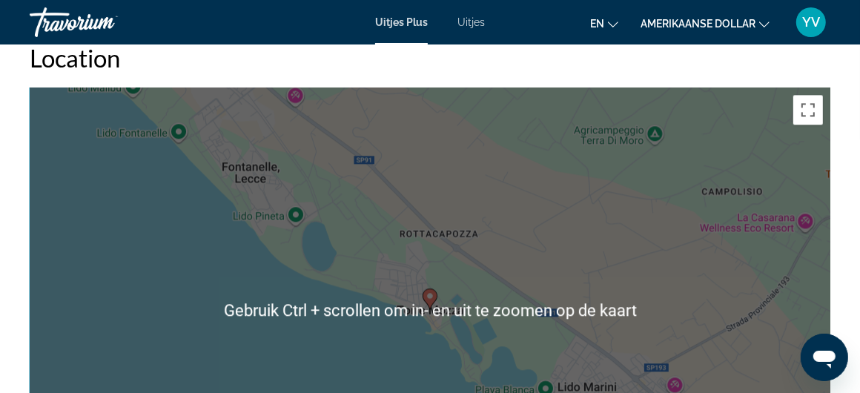
scroll to position [2076, 0]
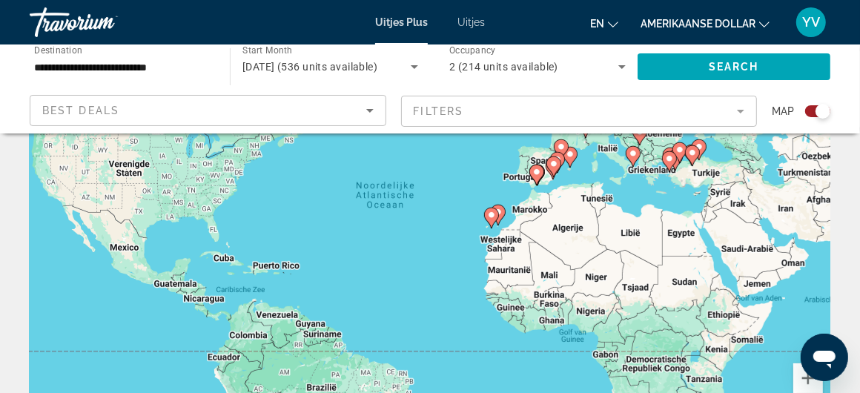
scroll to position [222, 0]
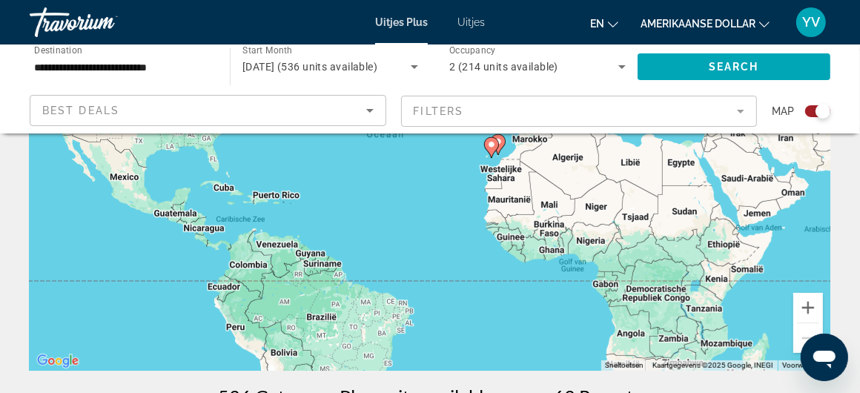
click at [486, 145] on icon "Hoofdinhoud" at bounding box center [491, 147] width 13 height 19
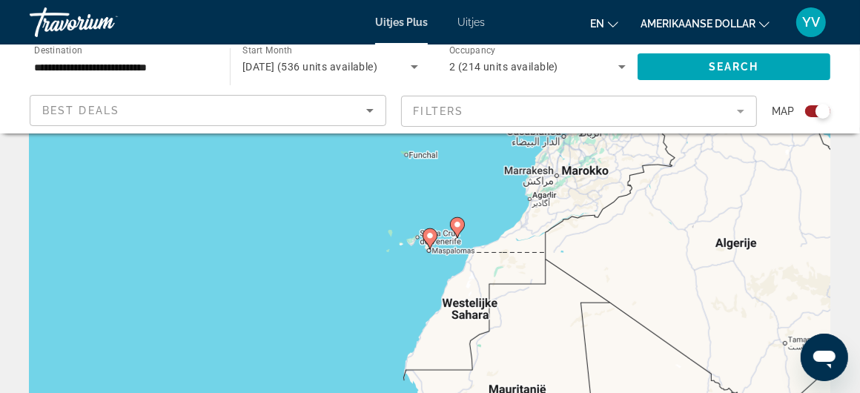
scroll to position [74, 0]
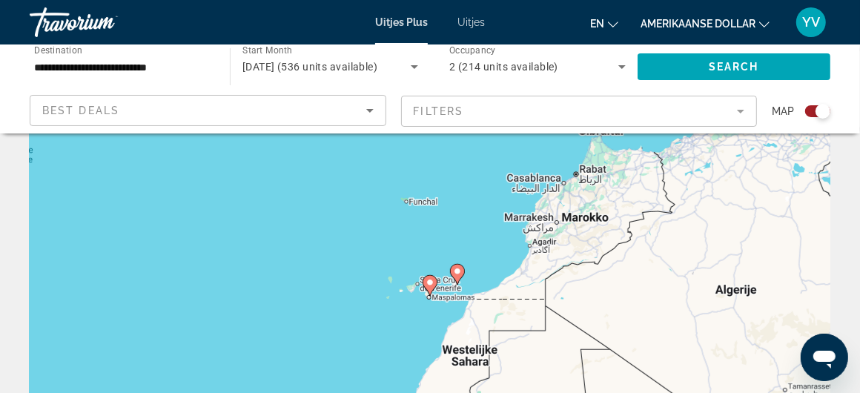
click at [424, 285] on icon "Hoofdinhoud" at bounding box center [429, 285] width 13 height 19
type input "**********"
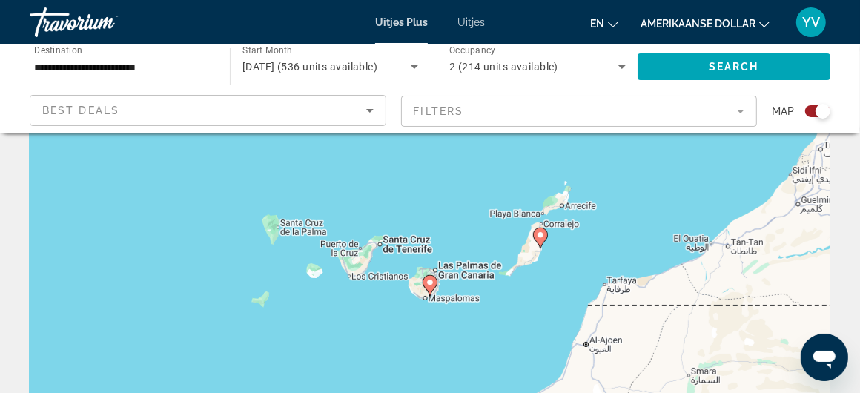
click at [426, 278] on image "Hoofdinhoud" at bounding box center [430, 282] width 9 height 9
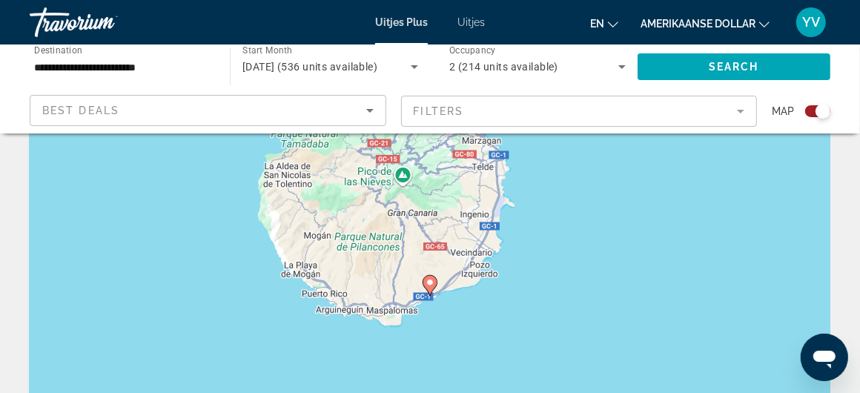
click at [426, 277] on g "Hoofdinhoud" at bounding box center [430, 285] width 15 height 21
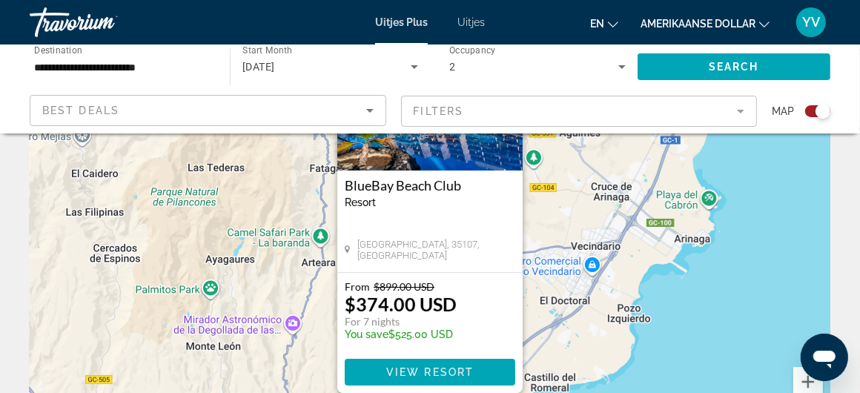
scroll to position [222, 0]
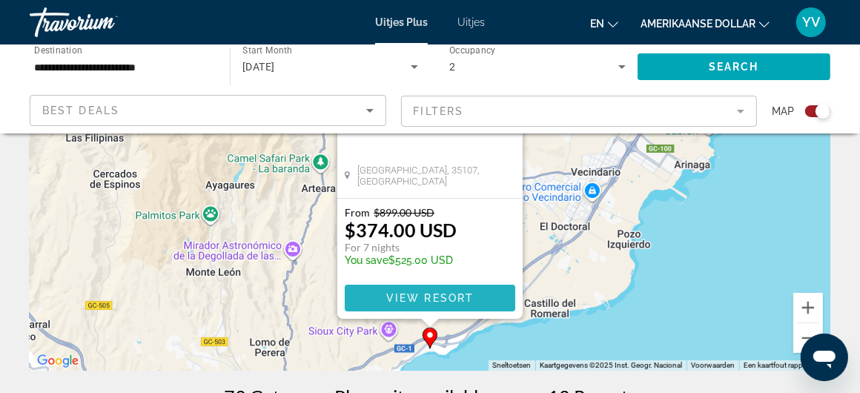
click at [435, 295] on span "View Resort" at bounding box center [430, 298] width 88 height 12
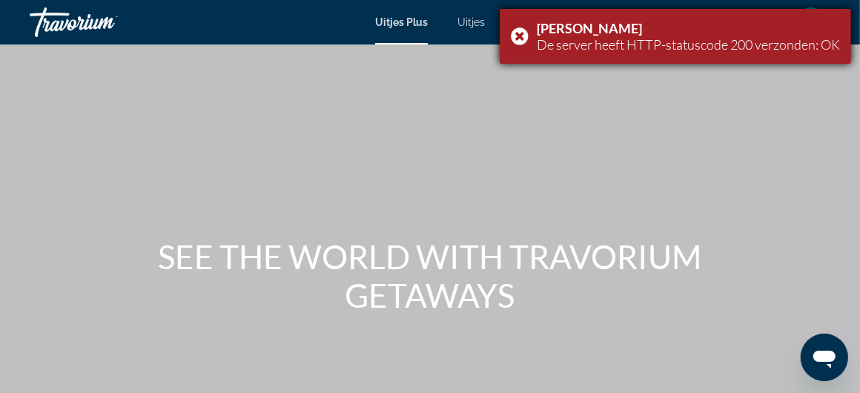
click at [517, 34] on div "[PERSON_NAME] De server heeft HTTP-statuscode 200 verzonden: OK" at bounding box center [676, 36] width 352 height 55
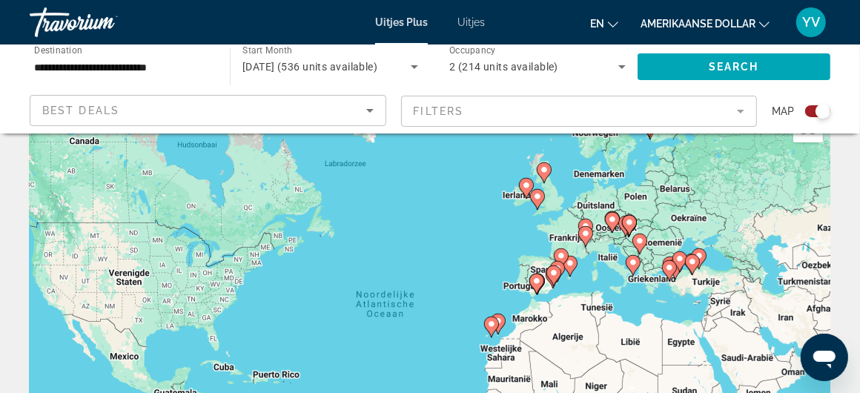
scroll to position [74, 0]
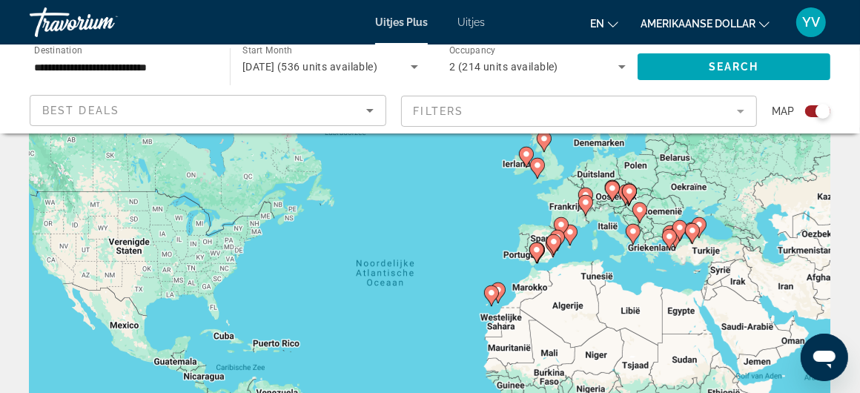
click at [489, 295] on image "Hoofdinhoud" at bounding box center [491, 292] width 9 height 9
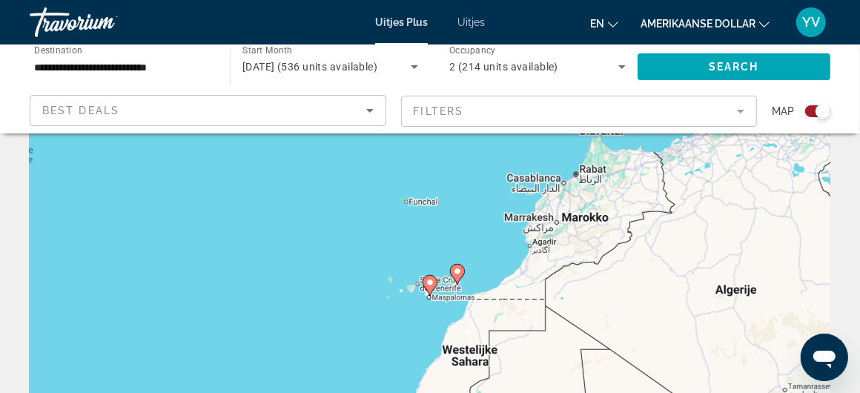
click at [426, 283] on image "Hoofdinhoud" at bounding box center [430, 282] width 9 height 9
type input "**********"
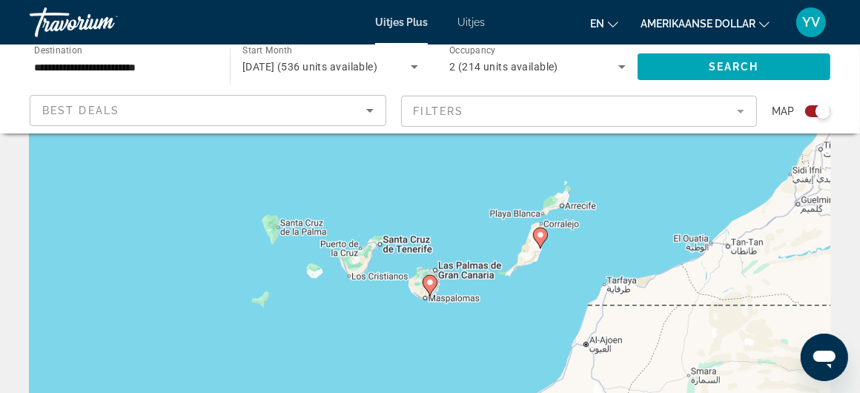
click at [367, 277] on div "Druk op Alt + Enter om te slepen met het toetsenbord. Gebruik [PERSON_NAME] de …" at bounding box center [430, 296] width 801 height 445
click at [427, 275] on icon "Hoofdinhoud" at bounding box center [430, 285] width 15 height 21
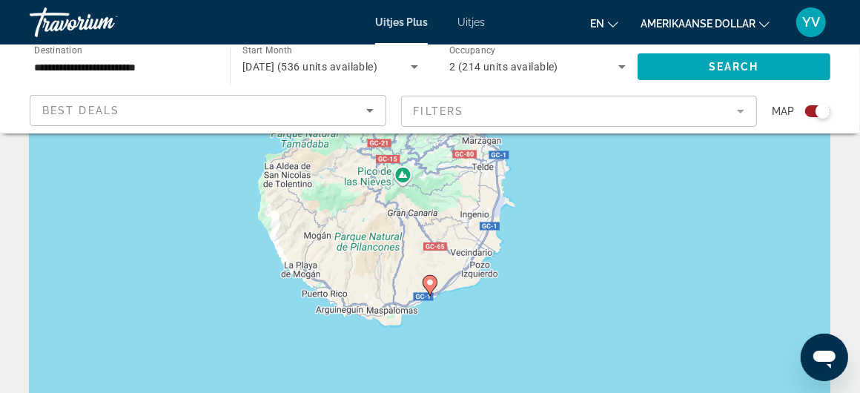
click at [432, 279] on image "Hoofdinhoud" at bounding box center [430, 282] width 9 height 9
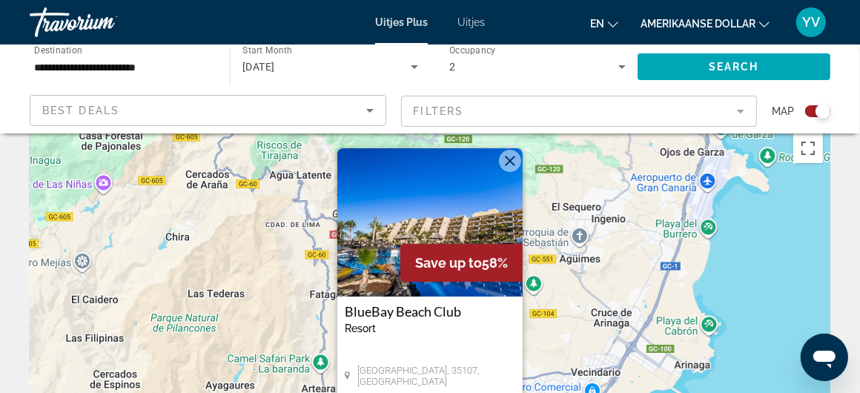
scroll to position [0, 0]
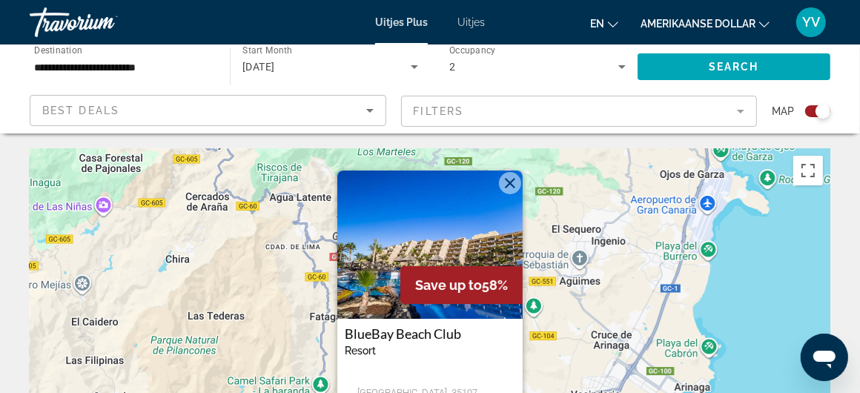
click at [383, 331] on h3 "BlueBay Beach Club" at bounding box center [430, 333] width 171 height 15
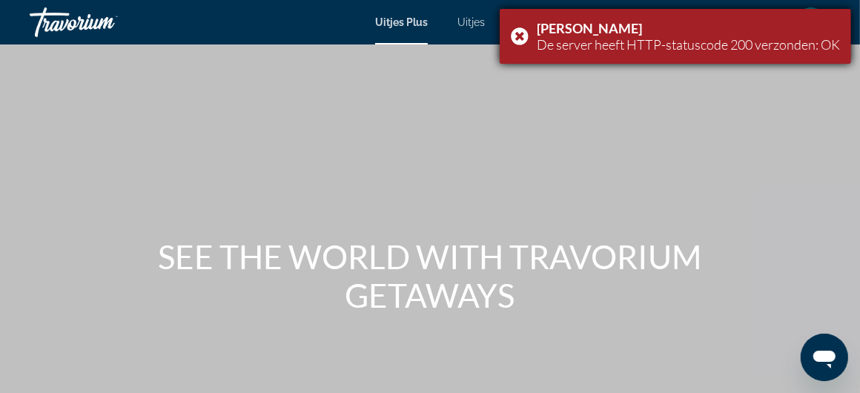
click at [521, 27] on div "[PERSON_NAME] De server heeft HTTP-statuscode 200 verzonden: OK" at bounding box center [676, 36] width 352 height 55
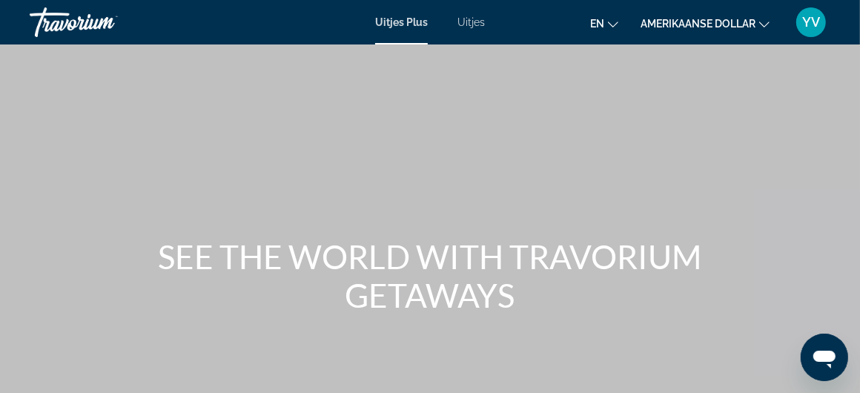
click at [469, 20] on font "Uitjes" at bounding box center [471, 22] width 27 height 12
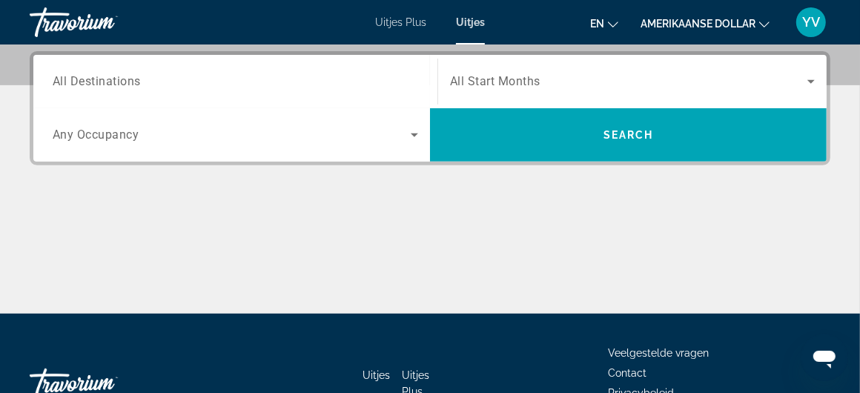
scroll to position [222, 0]
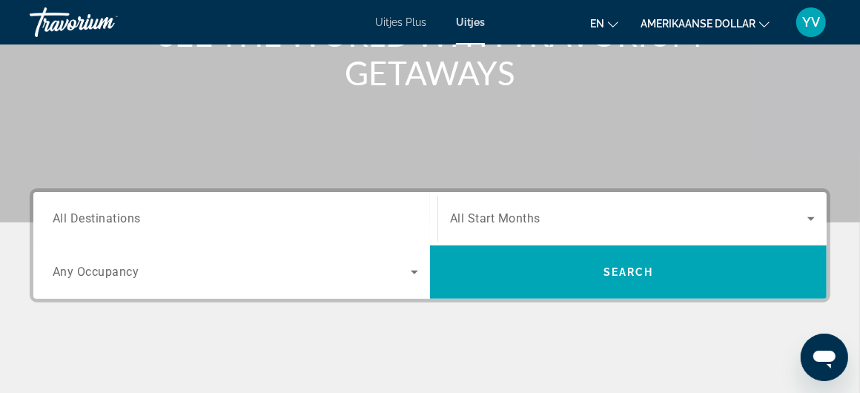
click at [105, 259] on div "Search widget" at bounding box center [236, 272] width 366 height 42
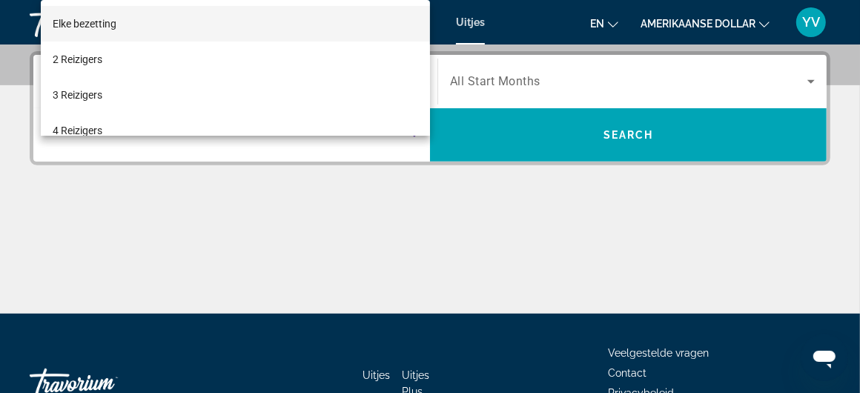
scroll to position [362, 0]
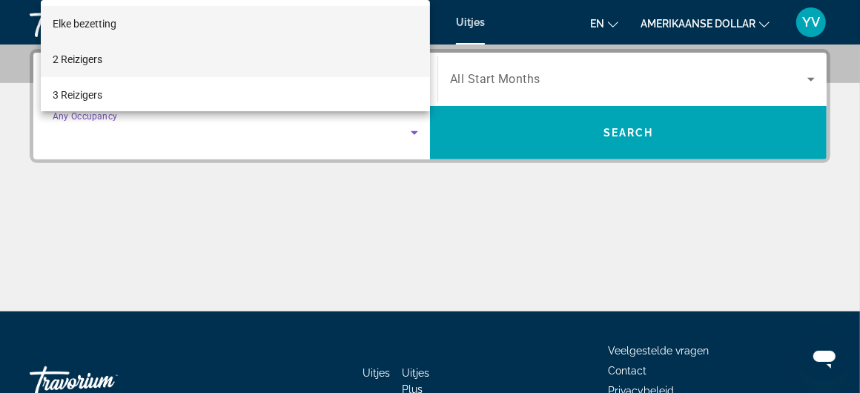
click at [84, 56] on font "2 Reizigers" at bounding box center [78, 59] width 50 height 12
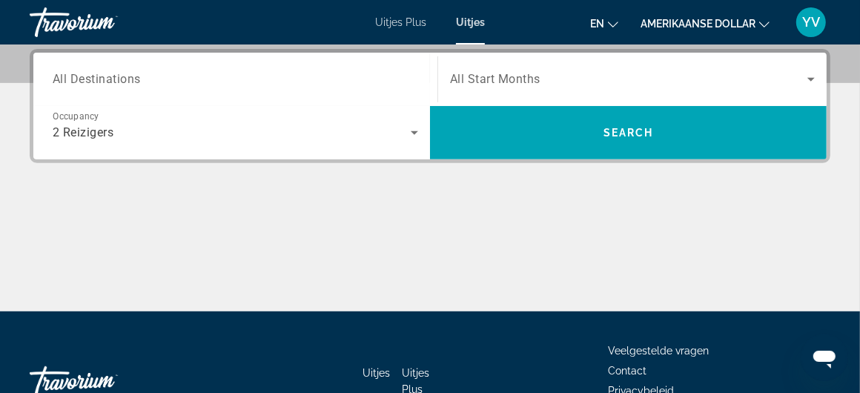
click at [79, 74] on span "All Destinations" at bounding box center [97, 79] width 88 height 14
click at [79, 74] on input "Destination All Destinations" at bounding box center [236, 80] width 366 height 18
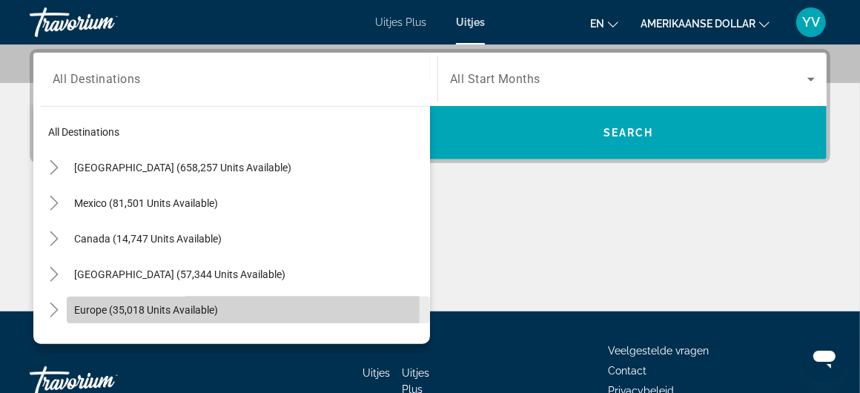
click at [113, 306] on span "Europe (35,018 units available)" at bounding box center [146, 310] width 144 height 12
type input "**********"
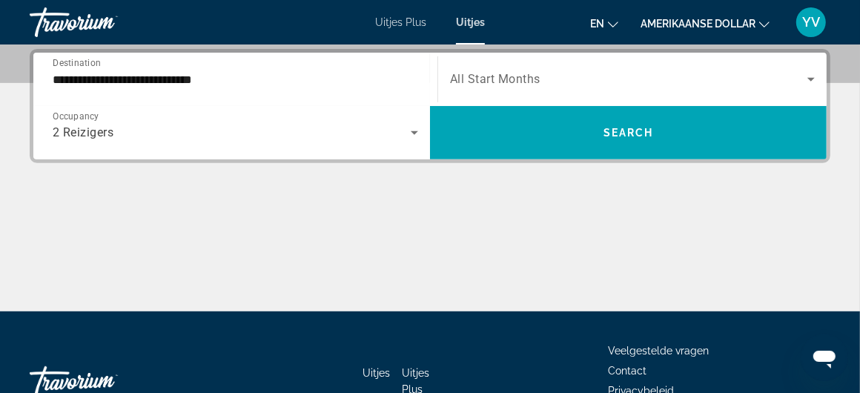
click at [508, 73] on span "All Start Months" at bounding box center [495, 80] width 90 height 14
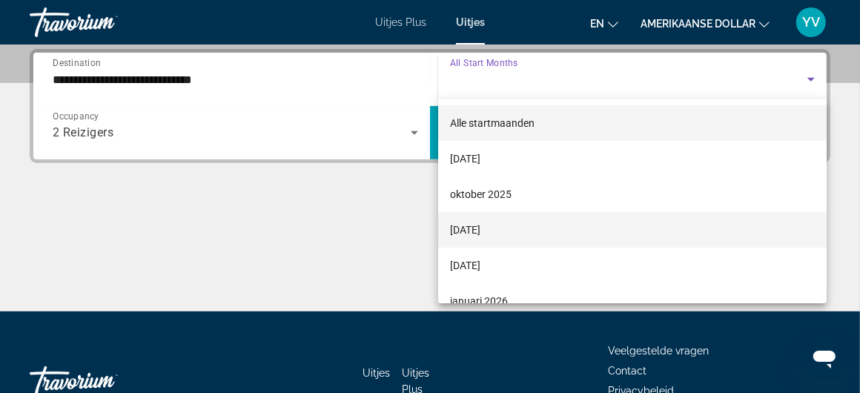
click at [481, 224] on font "[DATE]" at bounding box center [465, 230] width 30 height 12
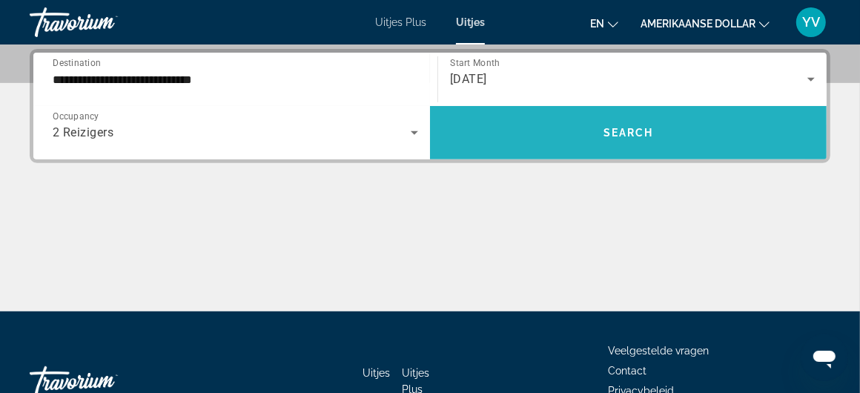
click at [629, 136] on span "Search" at bounding box center [629, 133] width 50 height 12
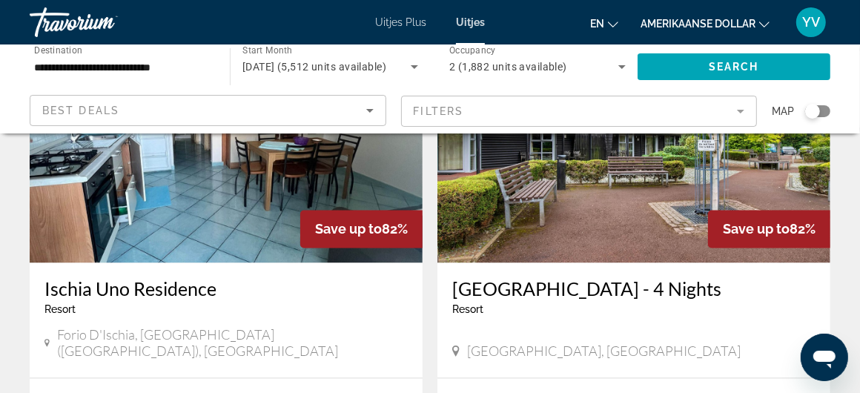
scroll to position [1780, 0]
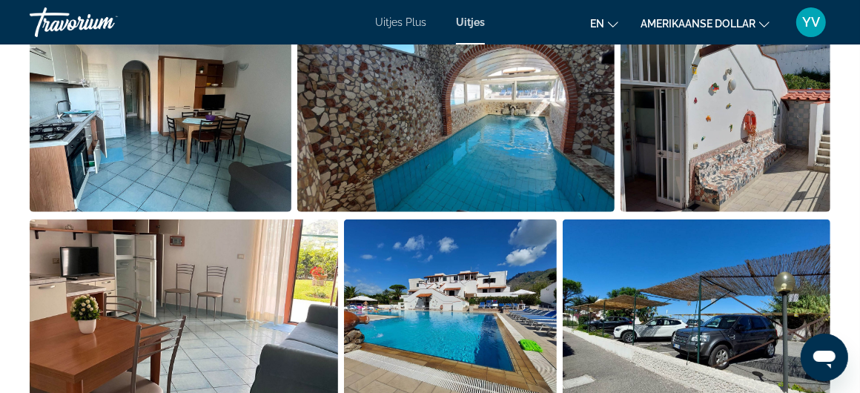
scroll to position [593, 0]
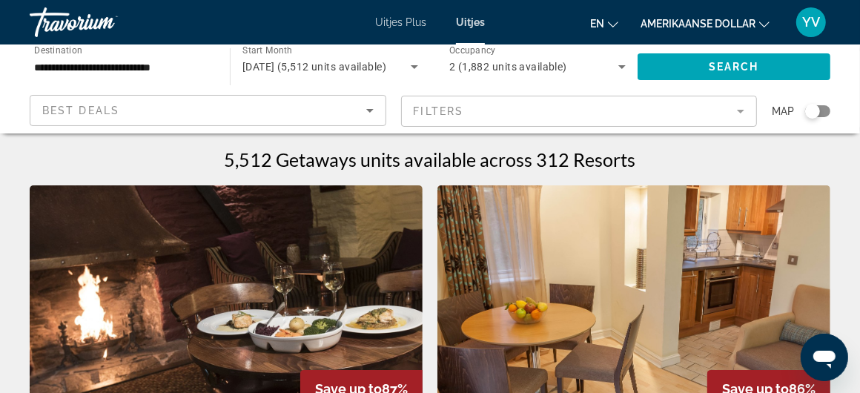
click at [550, 109] on mat-form-field "Filters" at bounding box center [579, 111] width 357 height 31
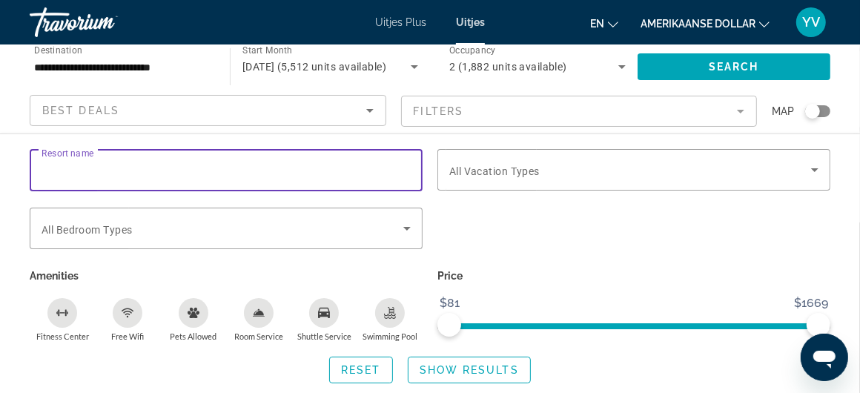
click at [108, 167] on input "Resort name" at bounding box center [226, 171] width 369 height 18
click at [198, 176] on input "********" at bounding box center [226, 171] width 369 height 18
type input "********"
click at [457, 373] on span "Show Results" at bounding box center [469, 370] width 99 height 12
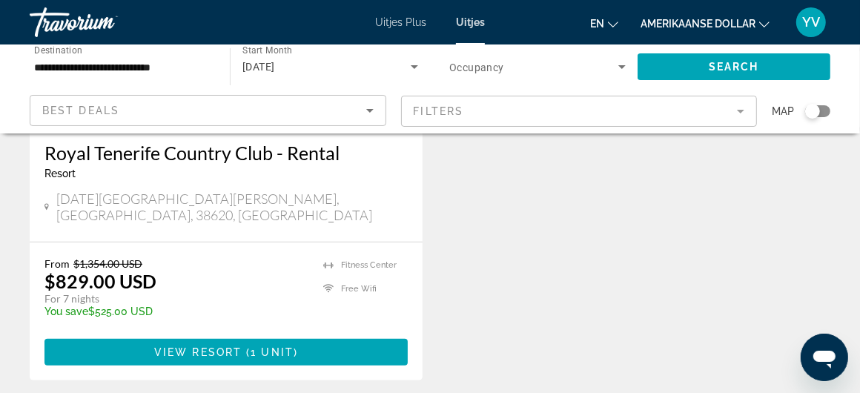
scroll to position [297, 0]
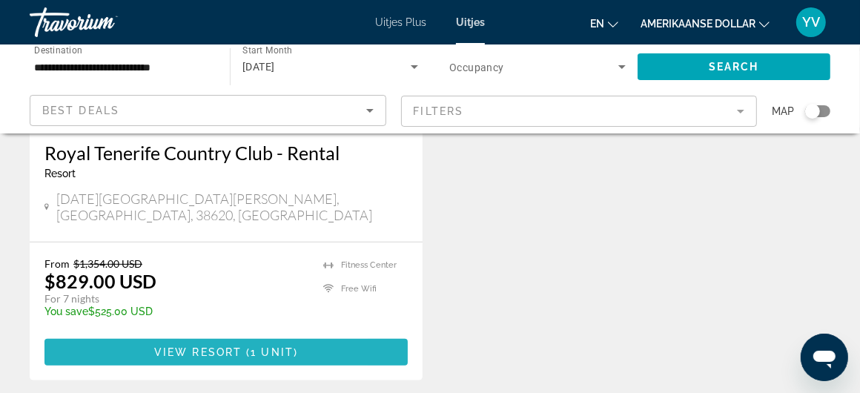
click at [199, 346] on span "View Resort" at bounding box center [198, 352] width 88 height 12
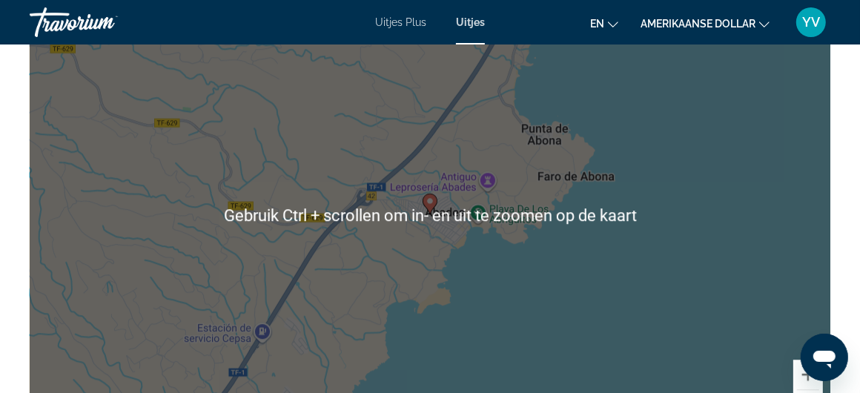
scroll to position [2373, 0]
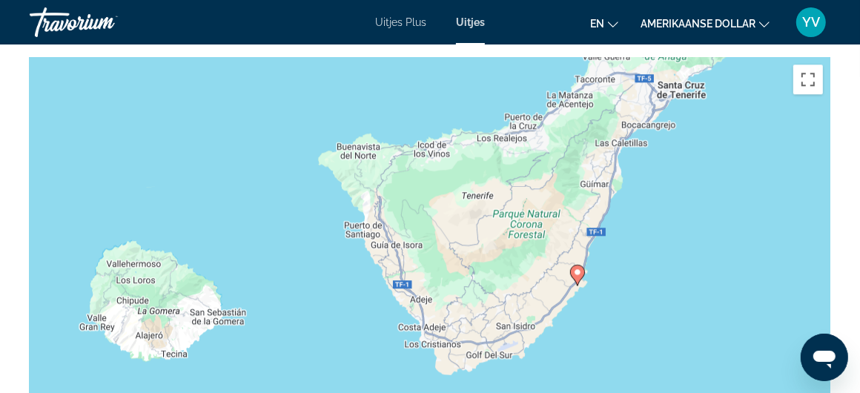
click at [579, 272] on image "Hoofdinhoud" at bounding box center [577, 272] width 9 height 9
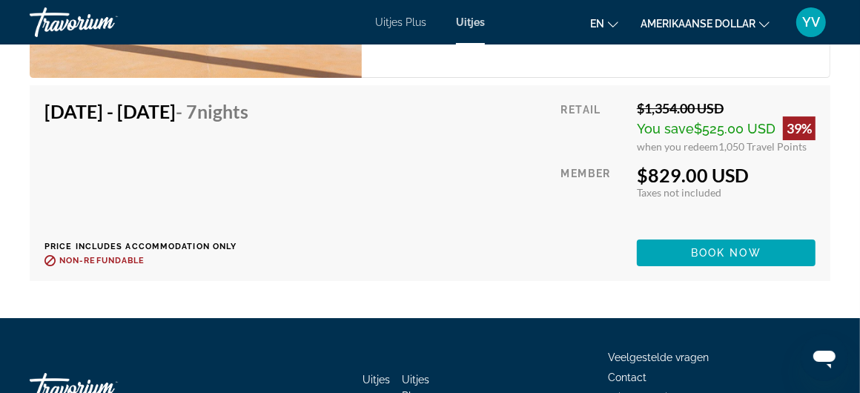
scroll to position [3115, 0]
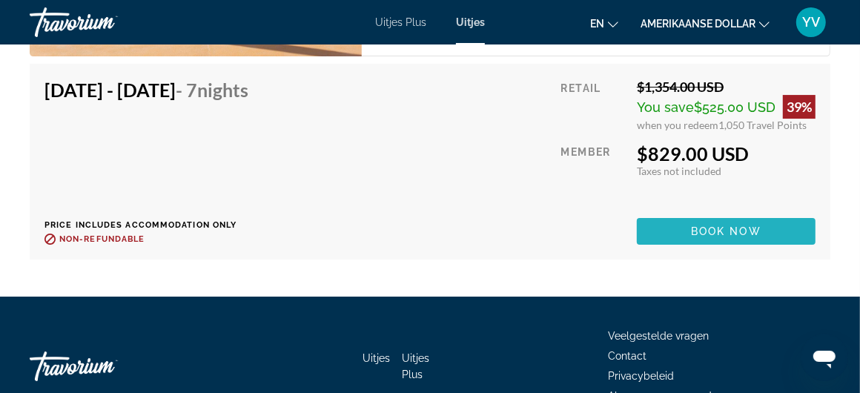
click at [706, 232] on span "Book now" at bounding box center [726, 231] width 70 height 12
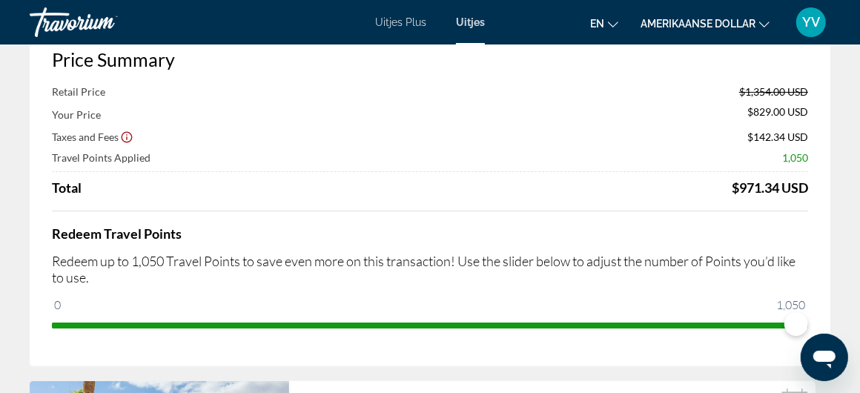
scroll to position [222, 0]
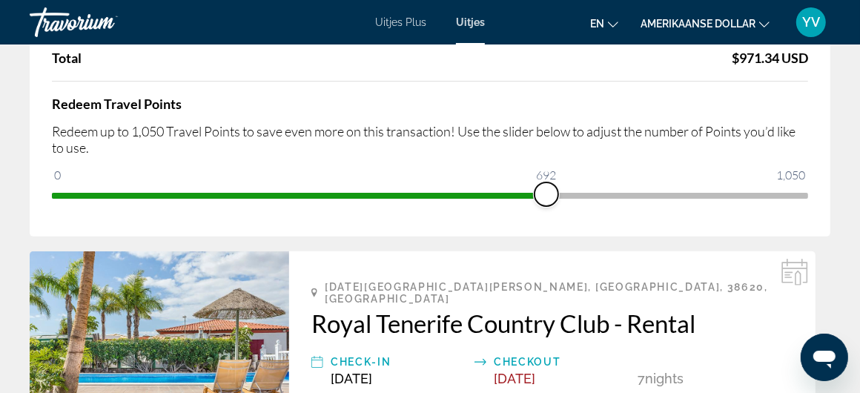
drag, startPoint x: 802, startPoint y: 193, endPoint x: 547, endPoint y: 192, distance: 255.8
click at [547, 192] on span "ngx-slider" at bounding box center [547, 194] width 24 height 24
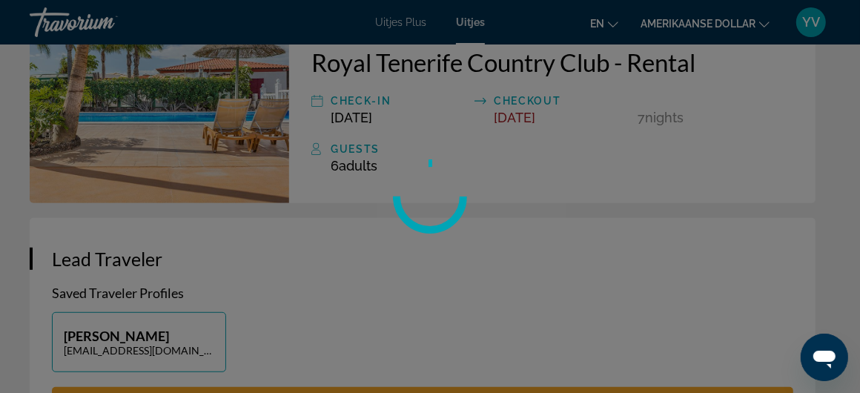
scroll to position [187, 0]
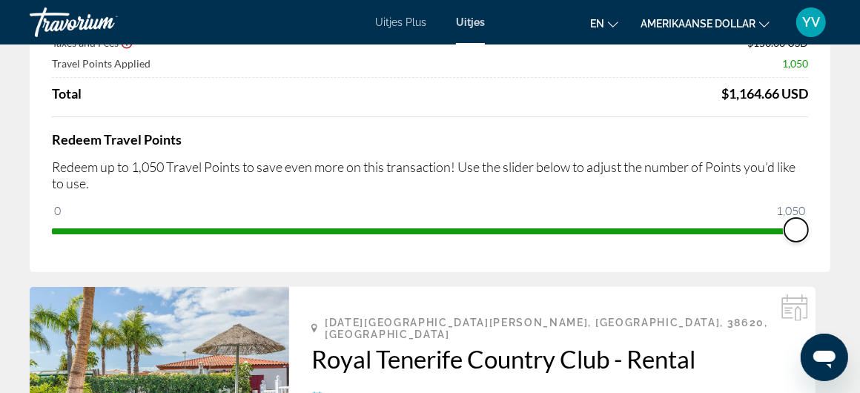
drag, startPoint x: 544, startPoint y: 228, endPoint x: 823, endPoint y: 255, distance: 280.8
click at [823, 255] on div "Price Summary Retail Price $1,354.00 USD Your Price $1,008.00 USD Taxes and Fee…" at bounding box center [430, 98] width 801 height 348
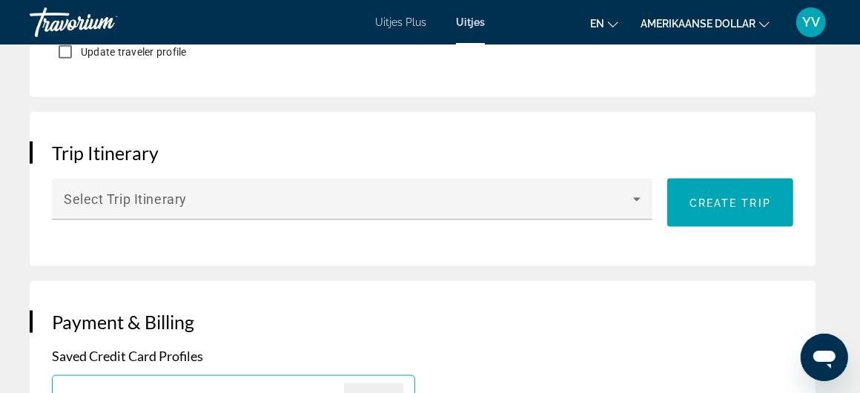
scroll to position [1112, 0]
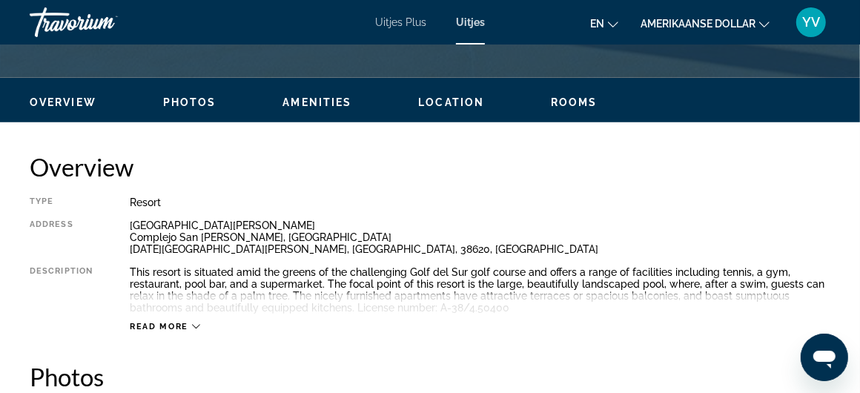
scroll to position [667, 0]
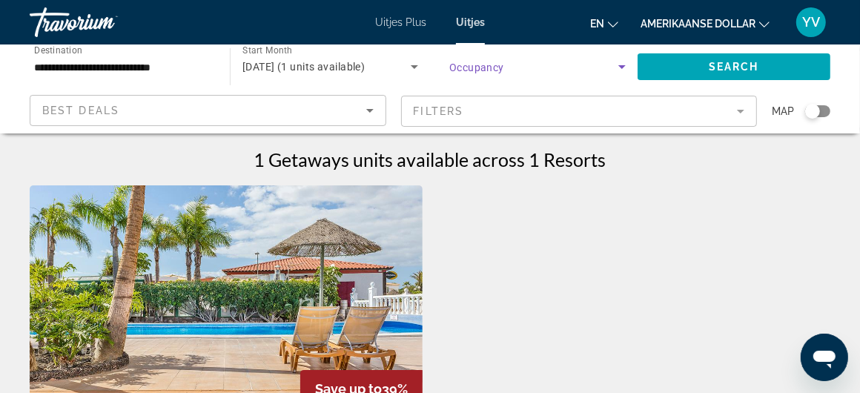
click at [621, 66] on icon "Search widget" at bounding box center [621, 67] width 7 height 4
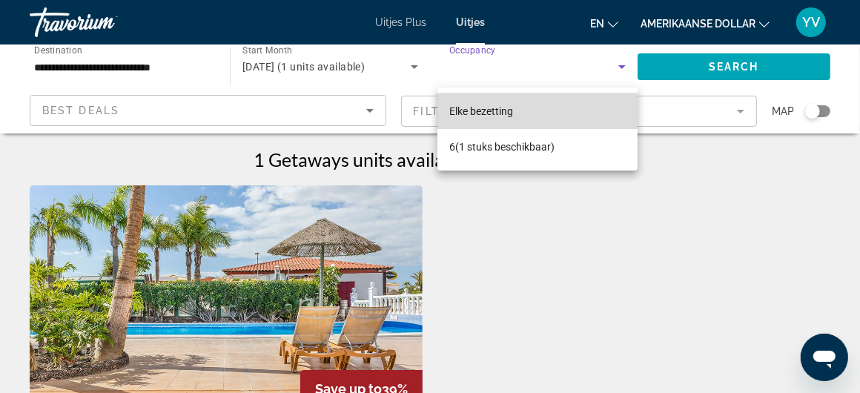
click at [474, 106] on font "Elke bezetting" at bounding box center [481, 111] width 64 height 12
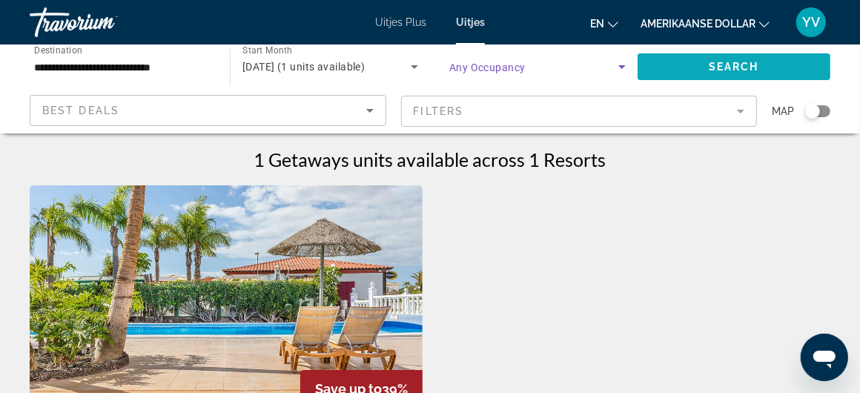
click at [746, 62] on span "Search" at bounding box center [734, 67] width 50 height 12
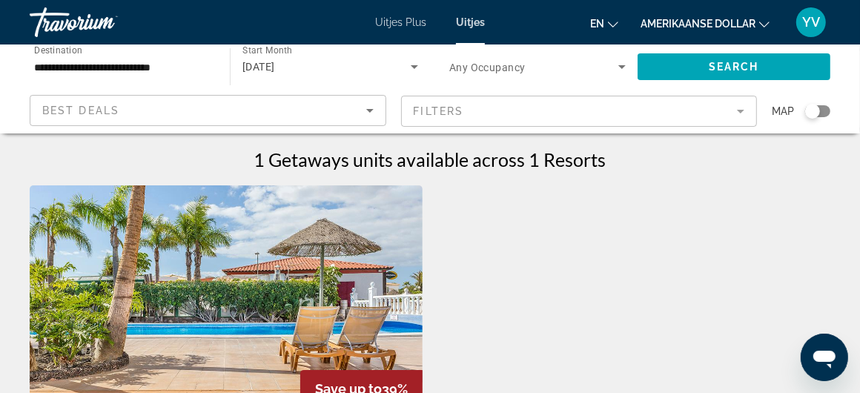
click at [318, 283] on img "Hoofdinhoud" at bounding box center [226, 303] width 393 height 237
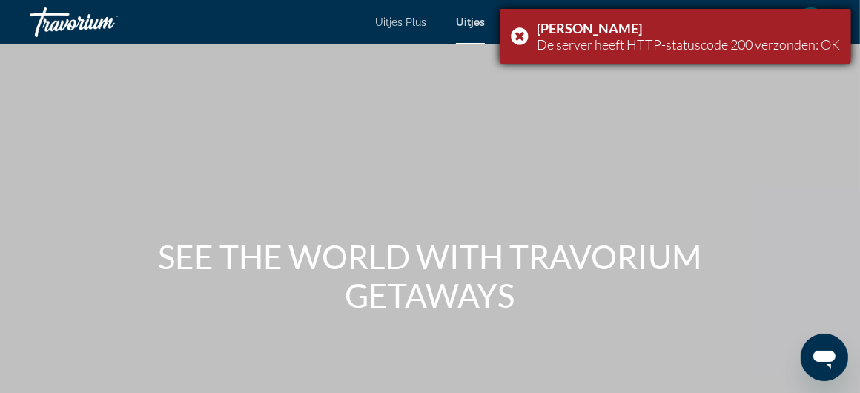
click at [514, 27] on div "[PERSON_NAME] De server heeft HTTP-statuscode 200 verzonden: OK" at bounding box center [676, 36] width 352 height 55
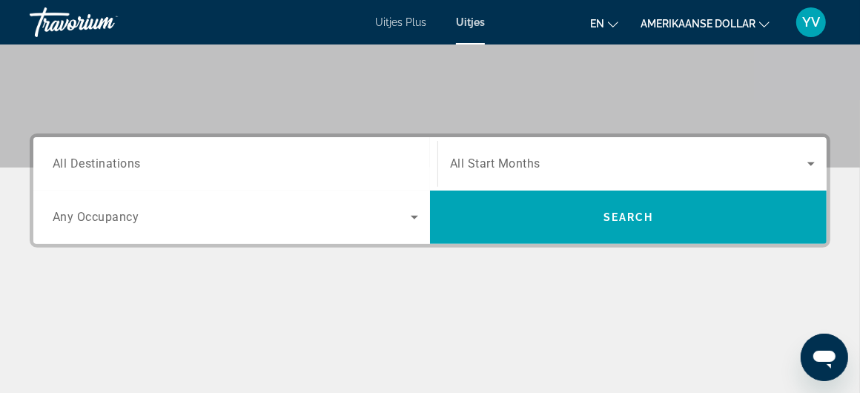
scroll to position [297, 0]
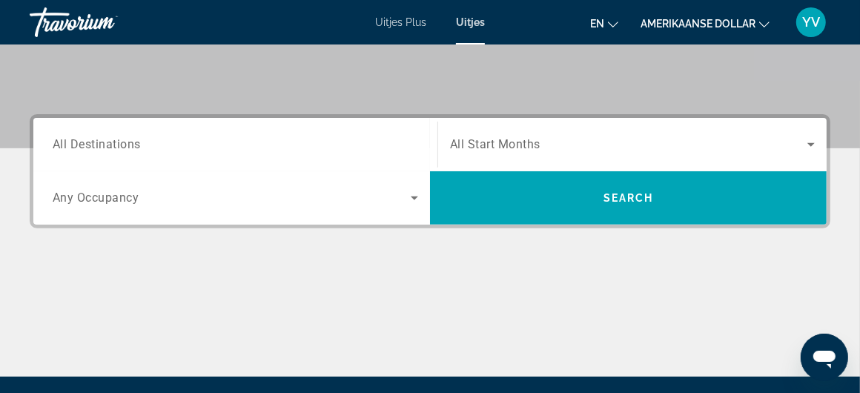
click at [515, 142] on span "All Start Months" at bounding box center [495, 145] width 90 height 14
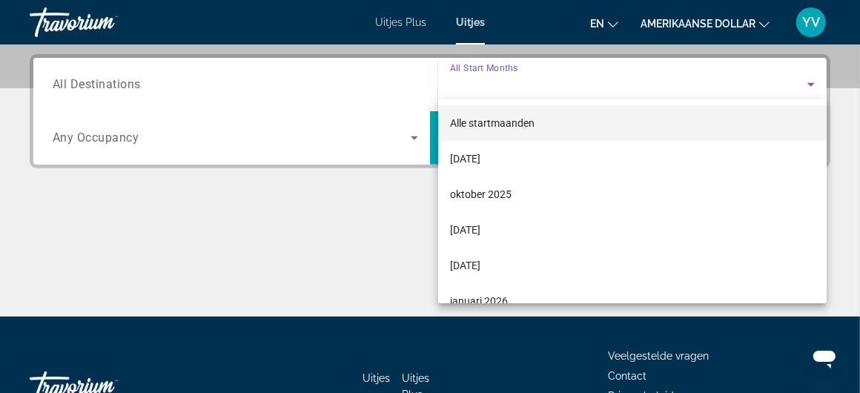
scroll to position [362, 0]
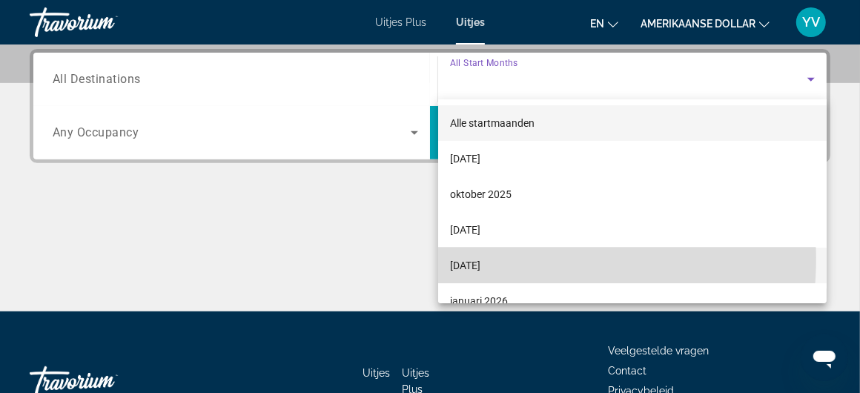
click at [458, 257] on span "[DATE]" at bounding box center [465, 266] width 30 height 18
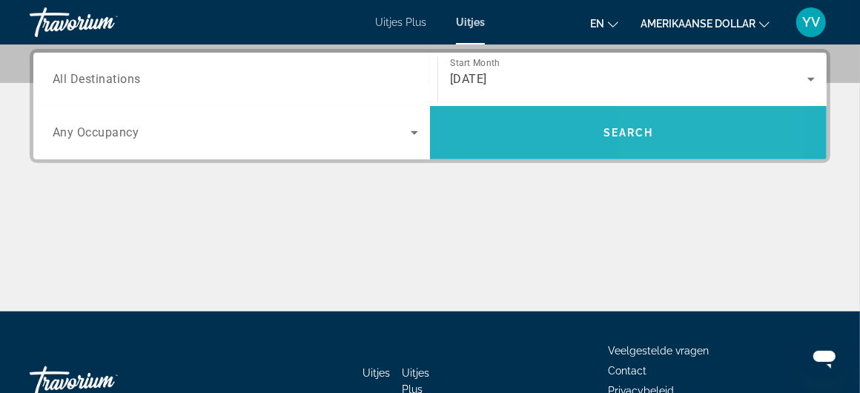
click at [644, 125] on button "Search" at bounding box center [628, 132] width 397 height 53
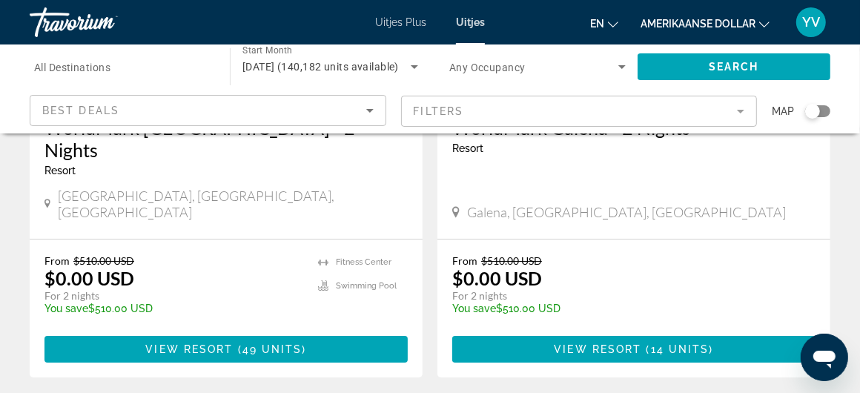
scroll to position [3101, 0]
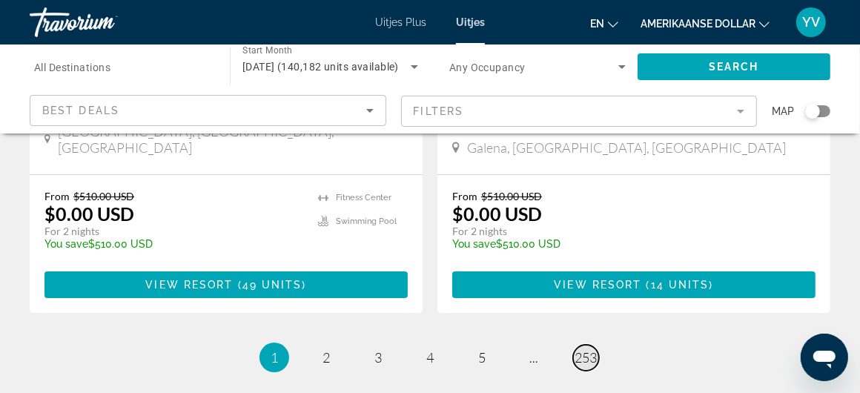
click at [582, 349] on span "253" at bounding box center [586, 357] width 22 height 16
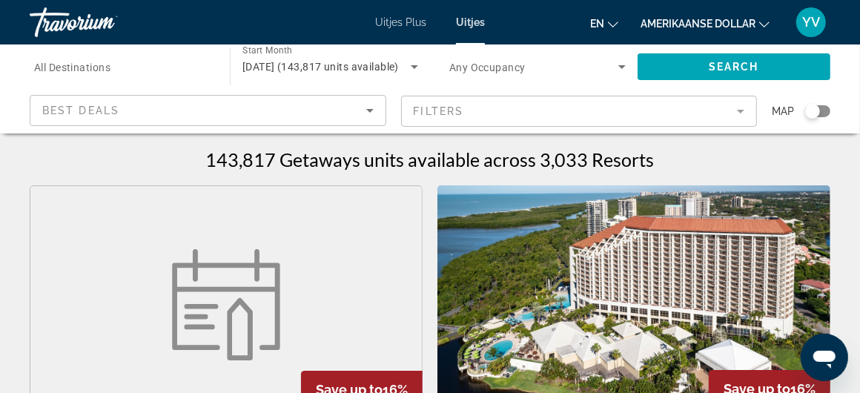
click at [105, 54] on div "Search widget" at bounding box center [122, 67] width 176 height 42
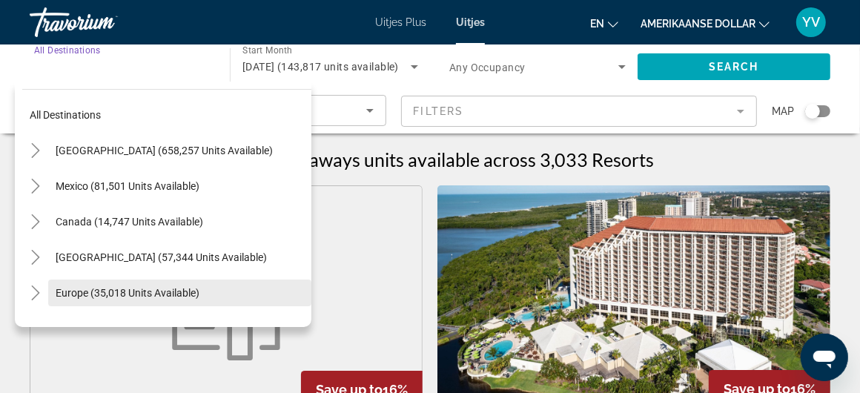
click at [118, 296] on span "Europe (35,018 units available)" at bounding box center [128, 293] width 144 height 12
type input "**********"
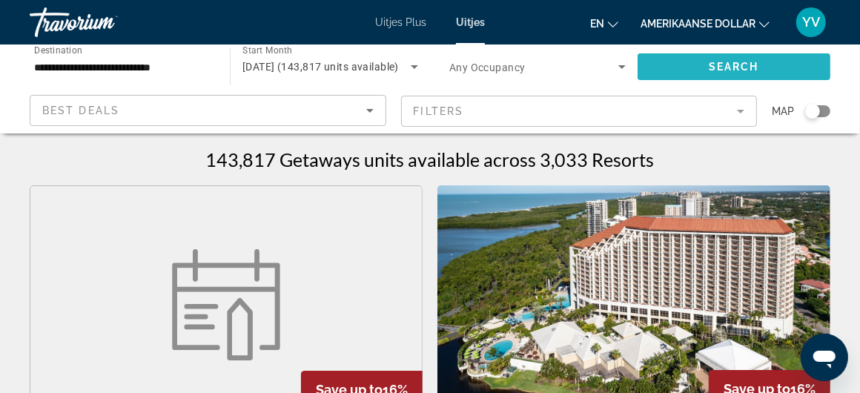
click at [754, 56] on span "Search widget" at bounding box center [734, 67] width 193 height 36
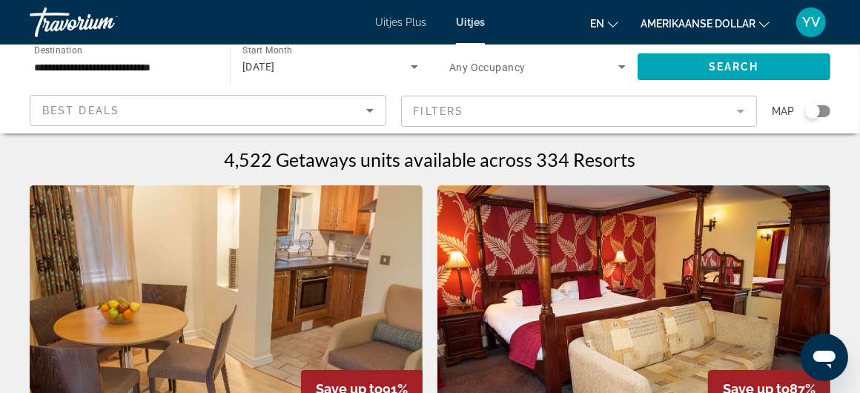
click at [618, 65] on icon "Search widget" at bounding box center [622, 67] width 18 height 18
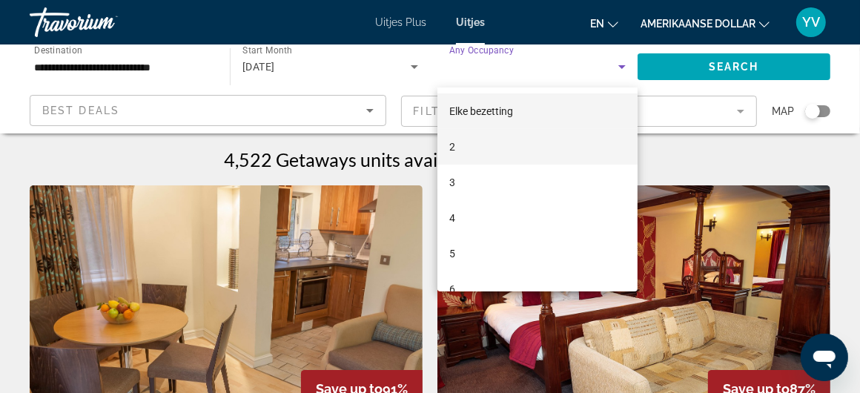
click at [439, 149] on mat-option "2" at bounding box center [538, 147] width 200 height 36
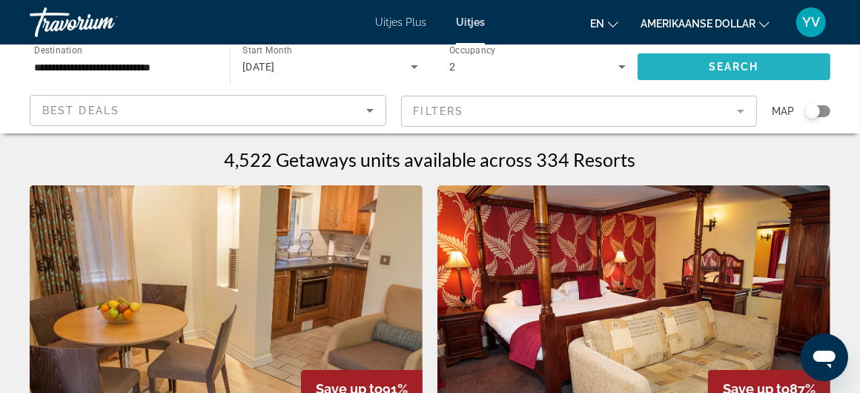
click at [706, 62] on span "Search widget" at bounding box center [734, 67] width 193 height 36
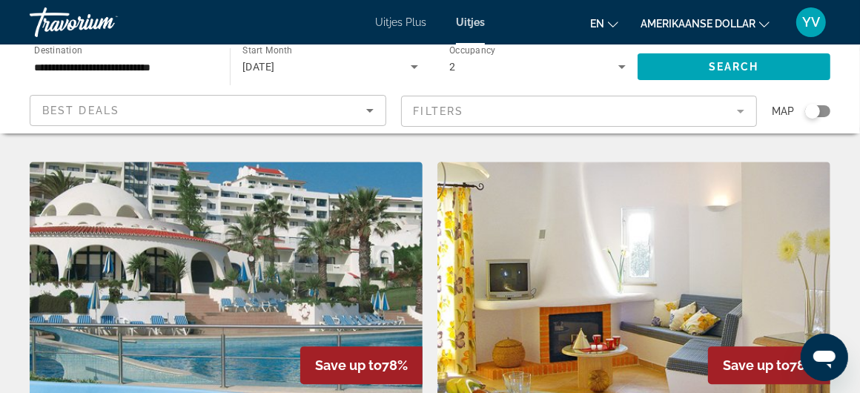
scroll to position [2521, 0]
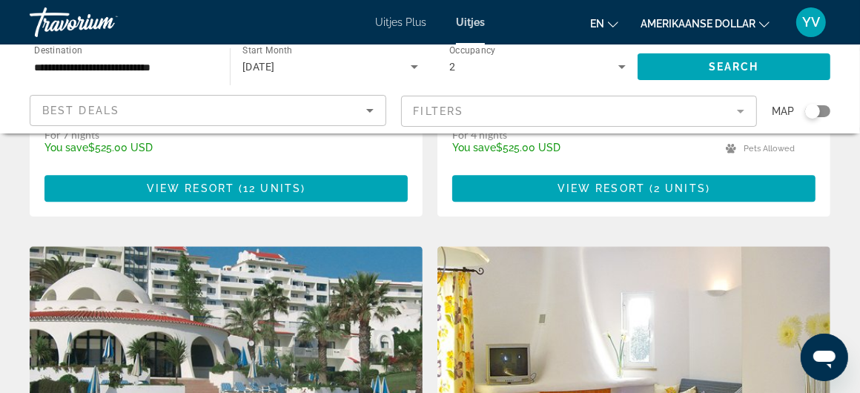
click at [194, 271] on img "Hoofdinhoud" at bounding box center [226, 364] width 393 height 237
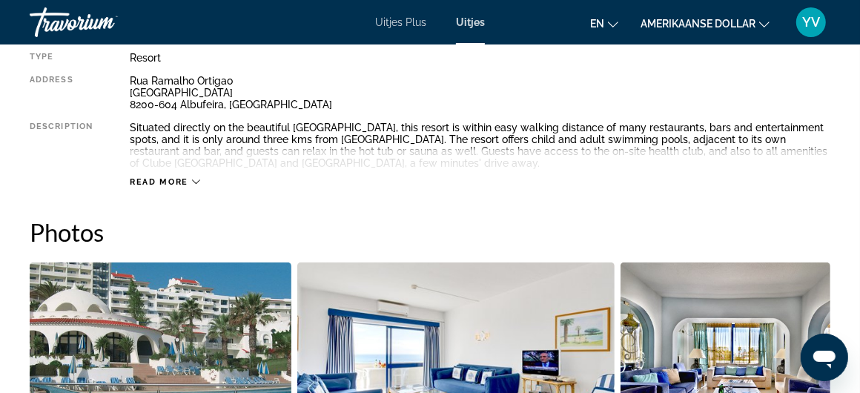
scroll to position [297, 0]
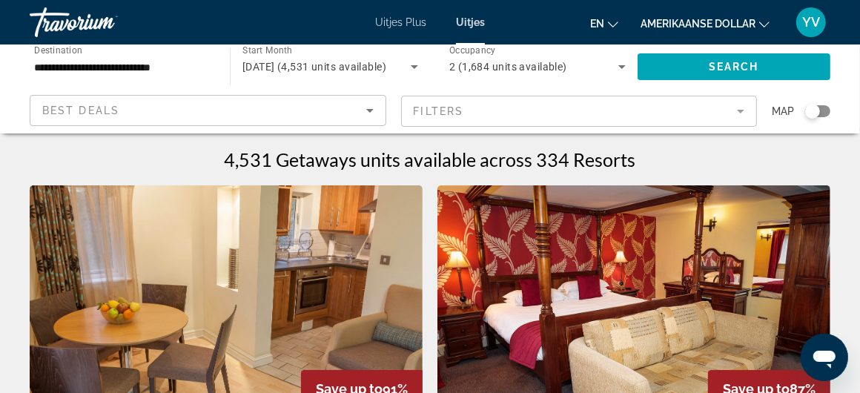
click at [740, 105] on mat-form-field "Filters" at bounding box center [579, 111] width 357 height 31
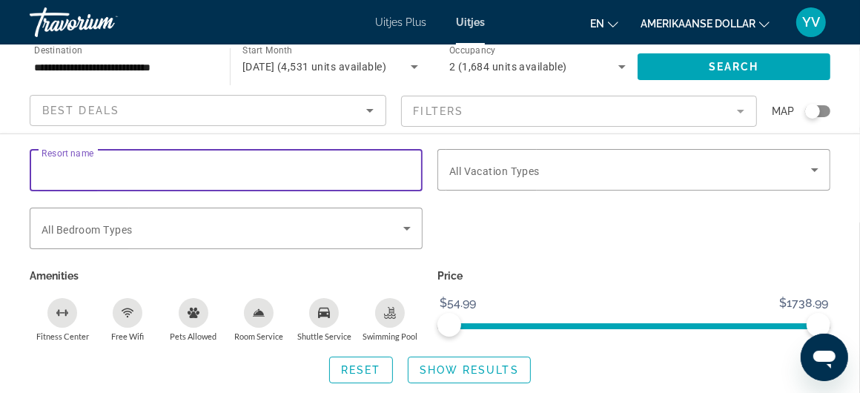
click at [115, 174] on input "Resort name" at bounding box center [226, 171] width 369 height 18
click at [816, 168] on icon "Search widget" at bounding box center [814, 170] width 7 height 4
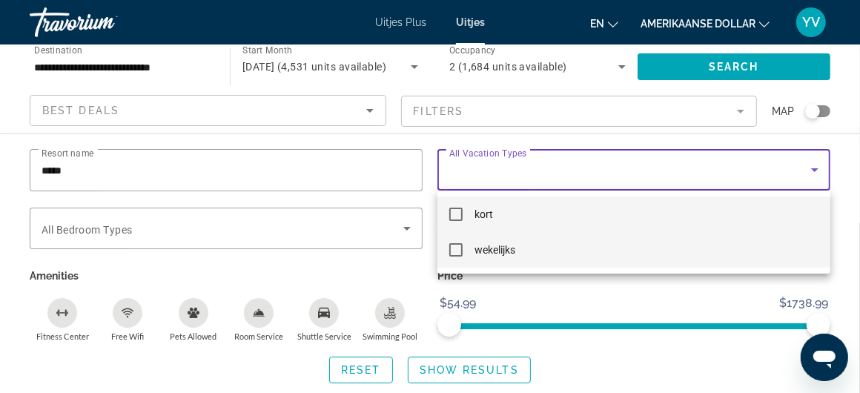
click at [454, 242] on mat-option "wekelijks" at bounding box center [634, 250] width 393 height 36
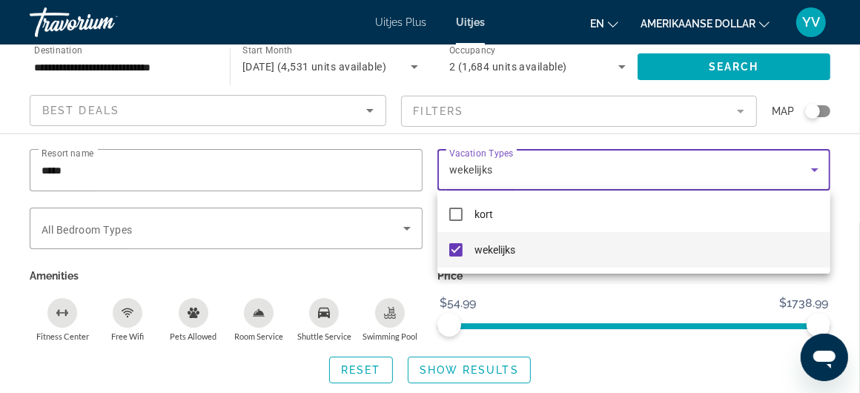
scroll to position [148, 0]
click at [750, 66] on div at bounding box center [430, 196] width 860 height 393
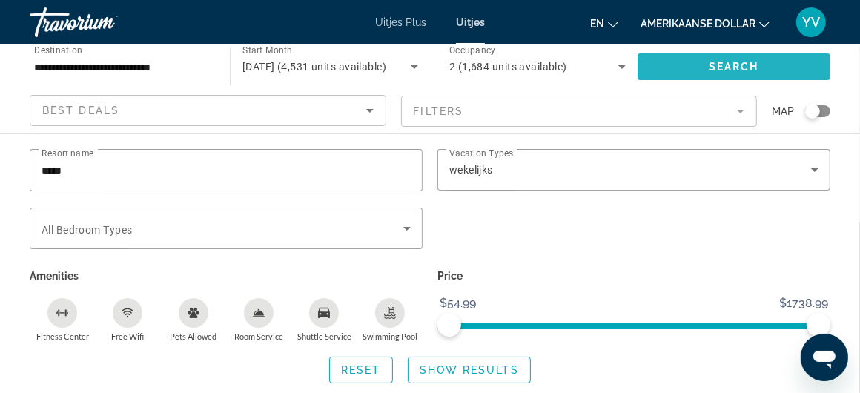
click at [742, 61] on span "Search" at bounding box center [734, 67] width 50 height 12
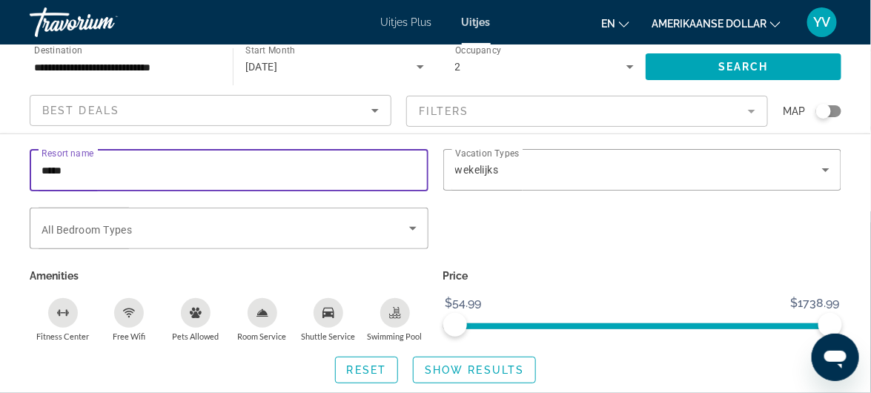
click at [42, 164] on input "*****" at bounding box center [229, 171] width 375 height 18
type input "**********"
click at [754, 54] on span "Search widget" at bounding box center [744, 67] width 196 height 36
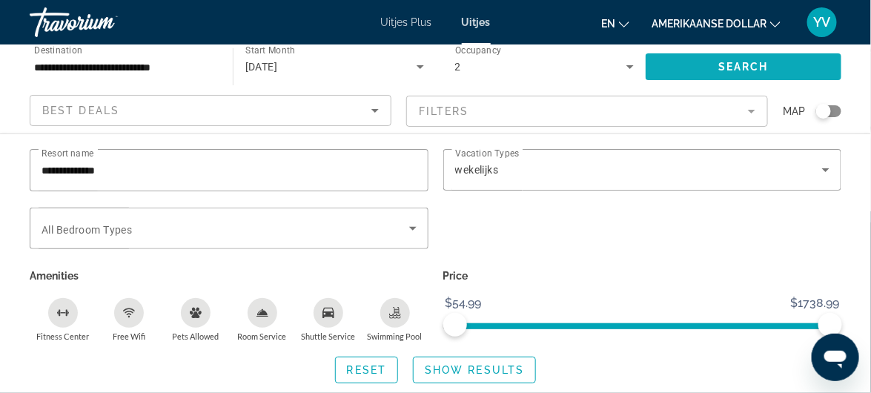
click at [748, 65] on span "Search" at bounding box center [744, 67] width 50 height 12
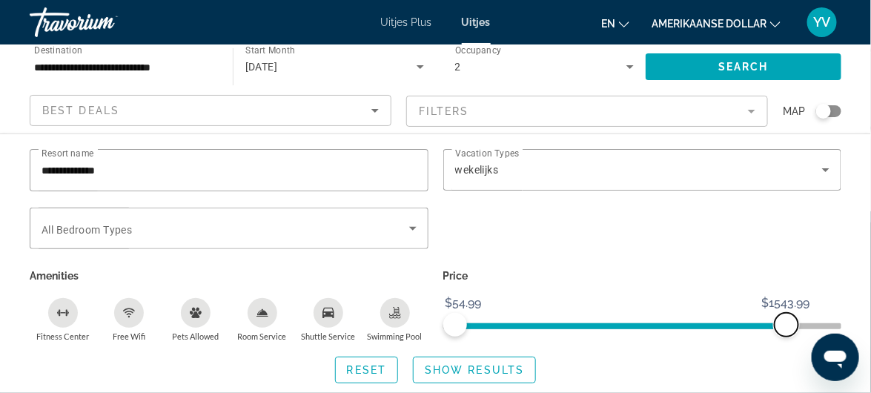
drag, startPoint x: 831, startPoint y: 320, endPoint x: 787, endPoint y: 324, distance: 44.6
click at [787, 324] on span "ngx-slider-max" at bounding box center [787, 325] width 24 height 24
drag, startPoint x: 787, startPoint y: 324, endPoint x: 748, endPoint y: 324, distance: 38.6
click at [775, 324] on span "ngx-slider-max" at bounding box center [787, 325] width 24 height 24
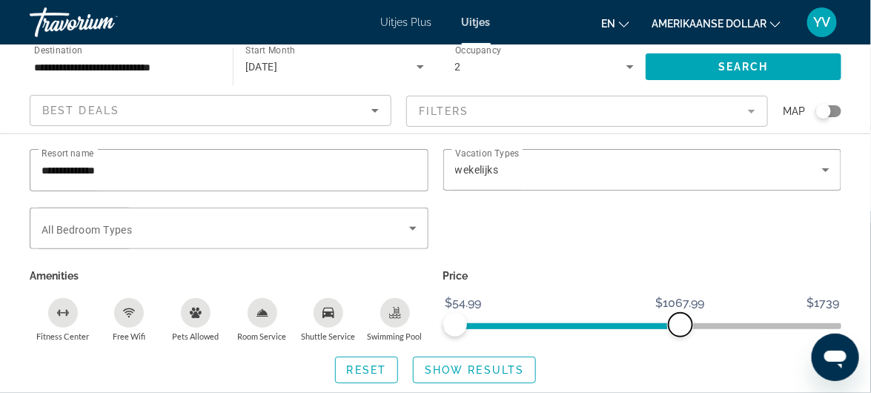
drag, startPoint x: 748, startPoint y: 324, endPoint x: 681, endPoint y: 323, distance: 67.5
click at [681, 323] on span "ngx-slider-max" at bounding box center [681, 325] width 24 height 24
click at [499, 374] on span "Show Results" at bounding box center [474, 370] width 99 height 12
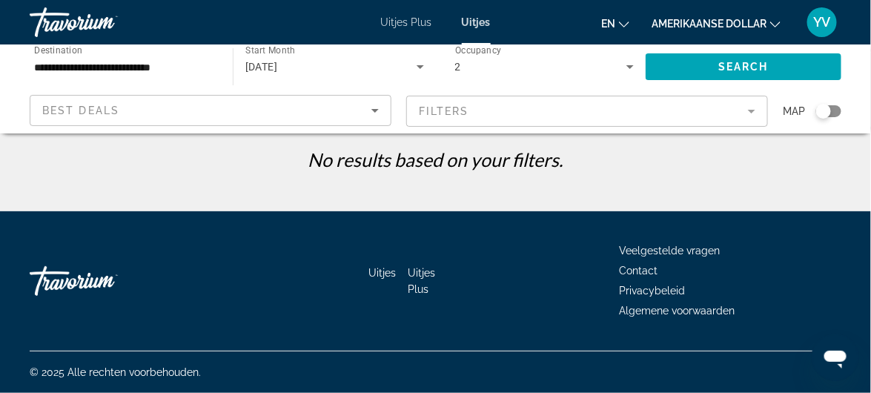
click at [376, 271] on font "Uitjes" at bounding box center [382, 273] width 27 height 12
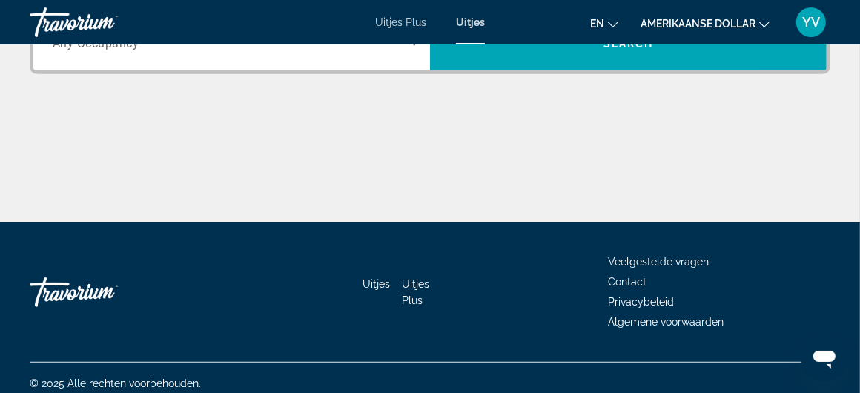
scroll to position [461, 0]
